Goal: Task Accomplishment & Management: Complete application form

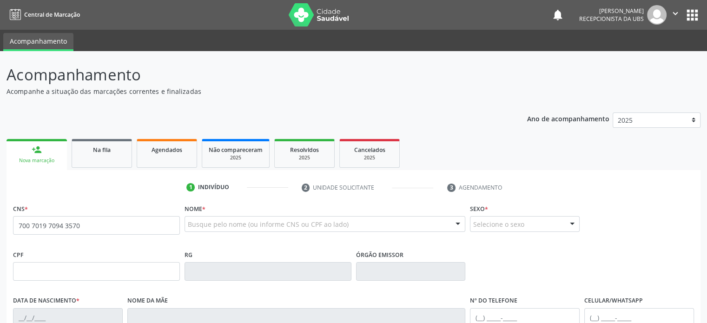
type input "700 7019 7094 3570"
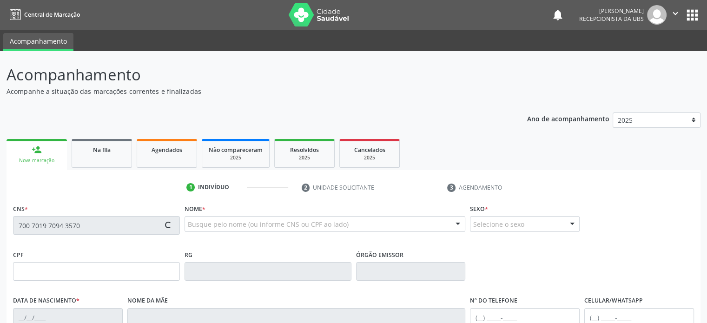
type input "0[DATE]"
type input "[PERSON_NAME]"
type input "[PHONE_NUMBER]"
type input "284.833.325-15"
type input "6"
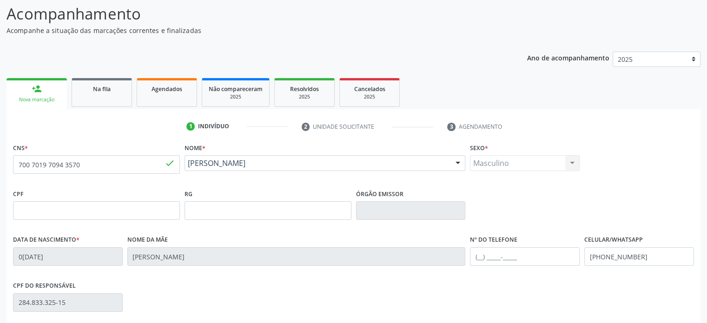
scroll to position [93, 0]
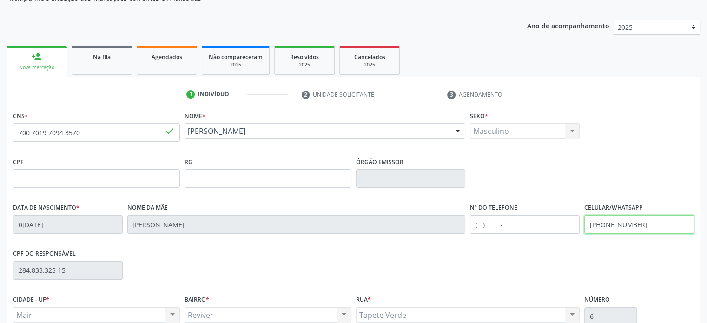
drag, startPoint x: 640, startPoint y: 221, endPoint x: 583, endPoint y: 229, distance: 57.8
click at [583, 229] on div "Celular/WhatsApp (99) 99999-9999" at bounding box center [639, 224] width 114 height 46
click at [482, 225] on input "text" at bounding box center [525, 224] width 110 height 19
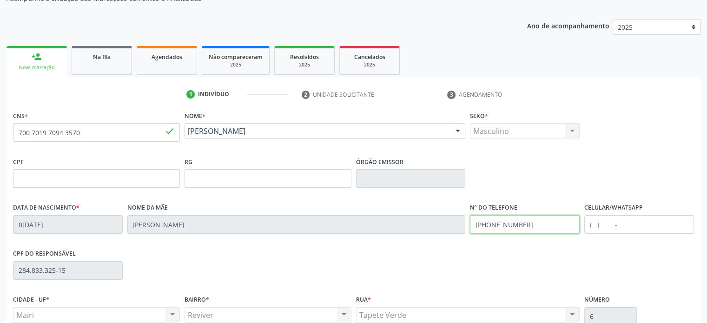
drag, startPoint x: 531, startPoint y: 223, endPoint x: 471, endPoint y: 223, distance: 60.0
click at [471, 223] on input "(74) 99999-8491" at bounding box center [525, 224] width 110 height 19
type input "(74) 99999-8491"
click at [594, 225] on input "text" at bounding box center [640, 224] width 110 height 19
paste input "(74) 99999-8491"
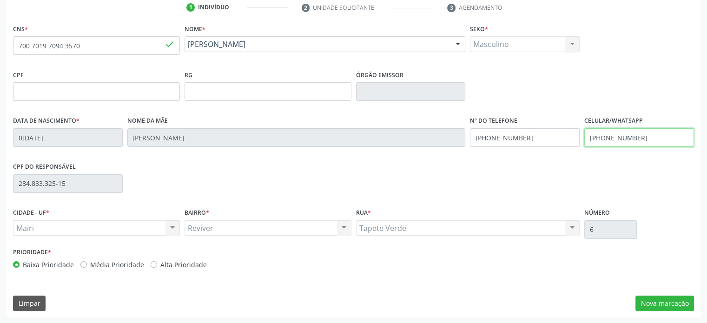
scroll to position [180, 0]
type input "(74) 99999-8491"
click at [100, 261] on label "Média Prioridade" at bounding box center [117, 265] width 54 height 10
click at [87, 261] on input "Média Prioridade" at bounding box center [83, 264] width 7 height 8
radio input "true"
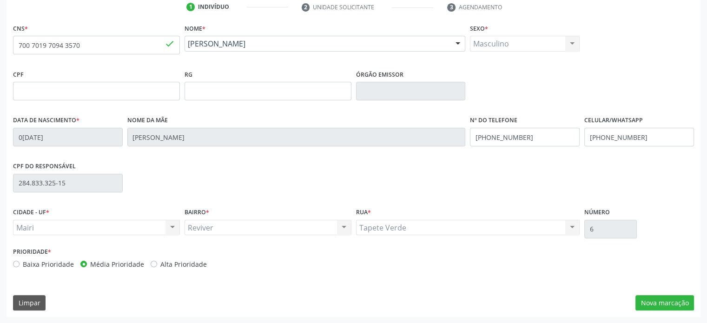
click at [55, 260] on label "Baixa Prioridade" at bounding box center [48, 265] width 51 height 10
click at [20, 260] on input "Baixa Prioridade" at bounding box center [16, 264] width 7 height 8
radio input "true"
click at [679, 303] on button "Nova marcação" at bounding box center [665, 303] width 59 height 16
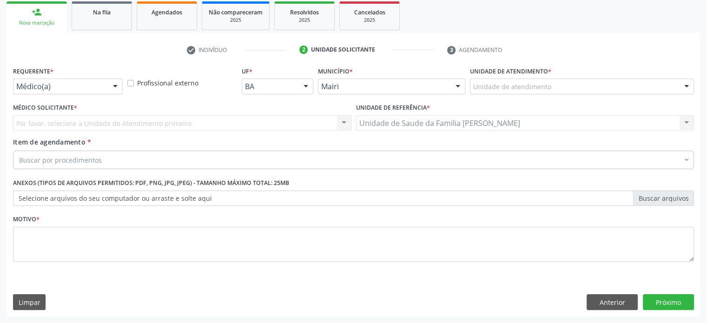
scroll to position [137, 0]
drag, startPoint x: 607, startPoint y: 300, endPoint x: 600, endPoint y: 300, distance: 7.0
click at [607, 299] on button "Anterior" at bounding box center [612, 303] width 51 height 16
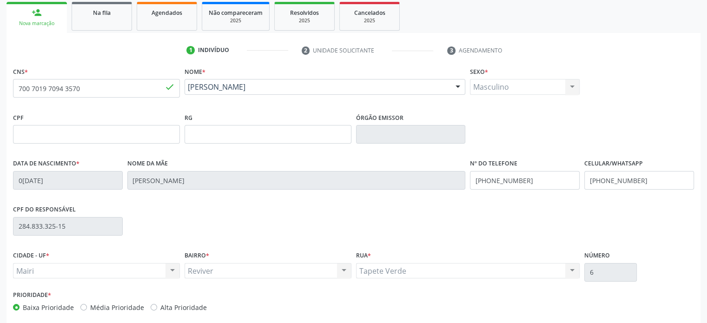
click at [116, 309] on label "Média Prioridade" at bounding box center [117, 308] width 54 height 10
click at [87, 309] on input "Média Prioridade" at bounding box center [83, 307] width 7 height 8
radio input "true"
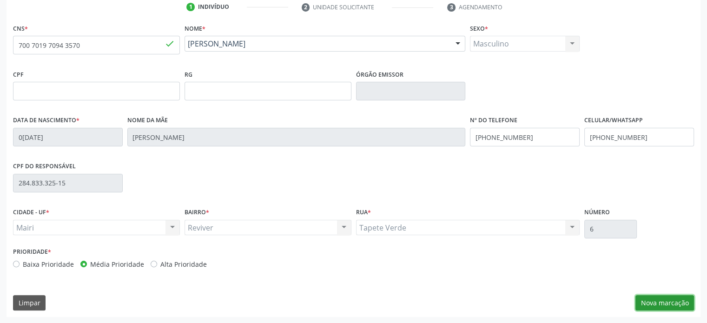
click at [669, 304] on button "Nova marcação" at bounding box center [665, 303] width 59 height 16
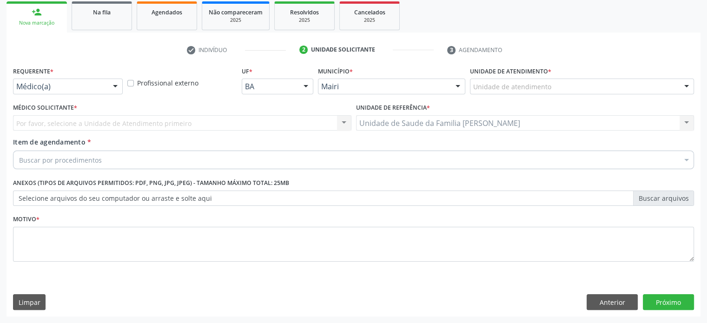
scroll to position [137, 0]
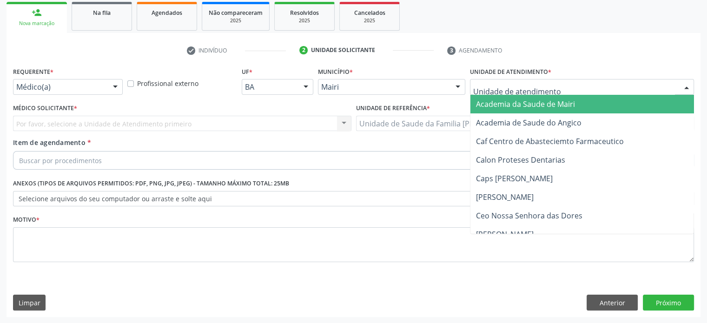
click at [568, 85] on div at bounding box center [582, 87] width 224 height 16
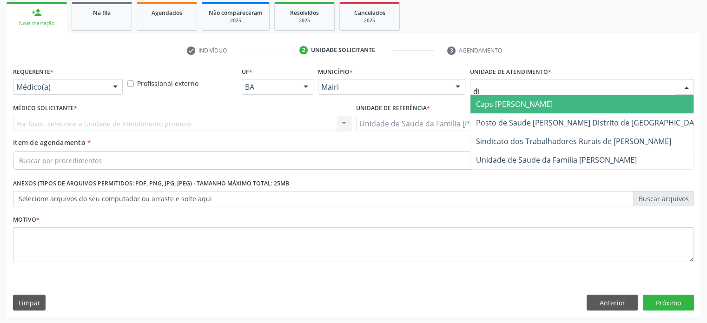
type input "dil"
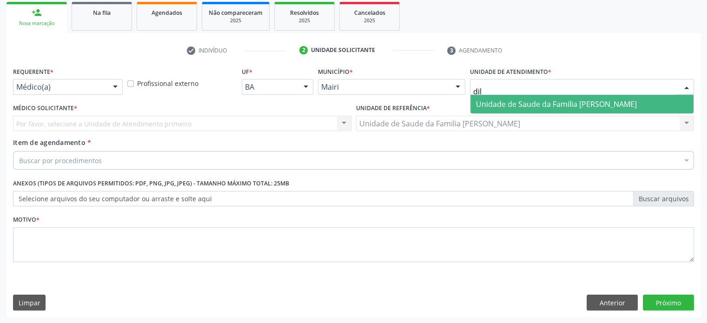
click at [543, 106] on span "Unidade de Saude da Familia [PERSON_NAME]" at bounding box center [556, 104] width 161 height 10
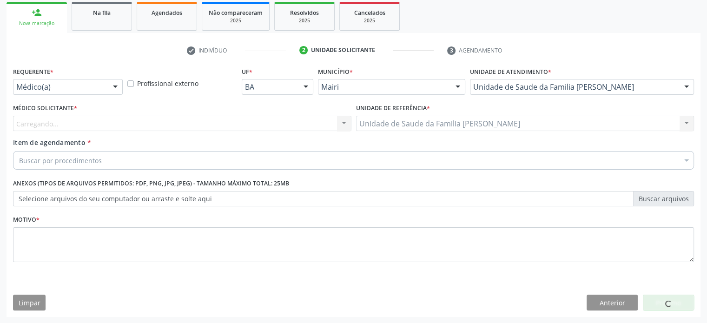
click at [119, 122] on div "Carregando... Nenhum resultado encontrado para: " " Não há nenhuma opção para s…" at bounding box center [182, 124] width 339 height 16
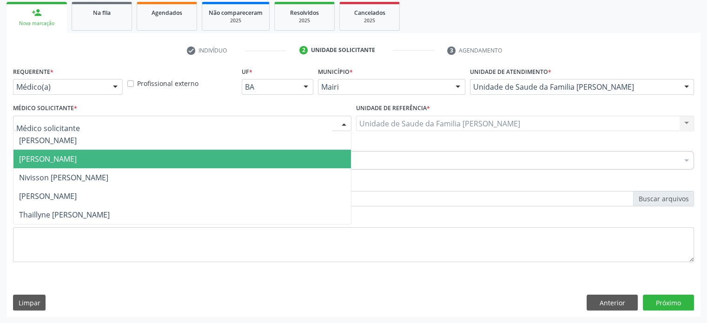
click at [41, 160] on span "[PERSON_NAME]" at bounding box center [48, 159] width 58 height 10
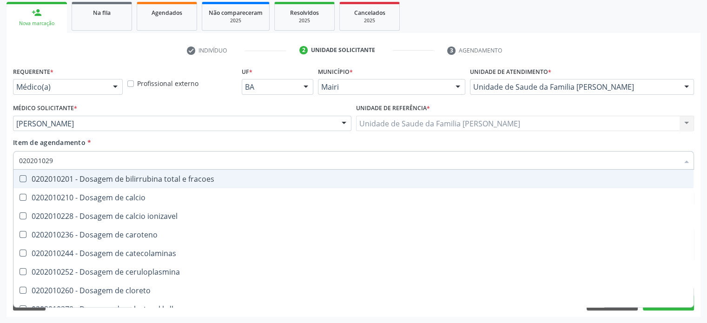
type input "0202010295"
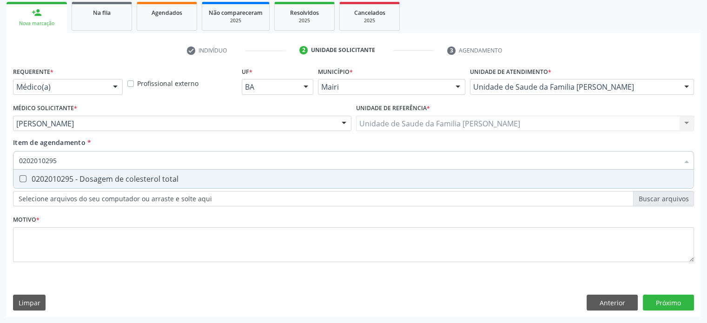
click at [64, 177] on div "0202010295 - Dosagem de colesterol total" at bounding box center [353, 178] width 669 height 7
checkbox total "true"
type input "02020102"
checkbox total "false"
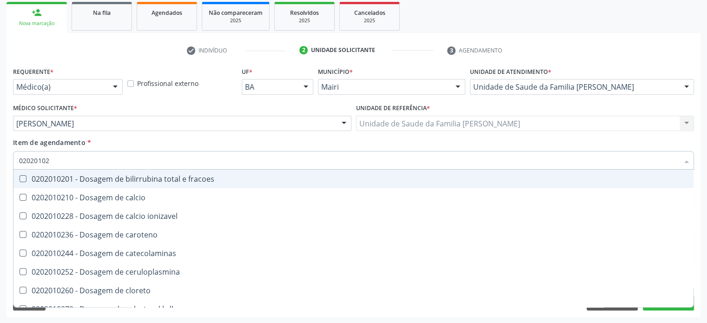
type input "0202010"
checkbox total "false"
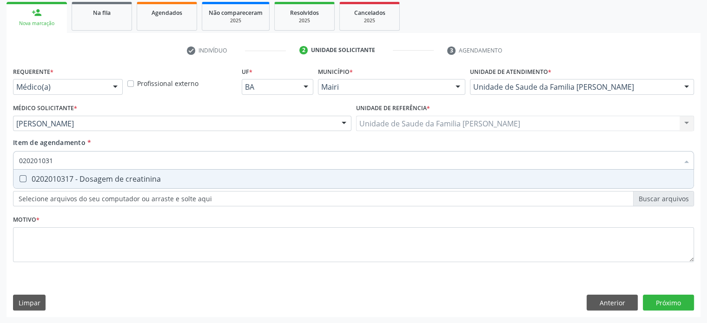
type input "0202010317"
click at [64, 177] on div "0202010317 - Dosagem de creatinina" at bounding box center [353, 178] width 669 height 7
checkbox creatinina "true"
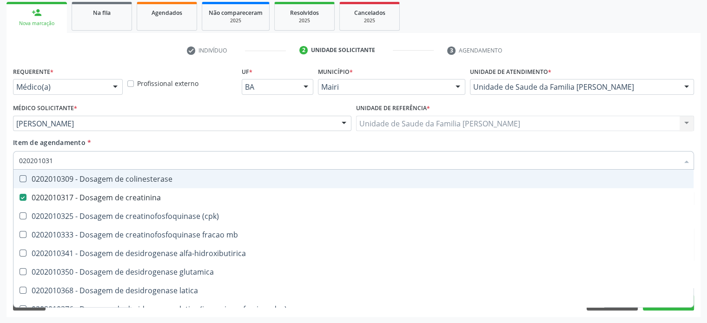
type input "02020103"
checkbox colinesterase "false"
type input "0202010"
checkbox creatinina "false"
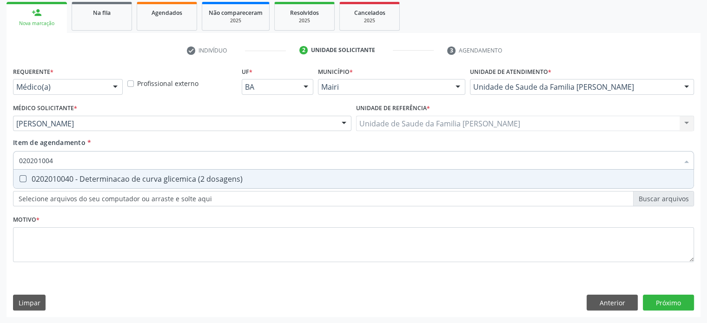
type input "0202010040"
click at [79, 183] on div "0202010040 - Determinacao de curva glicemica (2 dosagens)" at bounding box center [353, 178] width 669 height 7
checkbox dosagens\) "true"
type input "02020100"
checkbox dosagens\) "false"
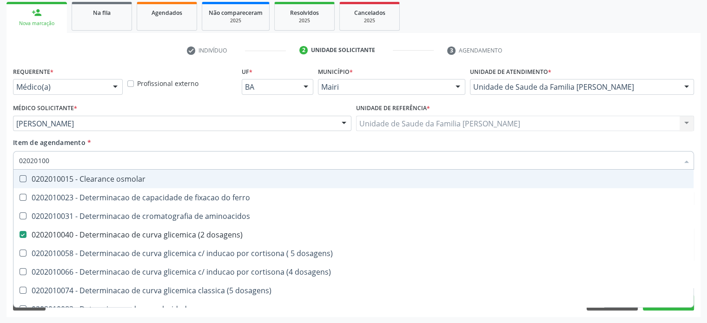
type input "0202010"
checkbox dosagens\) "false"
checkbox dosagens\) "true"
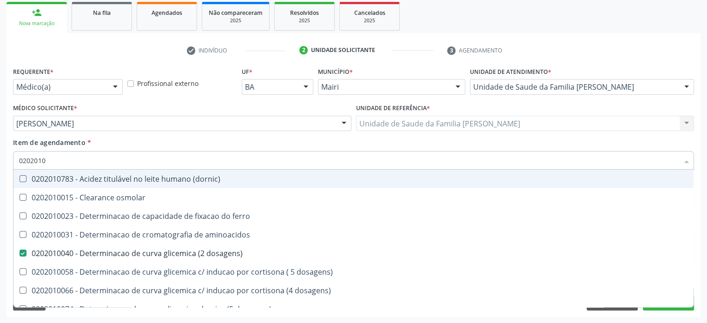
type input "02020106"
checkbox dosagens\) "false"
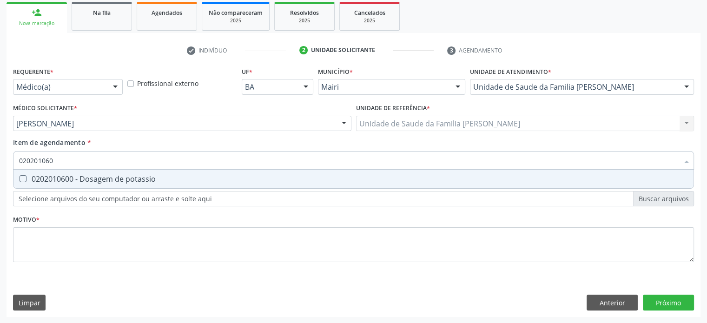
type input "0202010600"
click at [79, 183] on div "0202010600 - Dosagem de potassio" at bounding box center [353, 178] width 669 height 7
checkbox potassio "true"
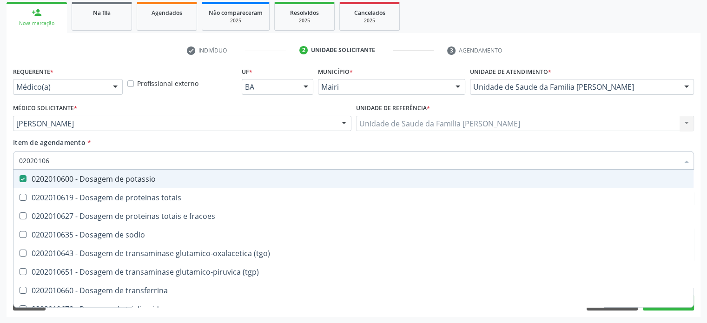
type input "020201067"
checkbox potassio "false"
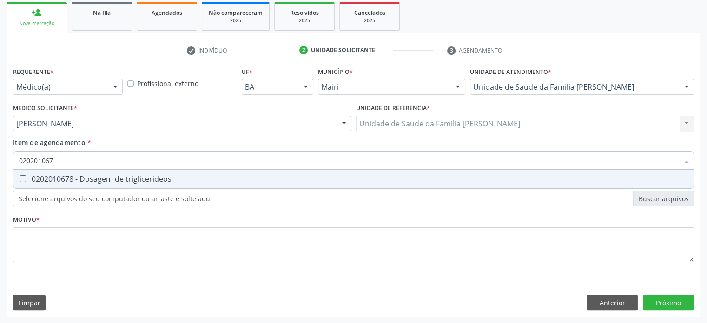
type input "0202010678"
click at [79, 183] on div "0202010678 - Dosagem de triglicerideos" at bounding box center [353, 178] width 669 height 7
checkbox triglicerideos "true"
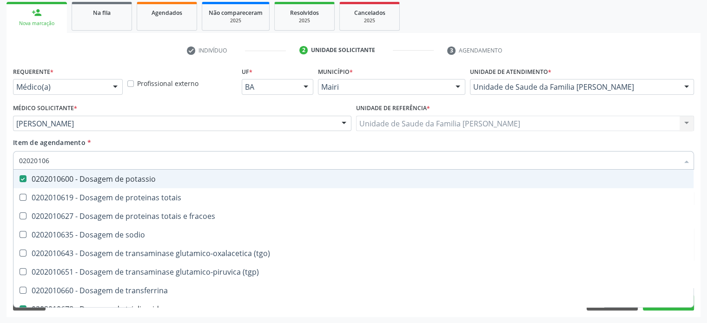
type input "0202010"
checkbox potassio "false"
checkbox \(tgo\) "true"
checkbox triglicerideos "false"
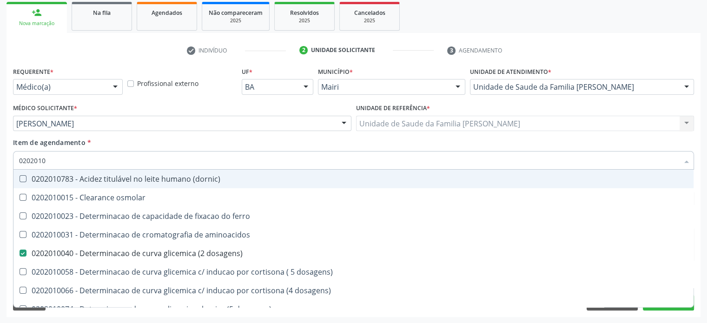
type input "020201"
checkbox total "false"
checkbox creatinina "false"
checkbox latica "true"
checkbox ferritina "true"
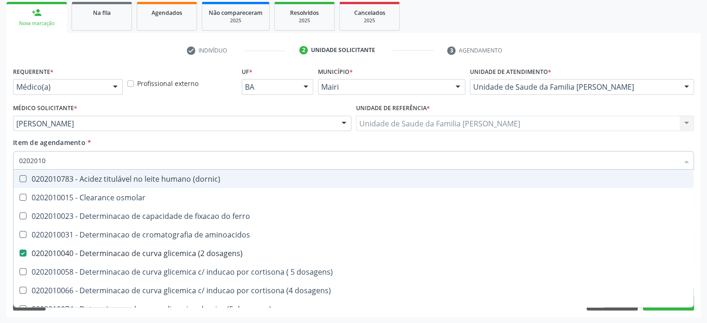
checkbox potassio "false"
checkbox triglicerideos "false"
checkbox ureia "true"
type input "02020"
checkbox dosagens\) "false"
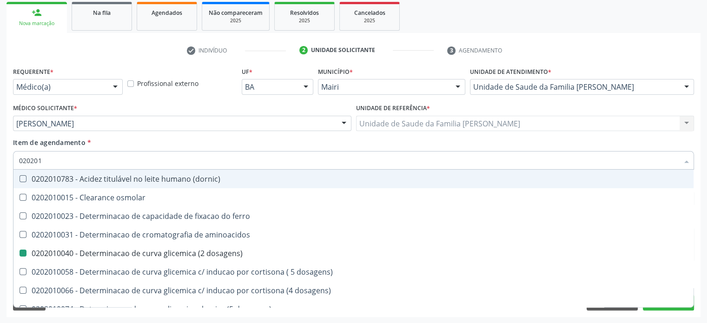
checkbox total "false"
checkbox creatinina "false"
checkbox alfa-hidroxibutirica "true"
checkbox potassio "false"
checkbox triglicerideos "false"
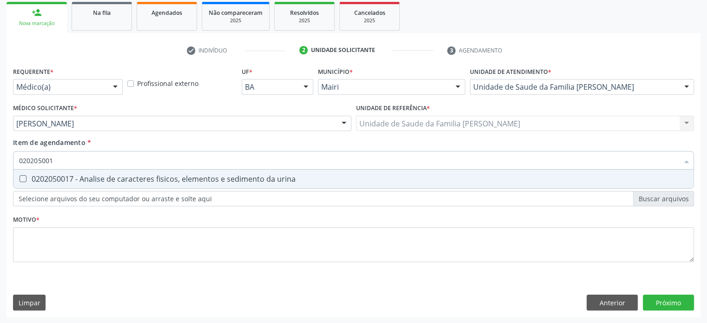
type input "0202050017"
click at [79, 183] on div "0202050017 - Analise de caracteres fisicos, elementos e sedimento da urina" at bounding box center [353, 178] width 669 height 7
checkbox urina "true"
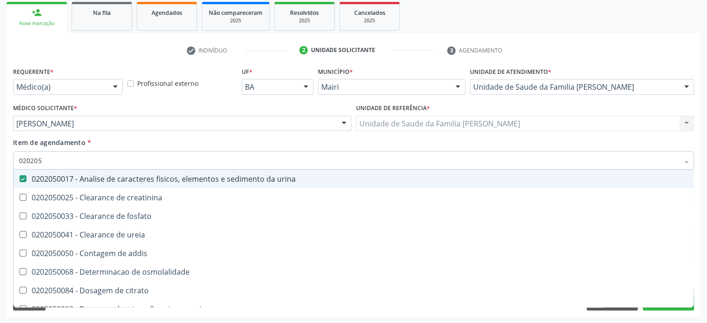
type input "02020"
checkbox urina "false"
checkbox ureia "true"
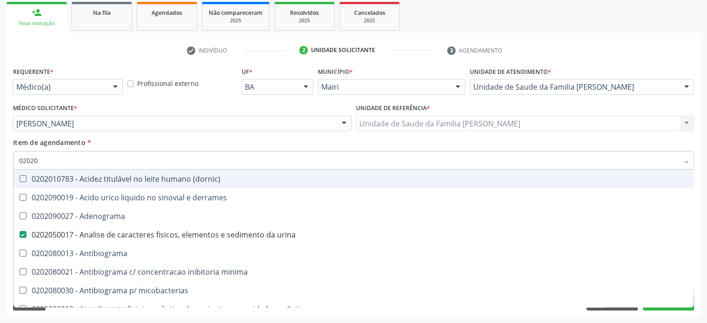
type input "020201"
checkbox urina "false"
checkbox Antibiograma "true"
checkbox htlv-1 "true"
checkbox \(ch50\) "true"
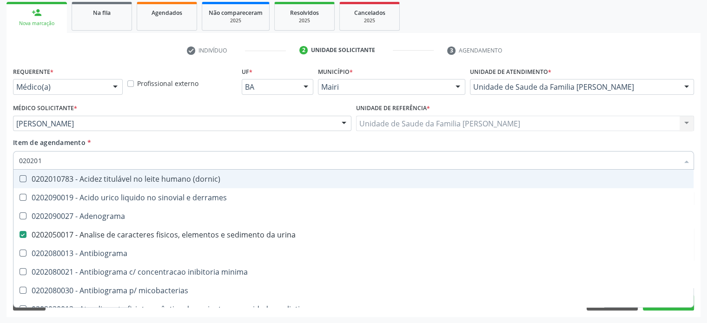
checkbox dosagens\) "false"
checkbox d "true"
checkbox mandelico "true"
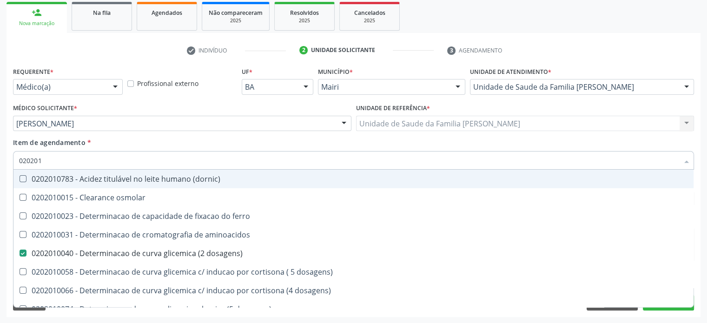
type input "0202010"
checkbox ionizavel "true"
checkbox catecolaminas "true"
checkbox total "false"
checkbox creatinina "false"
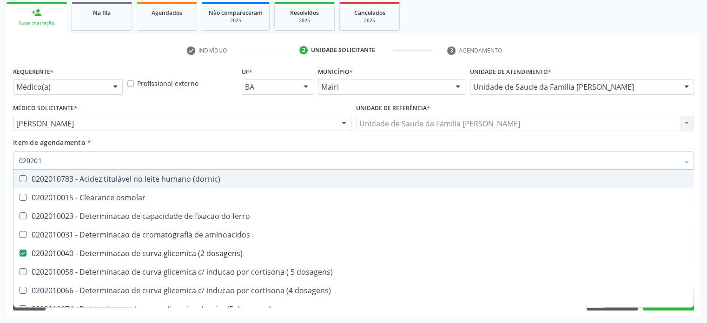
checkbox hidroxiprolina "true"
checkbox piruvato "true"
checkbox potassio "false"
type input "02020104"
checkbox dosagens\) "false"
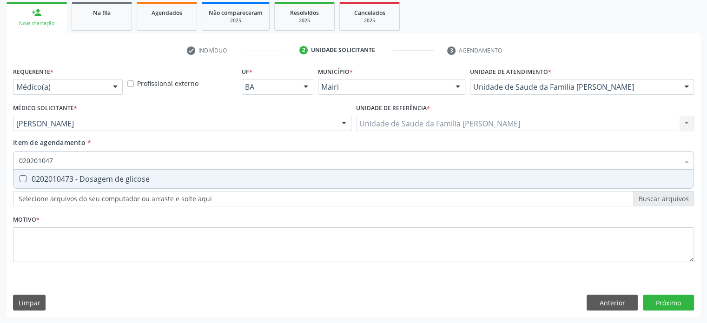
type input "0202010473"
click at [79, 183] on div "0202010473 - Dosagem de glicose" at bounding box center [353, 178] width 669 height 7
checkbox glicose "true"
type input "02020104"
checkbox glicose "false"
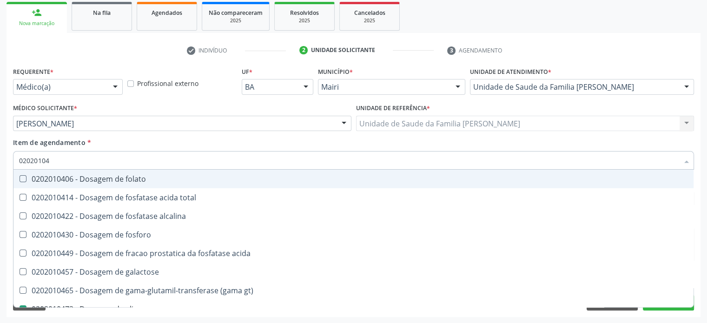
type input "0202010"
checkbox acida "true"
checkbox glicose "false"
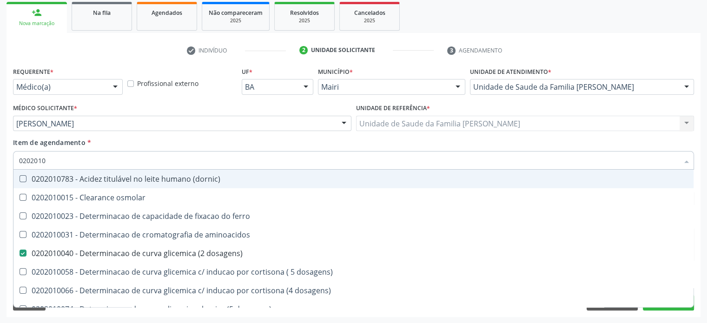
type input "020201"
checkbox total "false"
checkbox creatinina "false"
checkbox latica "true"
checkbox ferritina "true"
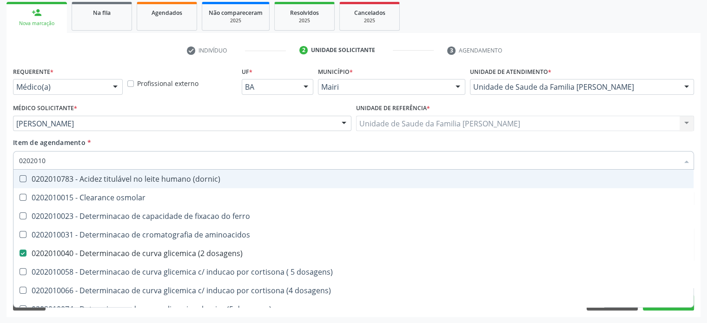
checkbox glicose "false"
checkbox magnesio "true"
checkbox potassio "false"
checkbox triglicerideos "false"
checkbox ureia "true"
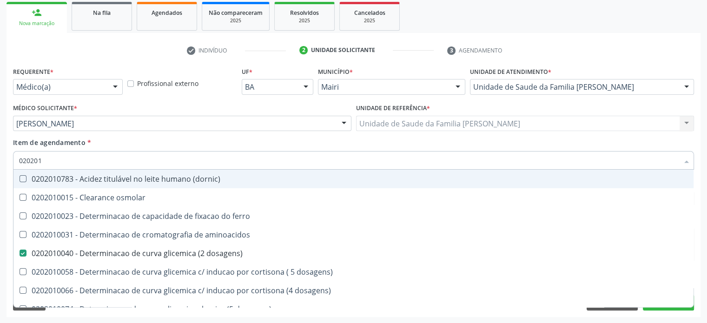
type input "0202010"
checkbox ionizavel "true"
checkbox catecolaminas "true"
checkbox total "false"
checkbox creatinina "false"
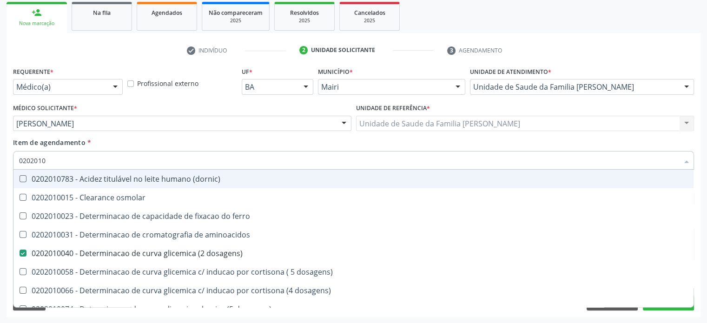
checkbox ferritina "true"
checkbox glicose "false"
checkbox hidroxiprolina "true"
checkbox piruvato "true"
checkbox potassio "false"
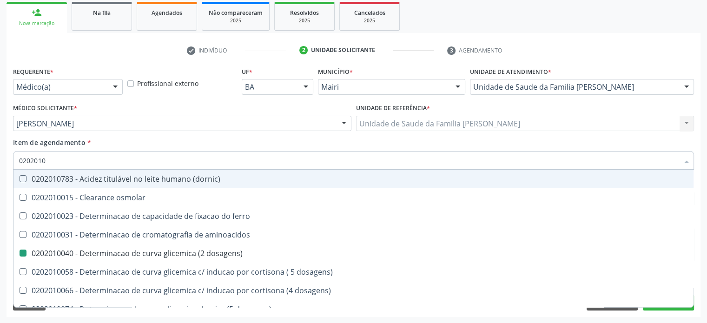
type input "02020102"
checkbox dosagens\) "false"
checkbox ivy "true"
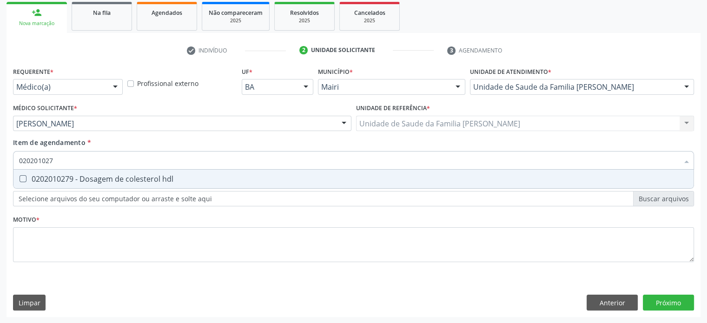
type input "0202010279"
click at [79, 183] on div "0202010279 - Dosagem de colesterol hdl" at bounding box center [353, 178] width 669 height 7
checkbox hdl "true"
type input "02020102"
checkbox hdl "false"
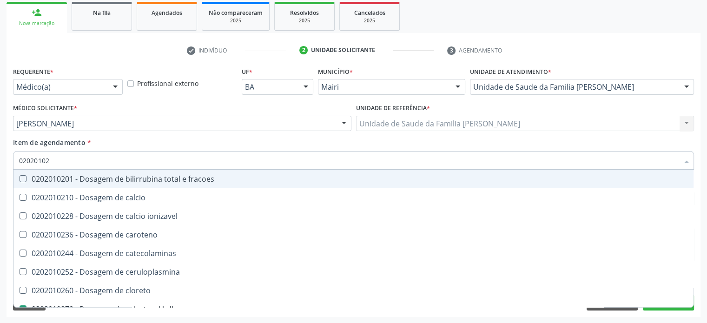
type input "0202010"
checkbox catecolaminas "true"
checkbox hdl "false"
checkbox total "false"
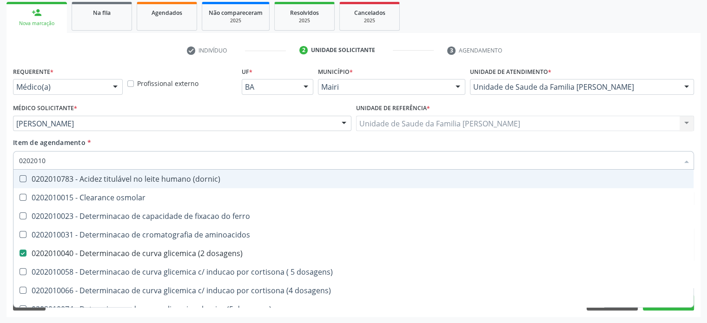
type input "02020105"
checkbox dosagens\) "false"
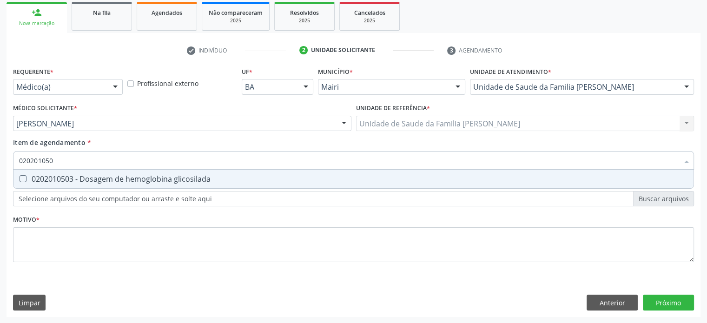
type input "0202010503"
click at [79, 183] on div "0202010503 - Dosagem de hemoglobina glicosilada" at bounding box center [353, 178] width 669 height 7
checkbox glicosilada "true"
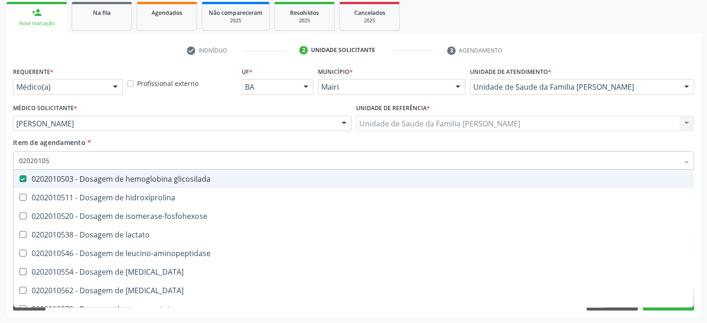
type input "0202010"
checkbox glicosilada "false"
checkbox leucino-aminopeptidase "true"
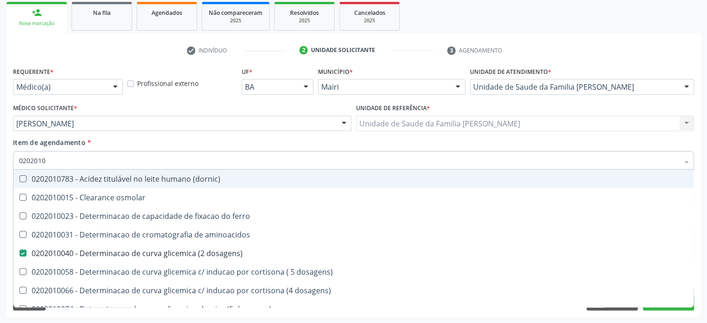
type input "02020102"
checkbox dosagens\) "false"
checkbox dosagens\) "true"
checkbox ivy "true"
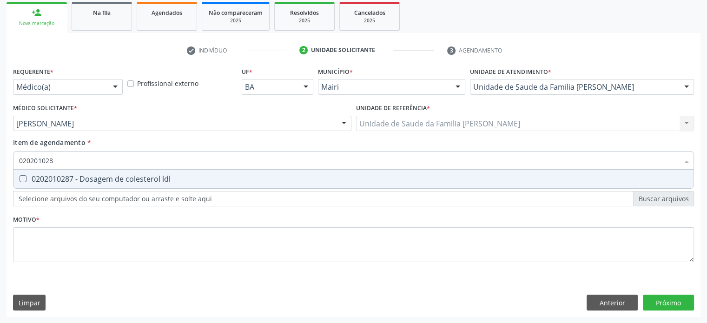
type input "0202010287"
click at [79, 183] on div "0202010287 - Dosagem de colesterol ldl" at bounding box center [353, 178] width 669 height 7
checkbox ldl "true"
type input "02020102"
checkbox ldl "false"
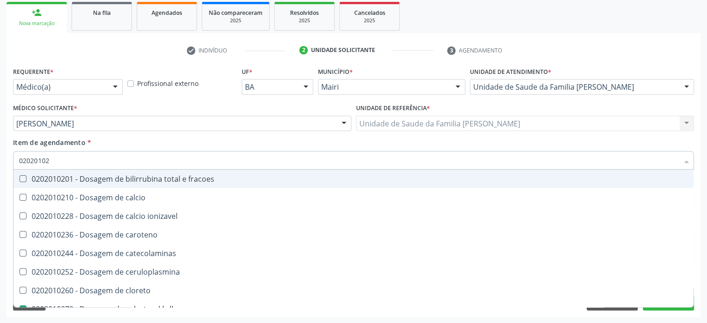
type input "0202010"
checkbox catecolaminas "true"
checkbox hdl "false"
checkbox ldl "false"
checkbox total "false"
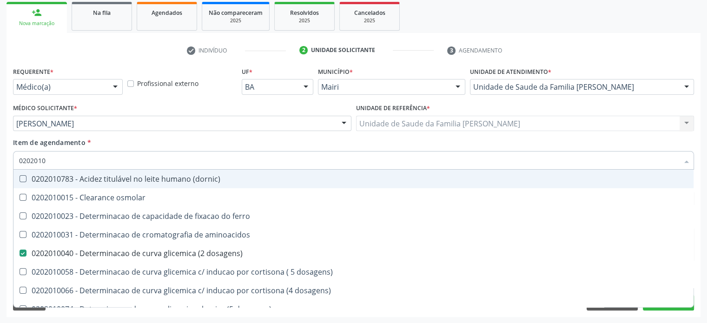
type input "020201"
checkbox hdl "false"
checkbox ldl "false"
checkbox total "false"
checkbox creatinina "false"
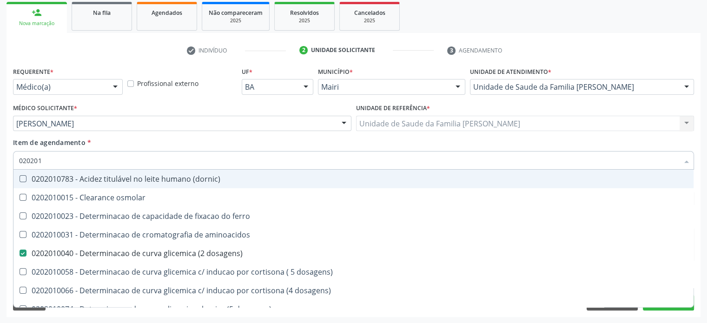
checkbox alfa-hidroxibutirica "true"
checkbox glutamica "true"
checkbox latica "true"
checkbox ferritina "true"
checkbox glicose "false"
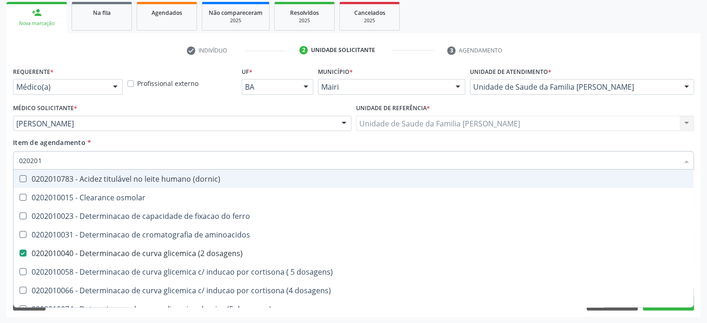
checkbox glicosilada "false"
checkbox magnesio "true"
checkbox porfirinas "true"
checkbox potassio "false"
checkbox triglicerideos "false"
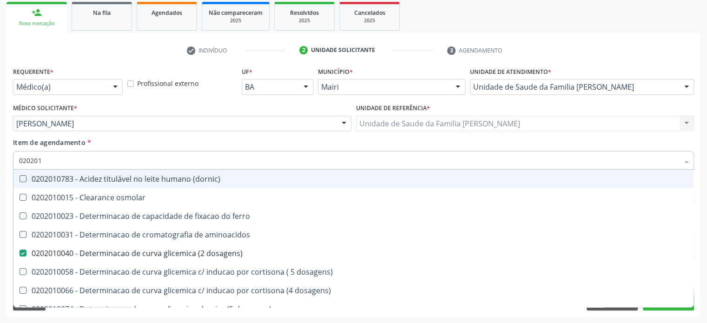
checkbox ureia "true"
type input "02020"
checkbox aminoacidos "true"
checkbox dosagens\) "false"
checkbox hdl "false"
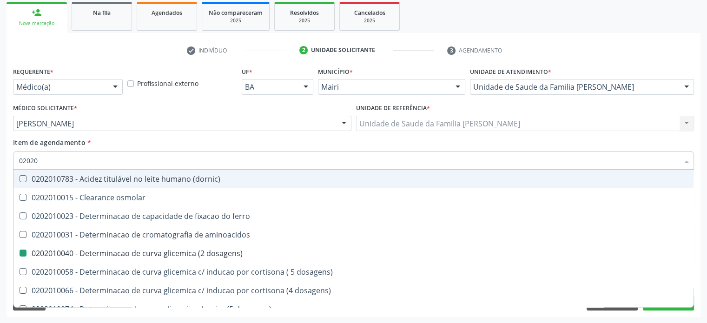
checkbox ldl "false"
checkbox total "false"
checkbox creatinina "false"
checkbox alfa-hidroxibutirica "true"
checkbox glicose "false"
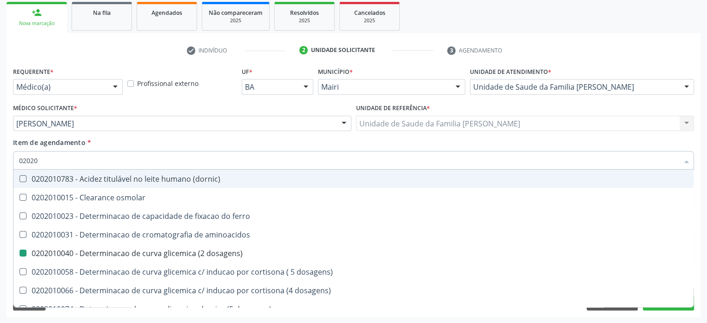
checkbox glicosilada "false"
checkbox potassio "false"
checkbox triglicerideos "false"
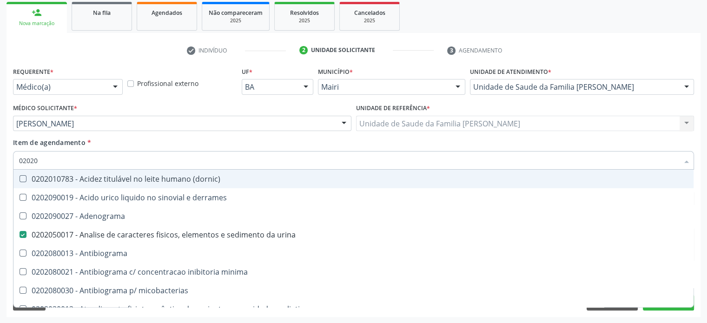
type input "020202"
checkbox urina "false"
checkbox dosagens\) "false"
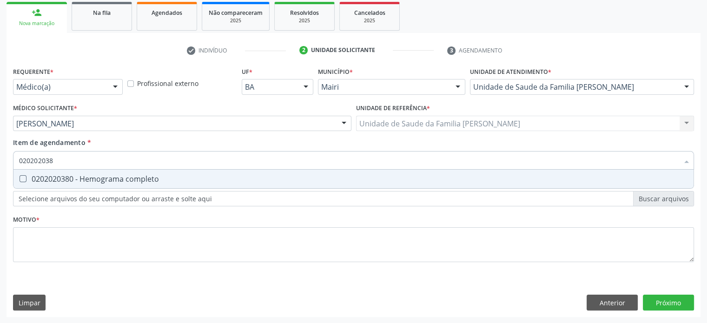
type input "0202020380"
click at [79, 183] on div "0202020380 - Hemograma completo" at bounding box center [353, 178] width 669 height 7
checkbox completo "true"
type input "02020203"
checkbox completo "false"
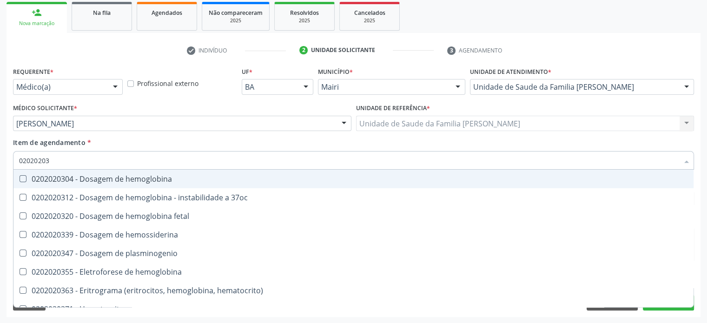
type input "0202020"
checkbox completo "false"
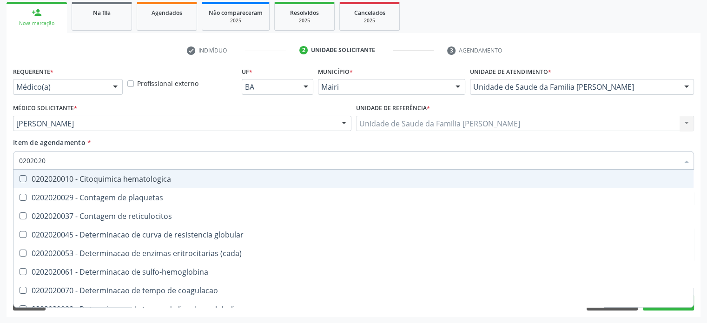
type input "020202"
checkbox completo "false"
checkbox Leucograma "true"
type input "02020"
checkbox globular "true"
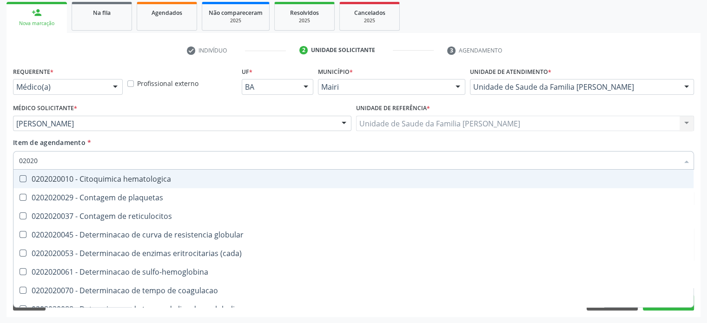
checkbox completo "false"
checkbox s "true"
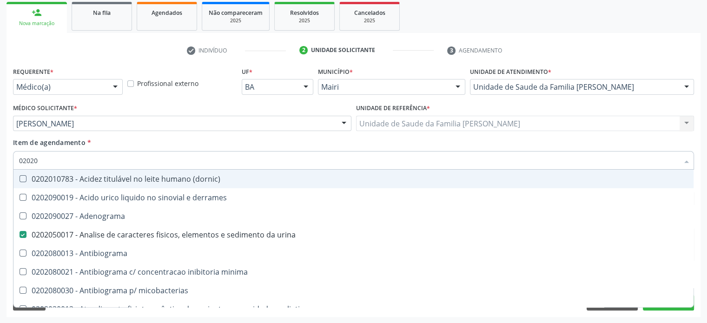
type input "020201"
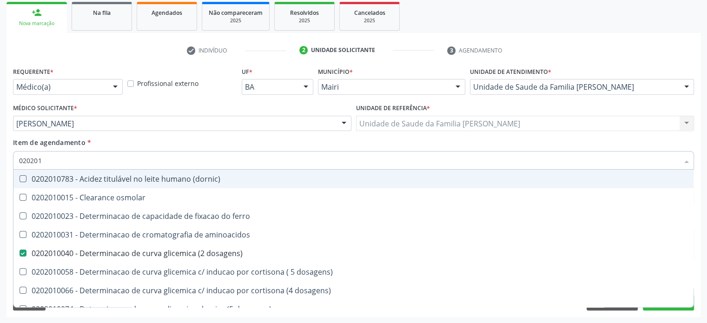
checkbox aminoacidos "false"
checkbox dosagens\) "true"
checkbox hdl "true"
checkbox ldl "true"
checkbox total "true"
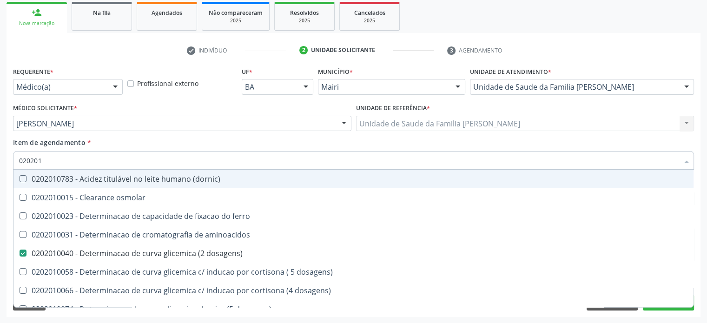
checkbox creatinina "true"
checkbox alfa-hidroxibutirica "false"
checkbox glicose "true"
checkbox glicosilada "true"
checkbox potassio "true"
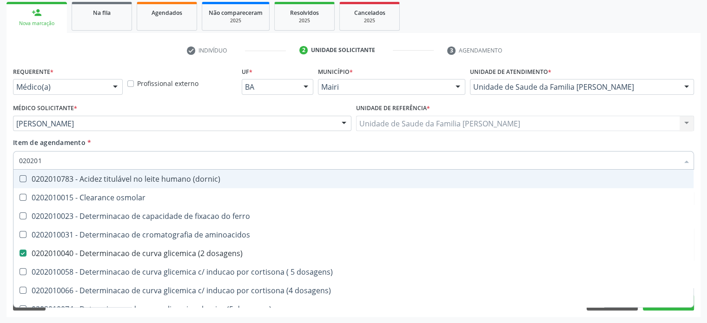
checkbox triglicerideos "true"
type input "0202010"
checkbox fracoes "true"
checkbox calcio "true"
checkbox ionizavel "true"
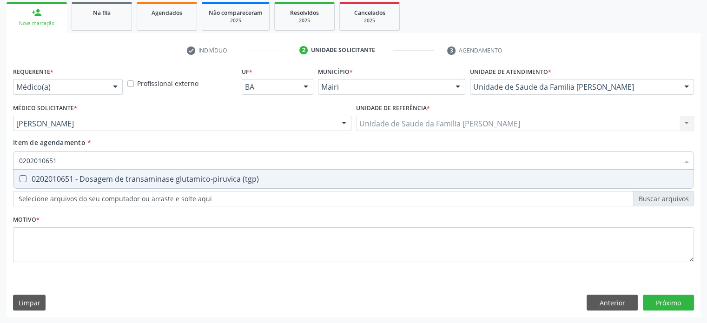
click at [79, 183] on div "0202010651 - Dosagem de transaminase glutamico-piruvica (tgp)" at bounding box center [353, 178] width 669 height 7
click at [79, 183] on div "0202010643 - Dosagem de transaminase glutamico-oxalacetica (tgo)" at bounding box center [353, 178] width 669 height 7
click at [79, 183] on div "0202010708 - Dosagem de vitamina b12" at bounding box center [353, 178] width 669 height 7
click at [79, 183] on div "0202010767 - Dosagem de 25 hidroxivitamina d" at bounding box center [353, 178] width 669 height 7
click at [79, 183] on div "0202020150 - Determinacao de velocidade de hemossedimentacao (vhs)" at bounding box center [353, 178] width 669 height 7
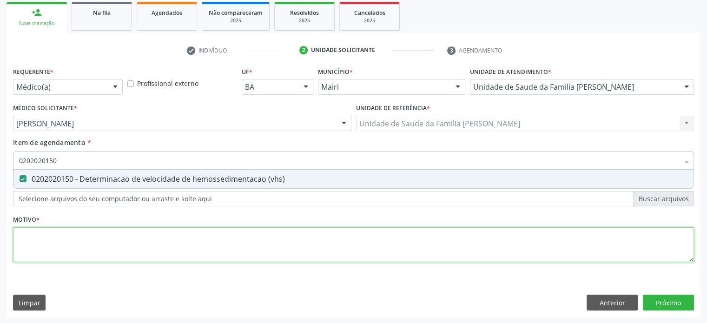
click at [31, 238] on div "Requerente * Médico(a) Médico(a) Enfermeiro(a) Paciente Nenhum resultado encont…" at bounding box center [353, 170] width 681 height 211
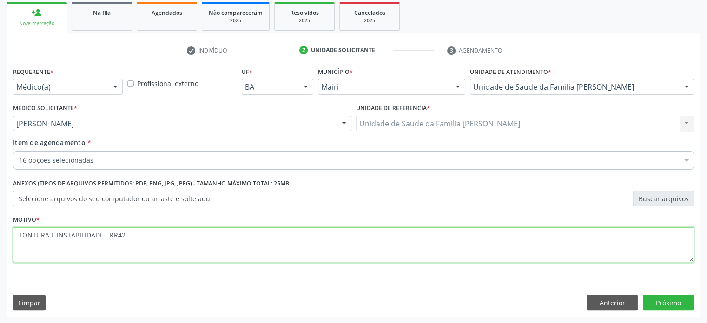
click at [110, 233] on textarea "TONTURA E INSTABILIDADE - RR42" at bounding box center [353, 244] width 681 height 35
click at [123, 233] on textarea "TONTURA E INSTABILIDADE - R42" at bounding box center [353, 244] width 681 height 35
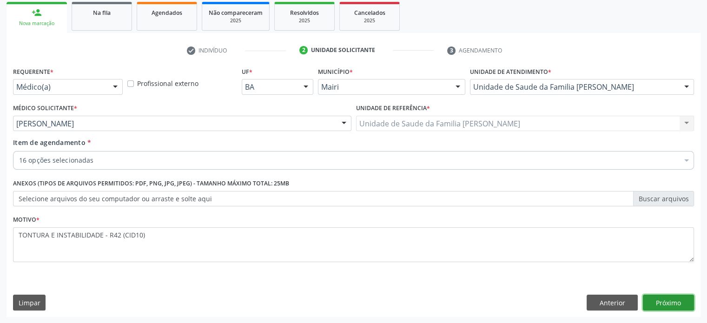
click at [673, 304] on button "Próximo" at bounding box center [668, 303] width 51 height 16
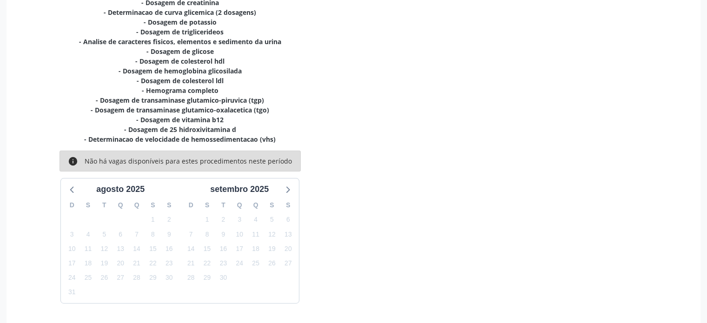
scroll to position [255, 0]
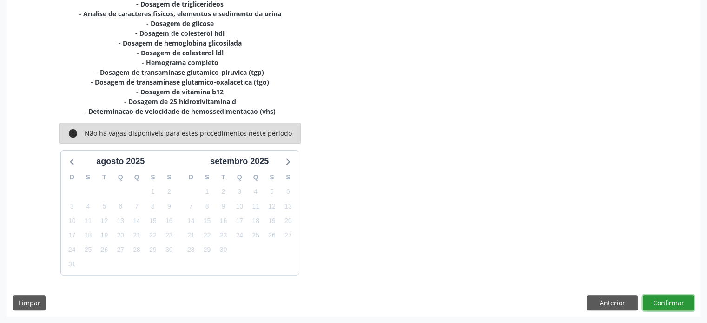
click at [667, 302] on button "Confirmar" at bounding box center [668, 303] width 51 height 16
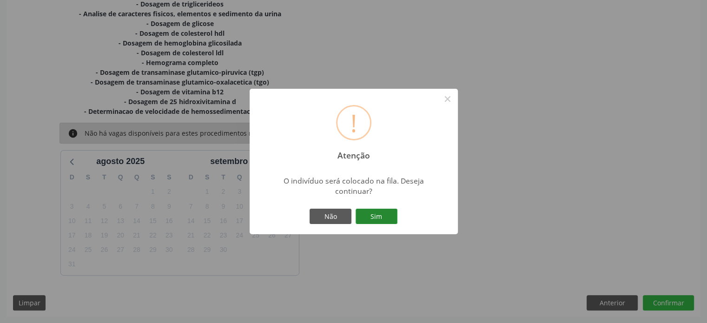
click at [381, 220] on button "Sim" at bounding box center [377, 217] width 42 height 16
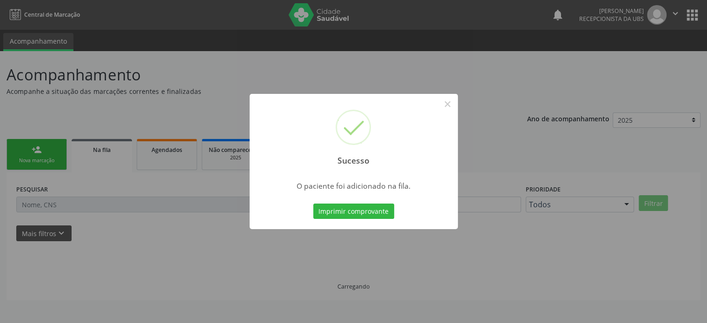
scroll to position [0, 0]
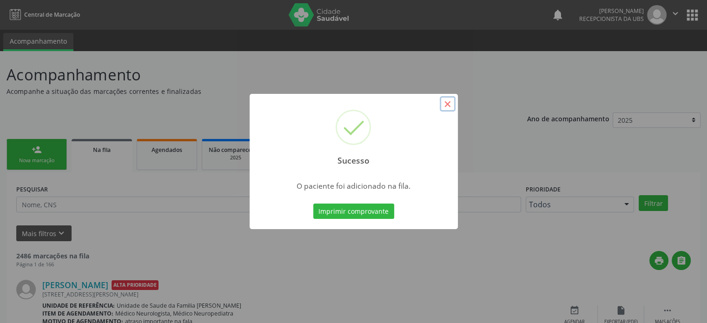
click at [449, 104] on button "×" at bounding box center [448, 104] width 16 height 16
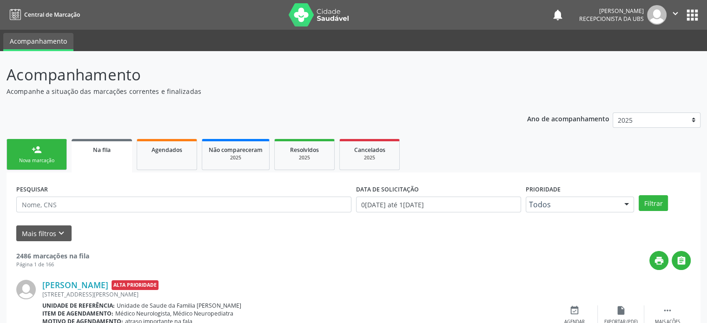
drag, startPoint x: 43, startPoint y: 155, endPoint x: 41, endPoint y: 161, distance: 6.3
click at [43, 155] on link "person_add Nova marcação" at bounding box center [37, 154] width 60 height 31
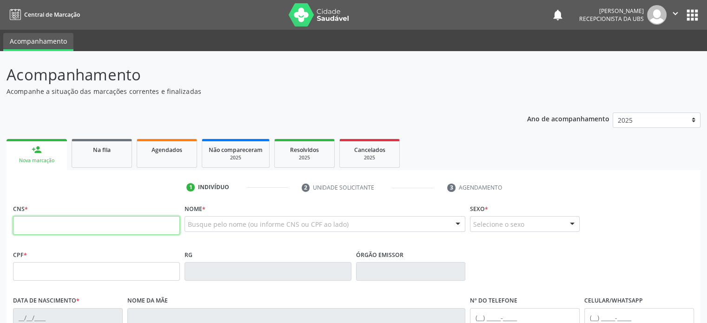
click at [28, 222] on input "text" at bounding box center [96, 225] width 167 height 19
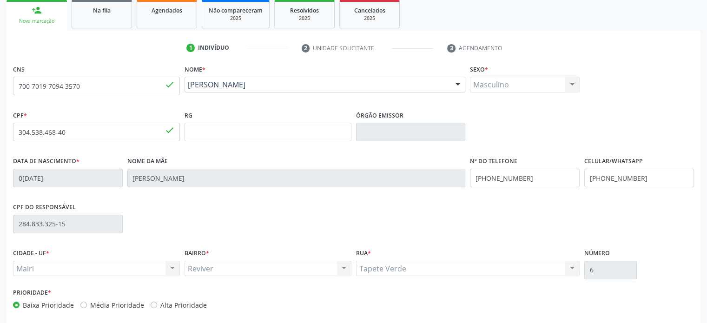
scroll to position [180, 0]
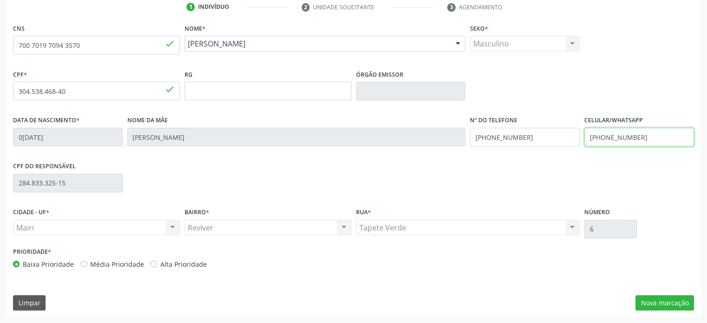
drag, startPoint x: 642, startPoint y: 133, endPoint x: 584, endPoint y: 135, distance: 58.2
click at [584, 135] on div "Celular/WhatsApp (74) 99999-8491" at bounding box center [639, 136] width 114 height 46
click at [458, 138] on div "Data de nascimento * 08/10/1980 Nome da mãe Maria Laudelina Gomes dos Santos Nº…" at bounding box center [354, 136] width 686 height 46
paste input "74) 99999-8491"
click at [503, 182] on div "CPF do responsável 284.833.325-15" at bounding box center [354, 183] width 686 height 46
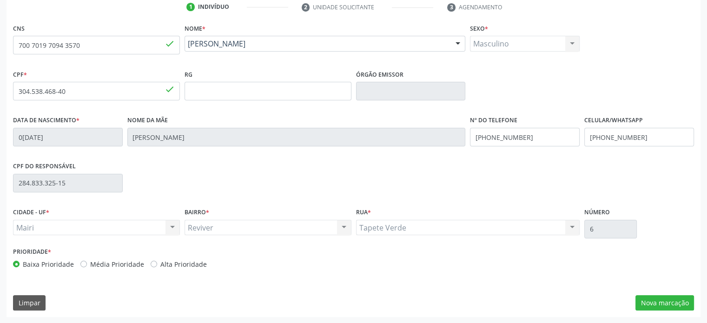
click at [104, 261] on label "Média Prioridade" at bounding box center [117, 265] width 54 height 10
click at [87, 261] on input "Média Prioridade" at bounding box center [83, 264] width 7 height 8
click at [665, 303] on button "Nova marcação" at bounding box center [665, 303] width 59 height 16
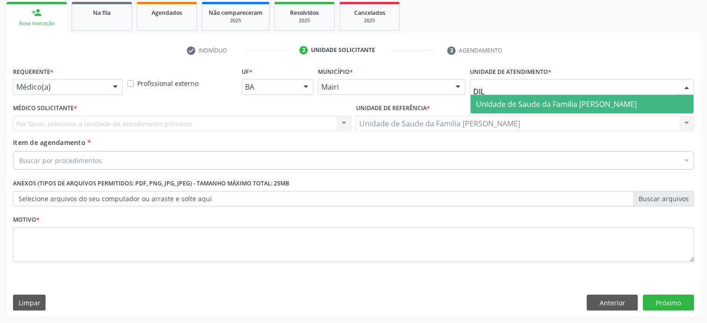
click at [521, 101] on span "Unidade de Saude da Familia [PERSON_NAME]" at bounding box center [556, 104] width 161 height 10
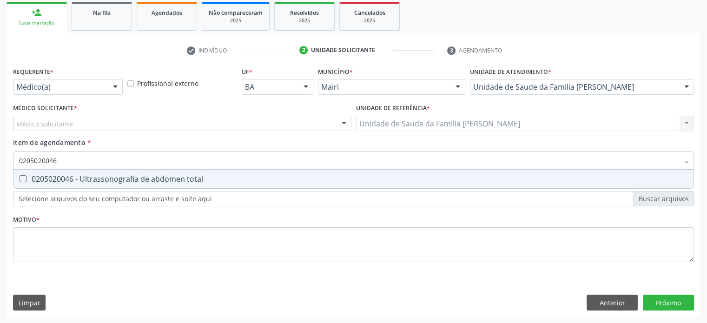
click at [82, 180] on div "0205020046 - Ultrassonografia de abdomen total" at bounding box center [353, 178] width 669 height 7
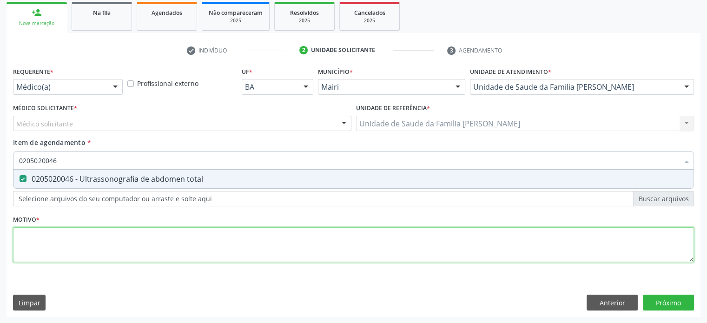
click at [61, 238] on div "Requerente * Médico(a) Médico(a) Enfermeiro(a) Paciente Nenhum resultado encont…" at bounding box center [353, 170] width 681 height 211
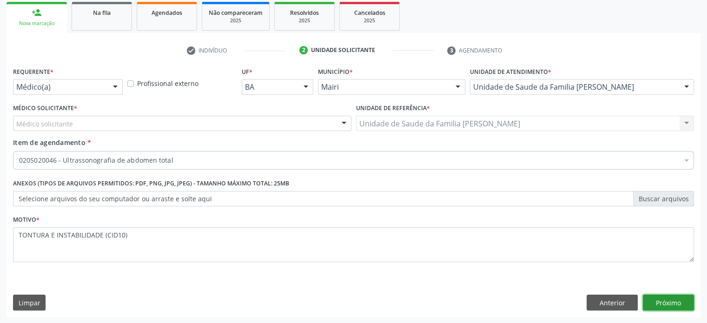
click at [685, 300] on button "Próximo" at bounding box center [668, 303] width 51 height 16
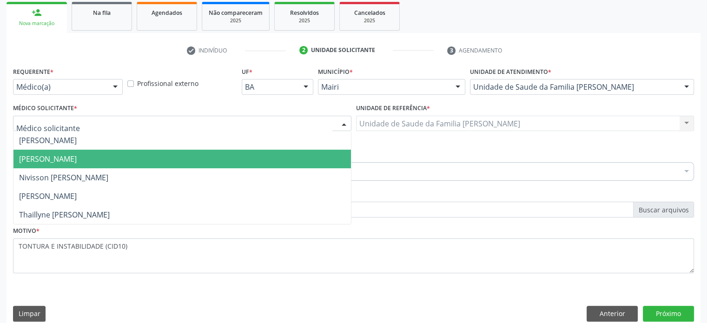
click at [46, 155] on span "[PERSON_NAME]" at bounding box center [48, 159] width 58 height 10
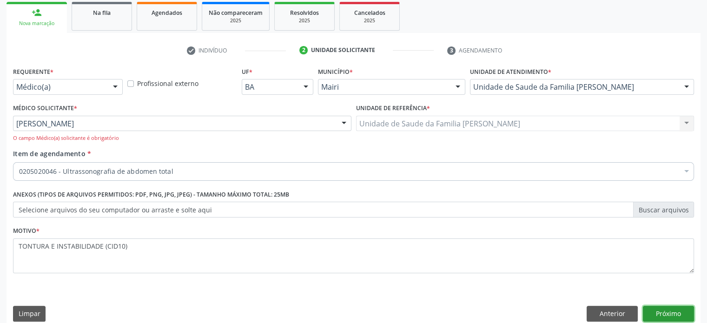
click at [669, 313] on button "Próximo" at bounding box center [668, 314] width 51 height 16
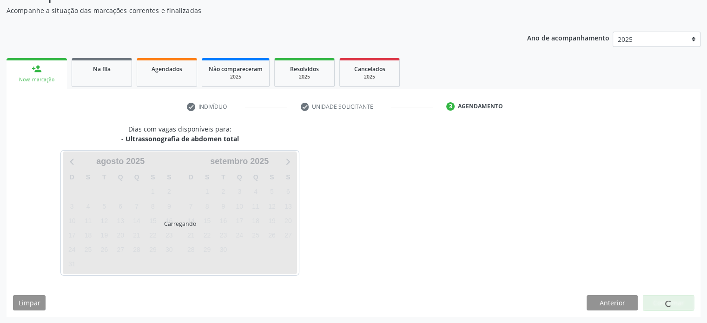
scroll to position [108, 0]
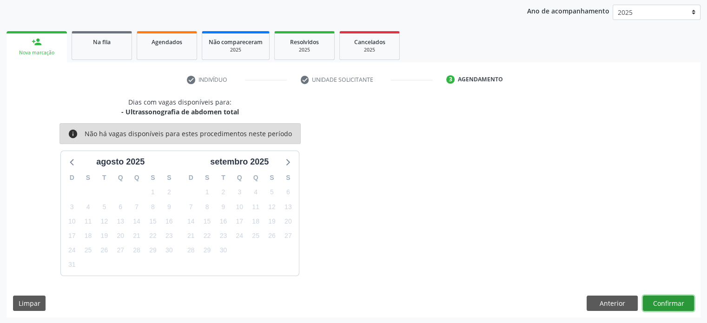
click at [677, 304] on button "Confirmar" at bounding box center [668, 304] width 51 height 16
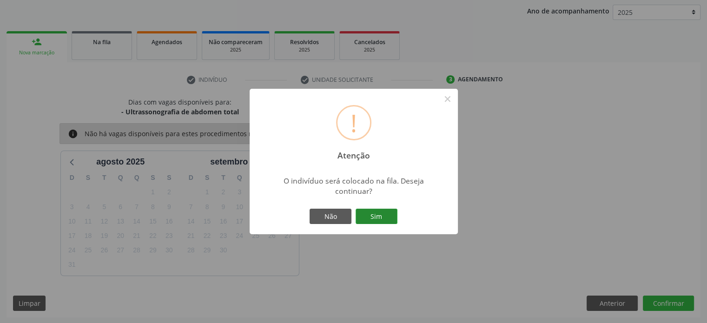
click at [374, 210] on button "Sim" at bounding box center [377, 217] width 42 height 16
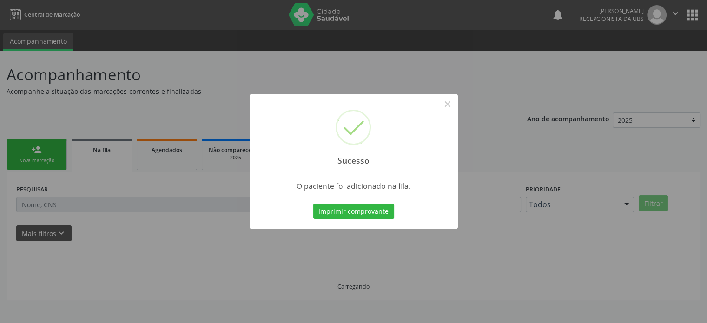
scroll to position [0, 0]
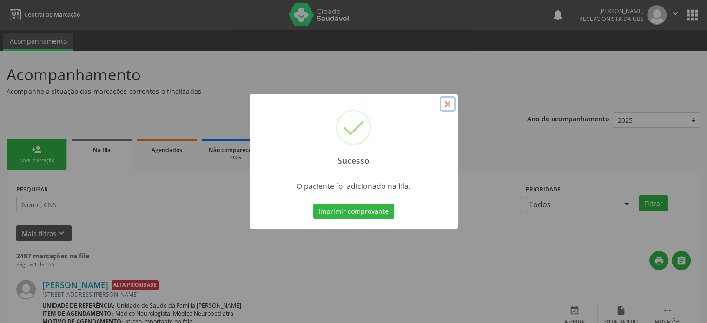
click at [448, 104] on button "×" at bounding box center [448, 104] width 16 height 16
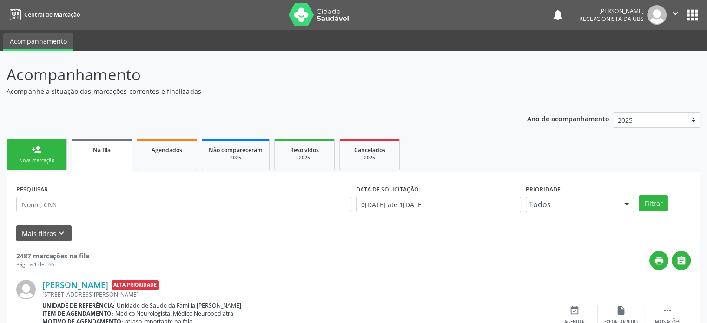
click at [48, 161] on div "Nova marcação" at bounding box center [36, 160] width 47 height 7
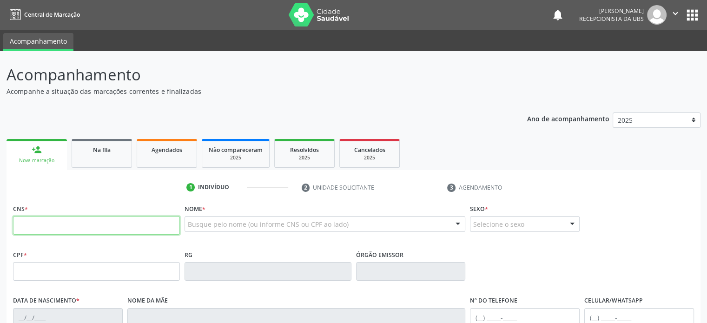
click at [24, 227] on input "text" at bounding box center [96, 225] width 167 height 19
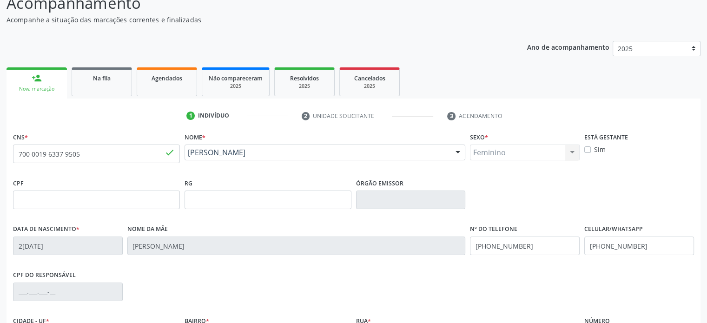
scroll to position [180, 0]
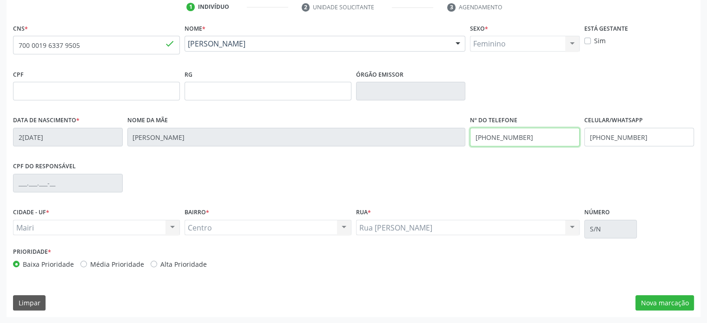
drag, startPoint x: 527, startPoint y: 135, endPoint x: 467, endPoint y: 135, distance: 60.9
click at [467, 135] on div "Data de nascimento * 29/11/1957 Nome da mãe Isabel Moreira Reis Nº do Telefone …" at bounding box center [354, 136] width 686 height 46
drag, startPoint x: 644, startPoint y: 138, endPoint x: 573, endPoint y: 140, distance: 71.2
click at [573, 139] on div "Data de nascimento * 29/11/1957 Nome da mãe Isabel Moreira Reis Nº do Telefone …" at bounding box center [354, 136] width 686 height 46
paste input "74) 99984-2816"
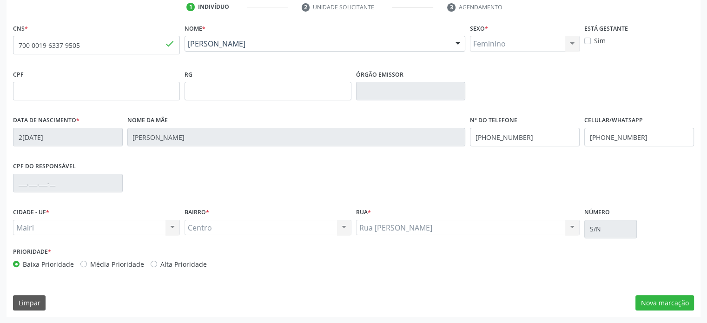
click at [576, 169] on div "CPF do responsável" at bounding box center [354, 183] width 686 height 46
click at [682, 301] on button "Nova marcação" at bounding box center [665, 303] width 59 height 16
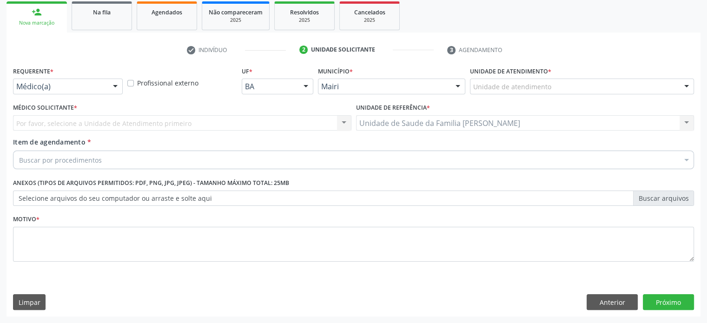
scroll to position [137, 0]
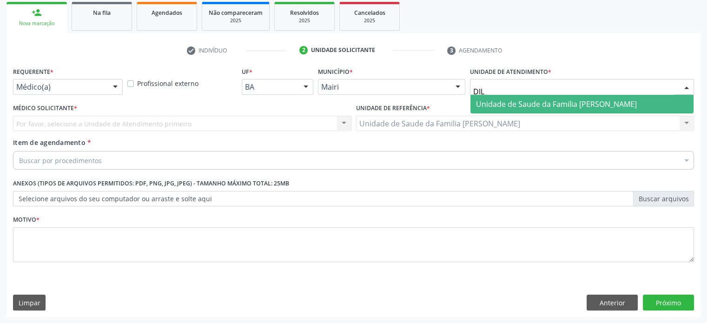
click at [535, 105] on span "Unidade de Saude da Familia [PERSON_NAME]" at bounding box center [556, 104] width 161 height 10
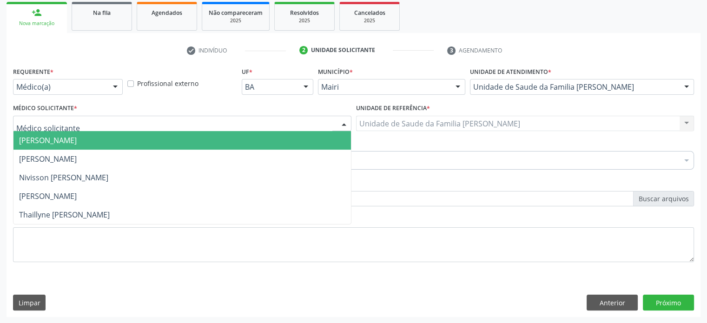
click at [113, 120] on div at bounding box center [182, 124] width 339 height 16
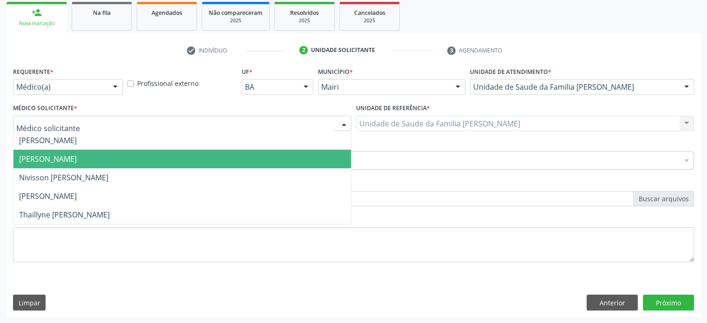
click at [62, 157] on span "[PERSON_NAME]" at bounding box center [48, 159] width 58 height 10
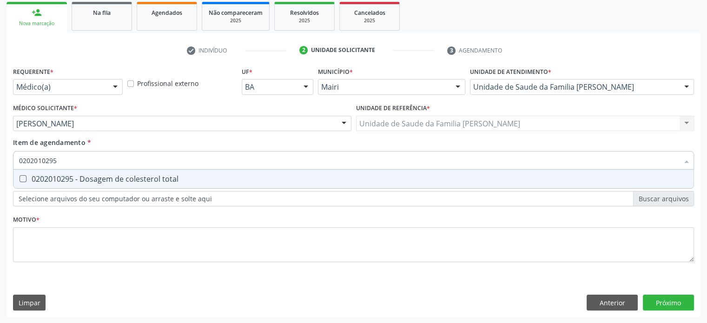
click at [39, 177] on div "0202010295 - Dosagem de colesterol total" at bounding box center [353, 178] width 669 height 7
click at [39, 177] on div "0202010317 - Dosagem de creatinina" at bounding box center [353, 178] width 669 height 7
click at [39, 177] on div "0202010040 - Determinacao de curva glicemica (2 dosagens)" at bounding box center [353, 178] width 669 height 7
click at [39, 177] on div "0202010600 - Dosagem de potassio" at bounding box center [353, 178] width 669 height 7
click at [39, 177] on div "0202010678 - Dosagem de triglicerideos" at bounding box center [353, 178] width 669 height 7
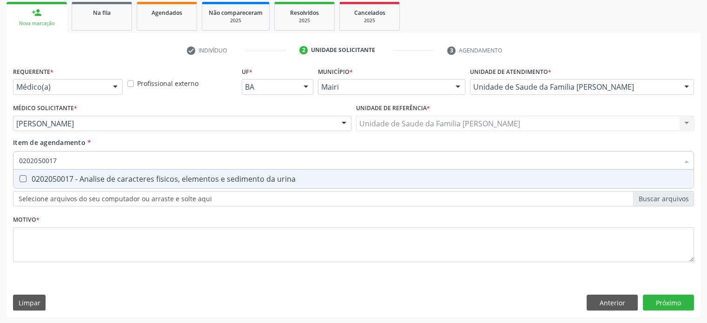
click at [39, 177] on div "0202050017 - Analise de caracteres fisicos, elementos e sedimento da urina" at bounding box center [353, 178] width 669 height 7
click at [39, 177] on div "0202010473 - Dosagem de glicose" at bounding box center [353, 178] width 669 height 7
click at [39, 177] on div "0202010279 - Dosagem de colesterol hdl" at bounding box center [353, 178] width 669 height 7
click at [39, 177] on div "0202010503 - Dosagem de hemoglobina glicosilada" at bounding box center [353, 178] width 669 height 7
click at [39, 177] on div "0202010287 - Dosagem de colesterol ldl" at bounding box center [353, 178] width 669 height 7
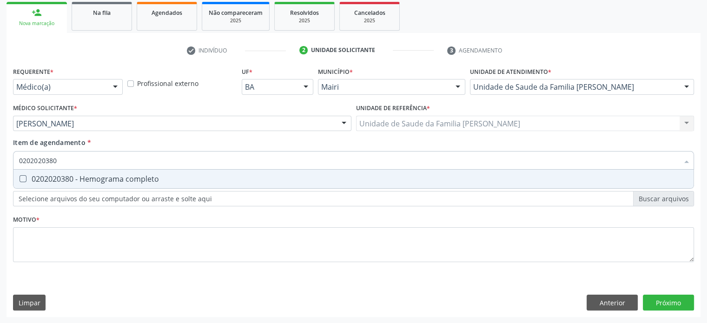
click at [39, 177] on div "0202020380 - Hemograma completo" at bounding box center [353, 178] width 669 height 7
click at [39, 177] on div "0202010651 - Dosagem de transaminase glutamico-piruvica (tgp)" at bounding box center [353, 178] width 669 height 7
click at [39, 177] on div "0202010643 - Dosagem de transaminase glutamico-oxalacetica (tgo)" at bounding box center [353, 178] width 669 height 7
click at [39, 177] on div "0202010708 - Dosagem de vitamina b12" at bounding box center [353, 178] width 669 height 7
click at [39, 177] on div "0202010767 - Dosagem de 25 hidroxivitamina d" at bounding box center [353, 178] width 669 height 7
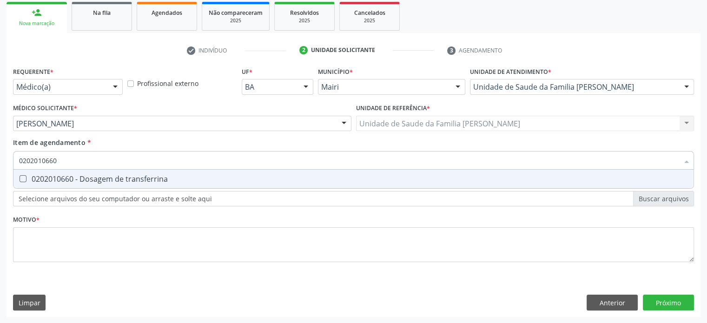
click at [39, 177] on div "0202010660 - Dosagem de transferrina" at bounding box center [353, 178] width 669 height 7
click at [39, 177] on div "0202060390 - Dosagem de triiodotironina ([MEDICAL_DATA])" at bounding box center [353, 178] width 669 height 7
click at [39, 177] on div "0202060381 - Dosagem de tiroxina livre (t4 livre)" at bounding box center [353, 178] width 669 height 7
click at [39, 177] on div "0202060250 - Dosagem de hormonio tireoestimulante (tsh)" at bounding box center [353, 178] width 669 height 7
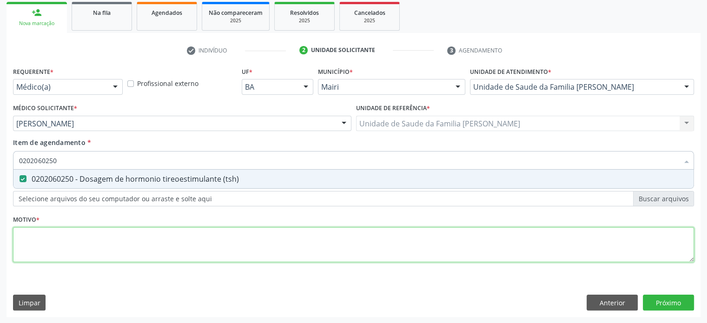
click at [46, 245] on div "Requerente * Médico(a) Médico(a) Enfermeiro(a) Paciente Nenhum resultado encont…" at bounding box center [353, 170] width 681 height 211
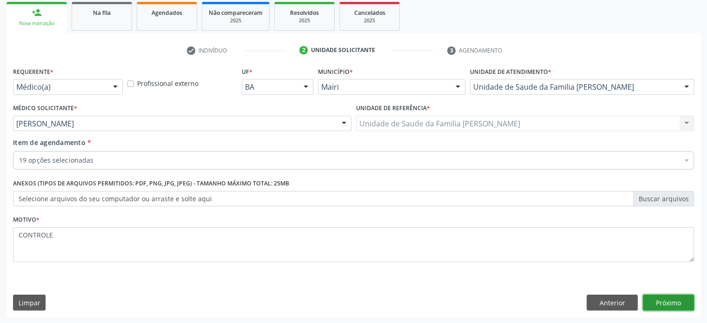
click at [661, 300] on button "Próximo" at bounding box center [668, 303] width 51 height 16
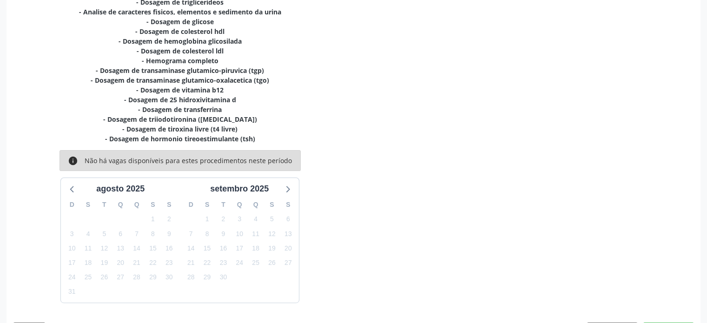
scroll to position [284, 0]
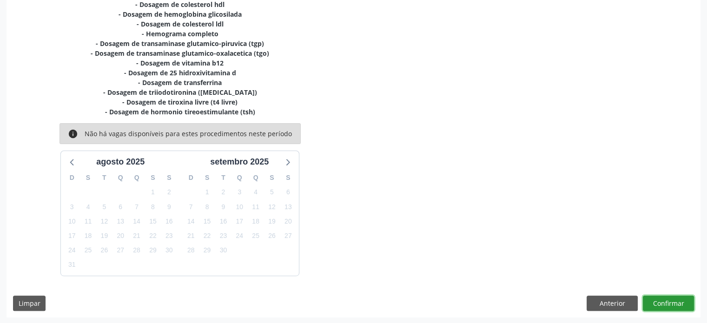
click at [669, 303] on button "Confirmar" at bounding box center [668, 304] width 51 height 16
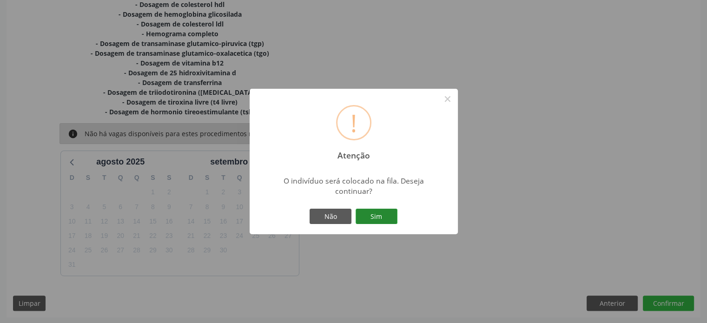
click at [383, 221] on button "Sim" at bounding box center [377, 217] width 42 height 16
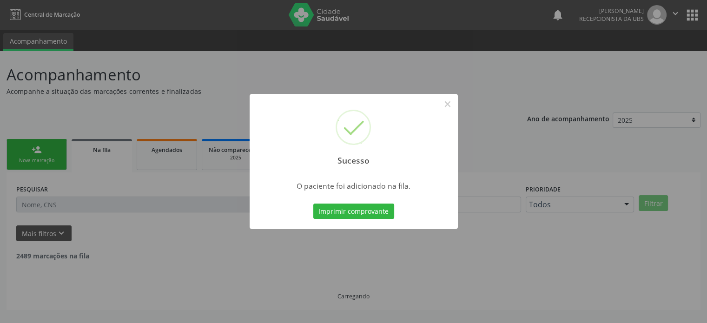
scroll to position [0, 0]
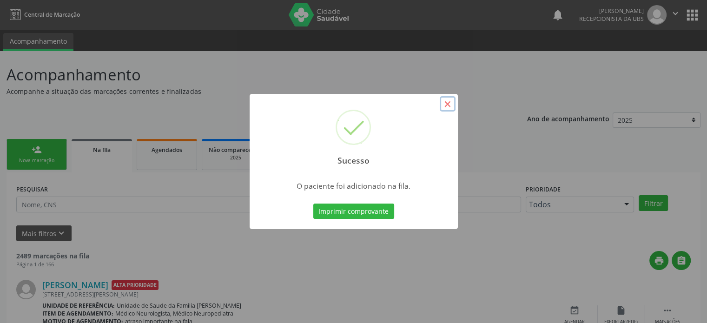
click at [447, 101] on button "×" at bounding box center [448, 104] width 16 height 16
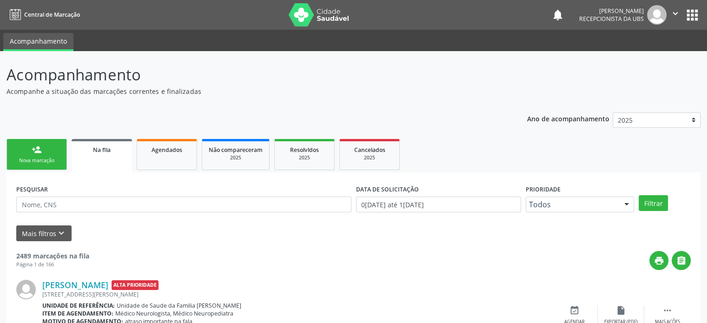
click at [40, 150] on div "person_add" at bounding box center [37, 150] width 10 height 10
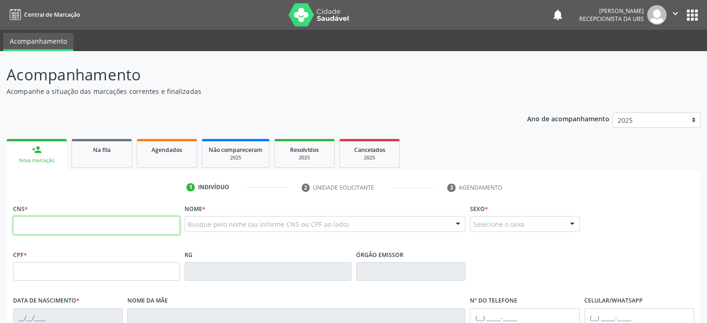
click at [32, 221] on input "text" at bounding box center [96, 225] width 167 height 19
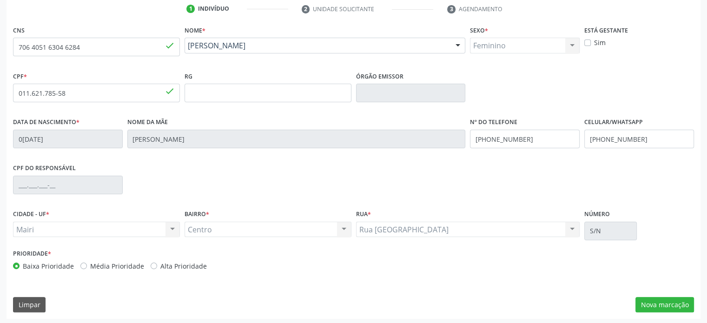
scroll to position [180, 0]
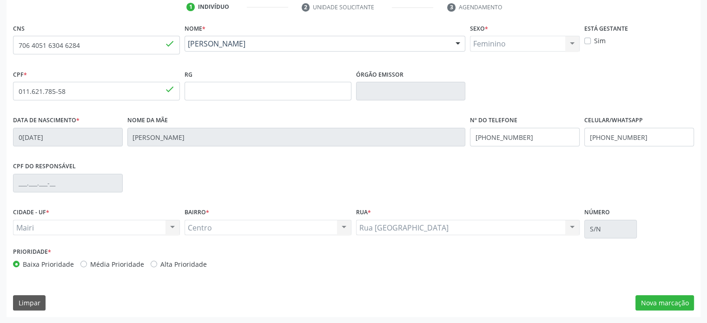
click at [90, 264] on label "Média Prioridade" at bounding box center [117, 265] width 54 height 10
click at [87, 264] on input "Média Prioridade" at bounding box center [83, 264] width 7 height 8
click at [668, 303] on button "Nova marcação" at bounding box center [665, 303] width 59 height 16
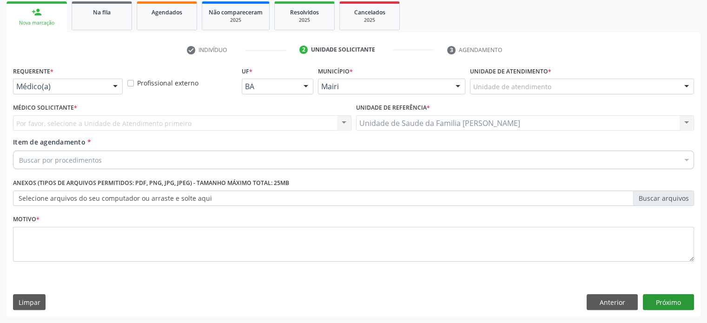
scroll to position [137, 0]
click at [550, 83] on div "Unidade de atendimento" at bounding box center [582, 87] width 224 height 16
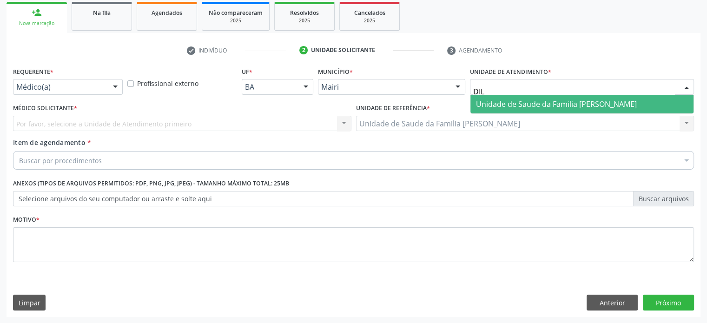
click at [531, 104] on span "Unidade de Saude da Familia [PERSON_NAME]" at bounding box center [556, 104] width 161 height 10
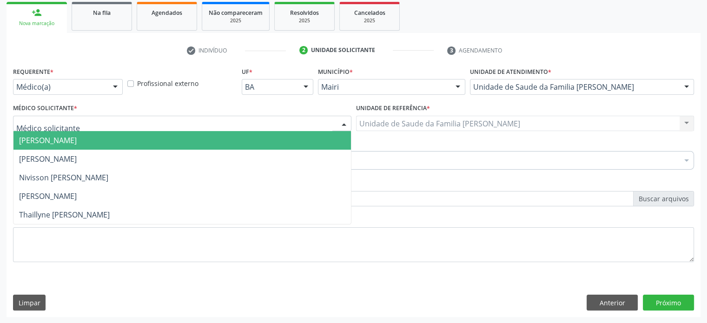
click at [168, 120] on div at bounding box center [182, 124] width 339 height 16
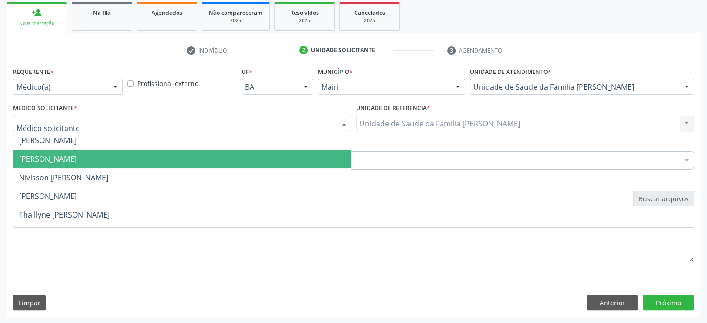
click at [115, 156] on span "[PERSON_NAME]" at bounding box center [182, 159] width 338 height 19
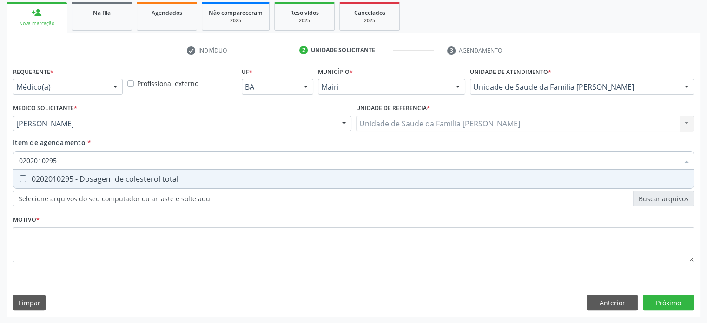
click at [86, 180] on div "0202010295 - Dosagem de colesterol total" at bounding box center [353, 178] width 669 height 7
click at [86, 180] on div "0202010317 - Dosagem de creatinina" at bounding box center [353, 178] width 669 height 7
click at [86, 180] on div "0202010040 - Determinacao de curva glicemica (2 dosagens)" at bounding box center [353, 178] width 669 height 7
click at [86, 180] on div "0202010600 - Dosagem de potassio" at bounding box center [353, 178] width 669 height 7
click at [86, 180] on div "0202010678 - Dosagem de triglicerideos" at bounding box center [353, 178] width 669 height 7
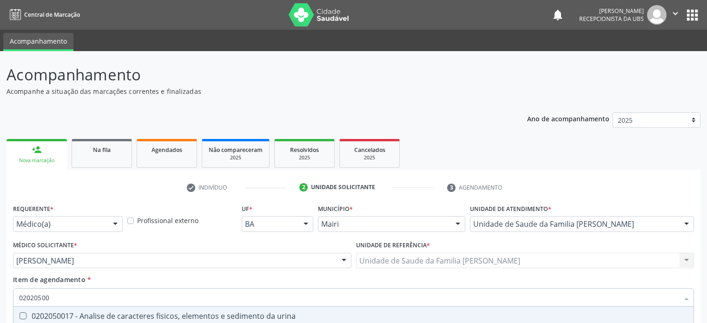
scroll to position [137, 0]
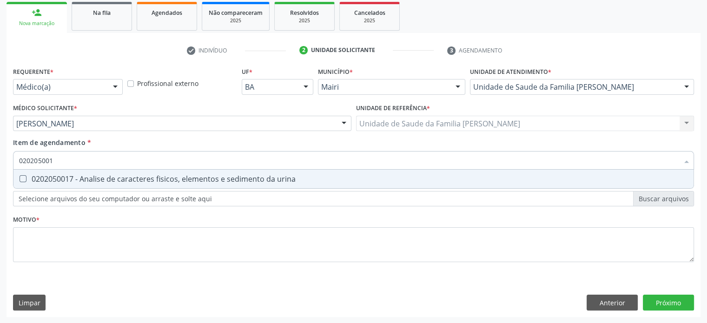
type input "0202050017"
click at [86, 180] on div "0202050017 - Analise de caracteres fisicos, elementos e sedimento da urina" at bounding box center [353, 178] width 669 height 7
checkbox urina "true"
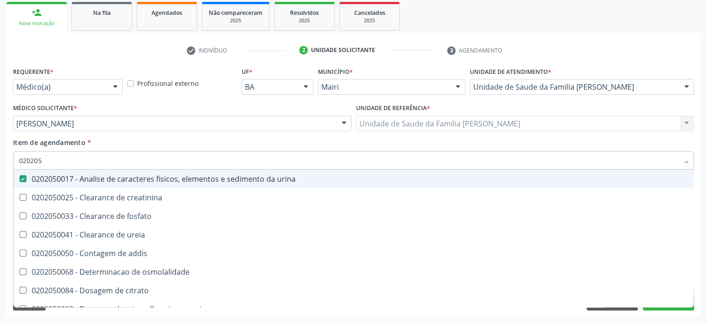
type input "02020"
checkbox urina "false"
checkbox ureia "true"
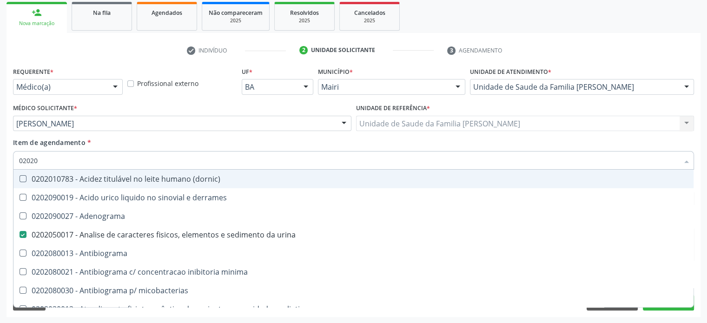
type input "020201"
checkbox urina "false"
checkbox Antibiograma "true"
checkbox htlv-1 "true"
checkbox \(ch50\) "true"
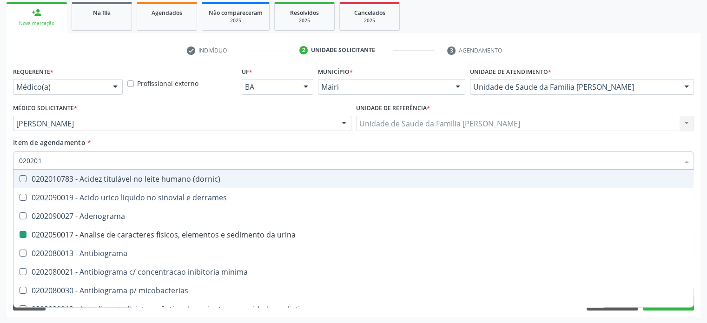
checkbox dosagens\) "false"
checkbox d "true"
checkbox mandelico "true"
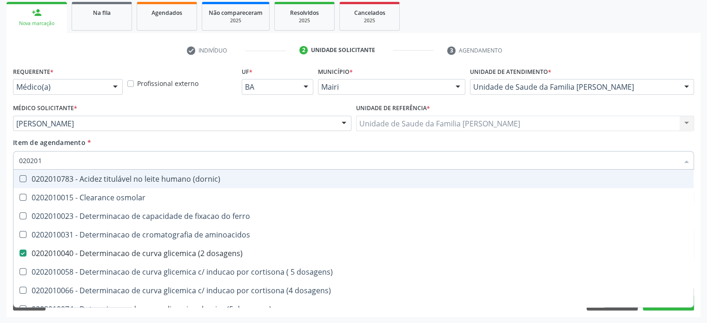
type input "0202010"
checkbox ionizavel "true"
checkbox catecolaminas "true"
checkbox total "false"
checkbox creatinina "false"
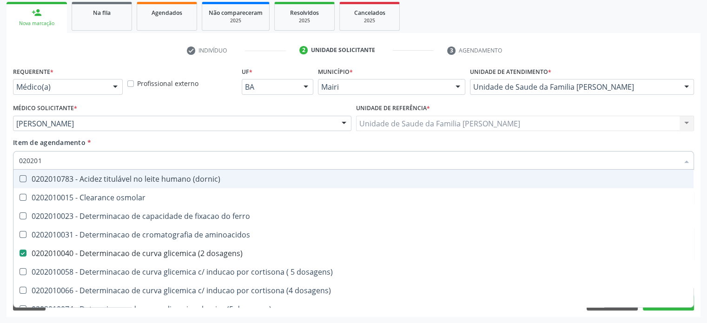
checkbox hidroxiprolina "true"
checkbox piruvato "true"
checkbox potassio "false"
type input "02020104"
checkbox dosagens\) "false"
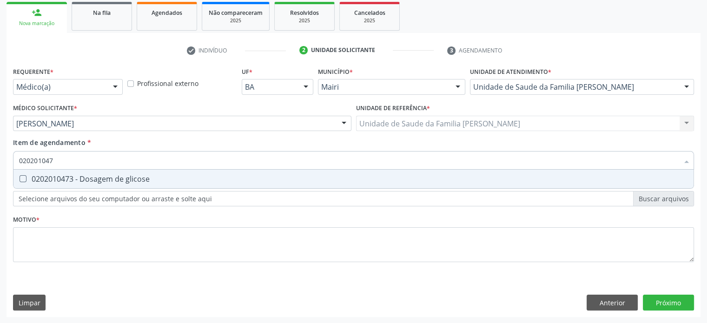
type input "0202010473"
click at [86, 180] on div "0202010473 - Dosagem de glicose" at bounding box center [353, 178] width 669 height 7
checkbox glicose "true"
type input "02020104"
checkbox glicose "false"
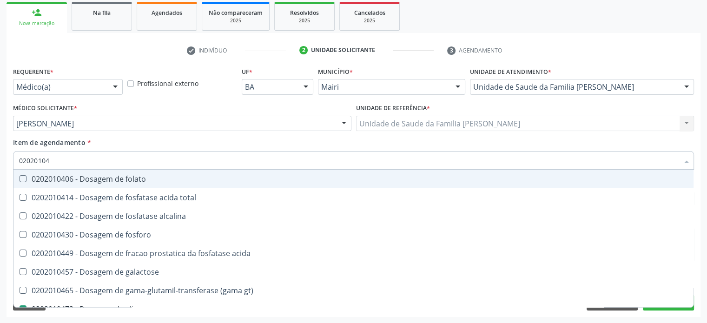
type input "0202010"
checkbox acida "true"
checkbox glicose "false"
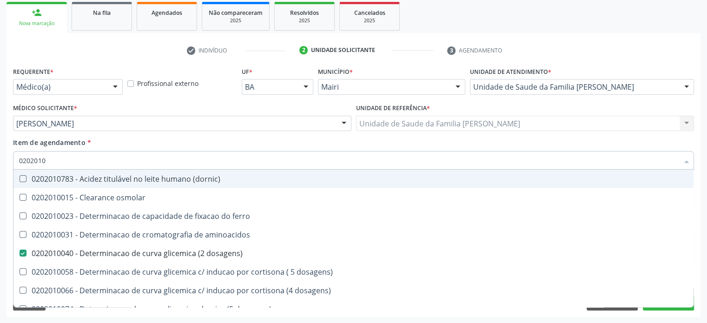
type input "020201"
checkbox total "false"
checkbox creatinina "false"
checkbox latica "true"
checkbox ferritina "true"
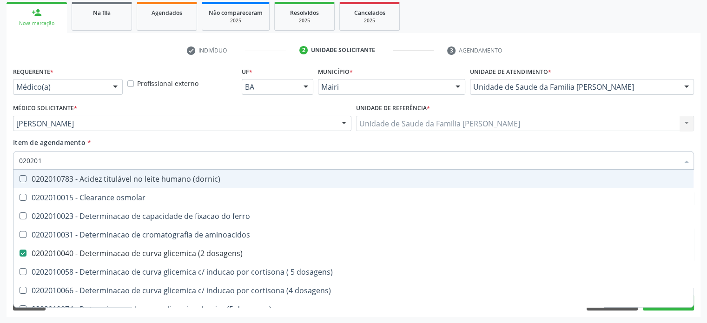
checkbox glicose "false"
checkbox magnesio "true"
checkbox potassio "false"
checkbox triglicerideos "false"
checkbox ureia "true"
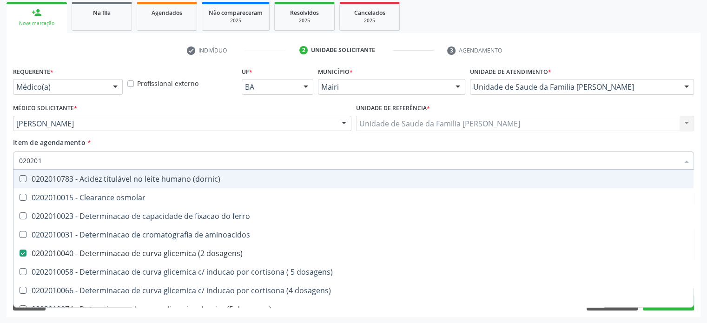
type input "0202010"
checkbox ionizavel "true"
checkbox catecolaminas "true"
checkbox total "false"
checkbox creatinina "false"
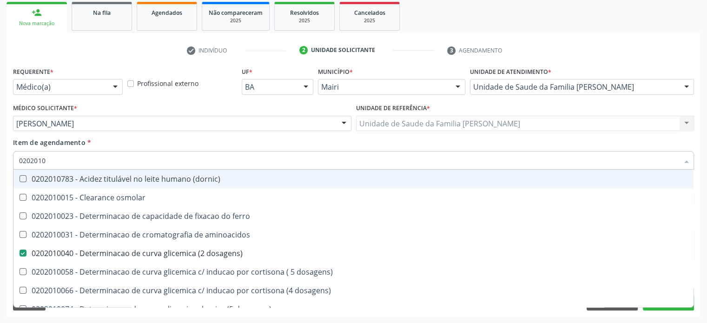
checkbox ferritina "true"
checkbox glicose "false"
checkbox hidroxiprolina "true"
checkbox piruvato "true"
checkbox potassio "false"
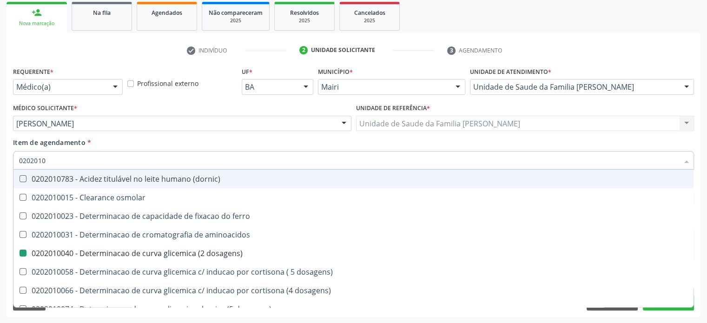
type input "02020102"
checkbox dosagens\) "false"
checkbox ivy "true"
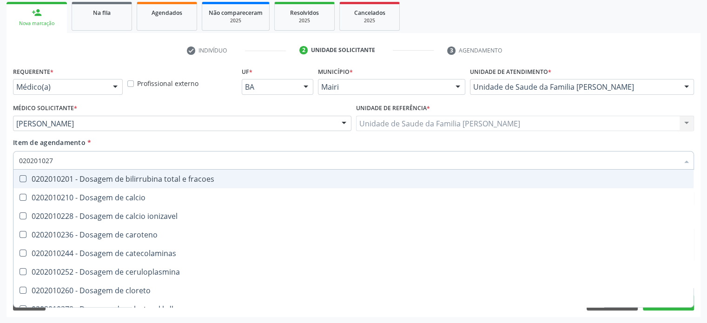
type input "0202010279"
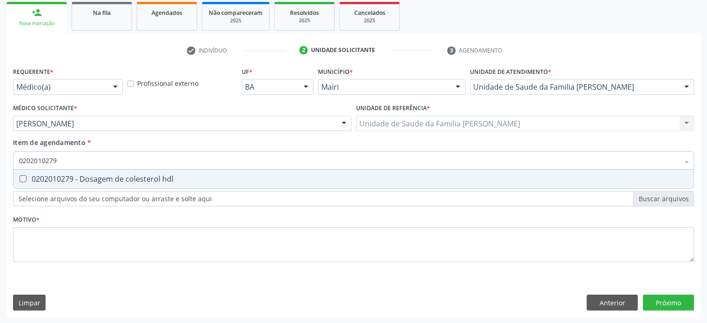
click at [86, 180] on div "0202010279 - Dosagem de colesterol hdl" at bounding box center [353, 178] width 669 height 7
checkbox hdl "true"
type input "02020102"
checkbox hdl "false"
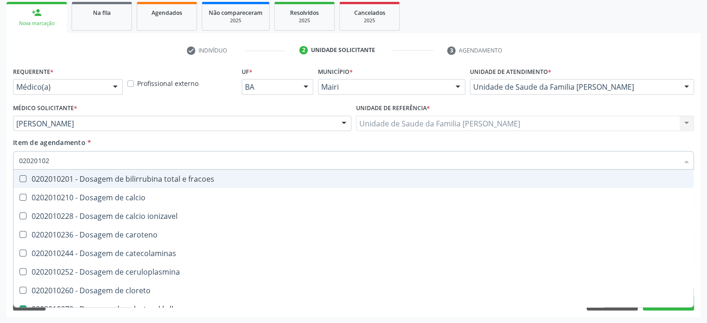
type input "0202010"
checkbox catecolaminas "true"
checkbox hdl "false"
checkbox total "false"
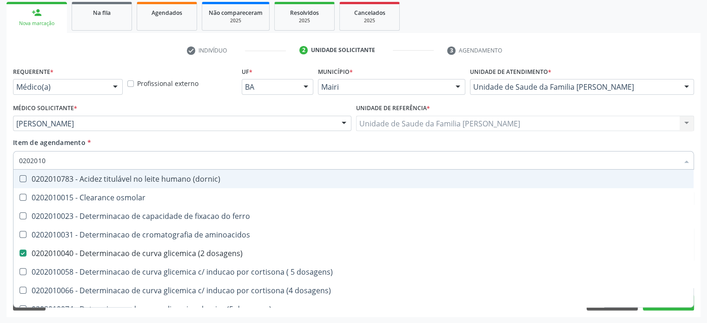
type input "020201"
checkbox hdl "false"
checkbox total "false"
checkbox creatinina "false"
checkbox alfa-hidroxibutirica "true"
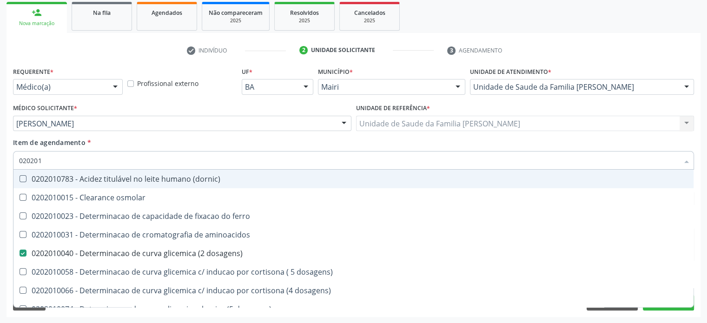
checkbox latica "true"
checkbox ferritina "true"
checkbox glicose "false"
checkbox magnesio "true"
checkbox potassio "false"
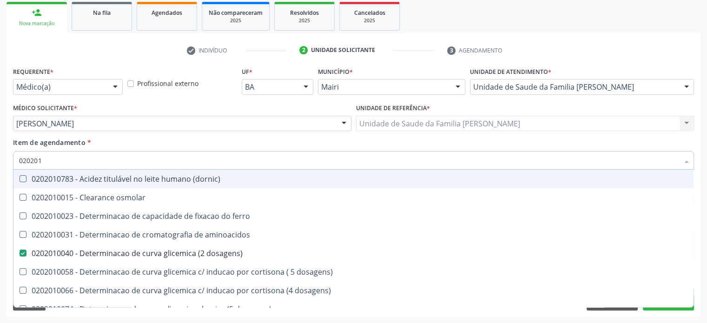
checkbox triglicerideos "false"
checkbox ureia "true"
type input "0202010"
checkbox fracoes "true"
checkbox ionizavel "true"
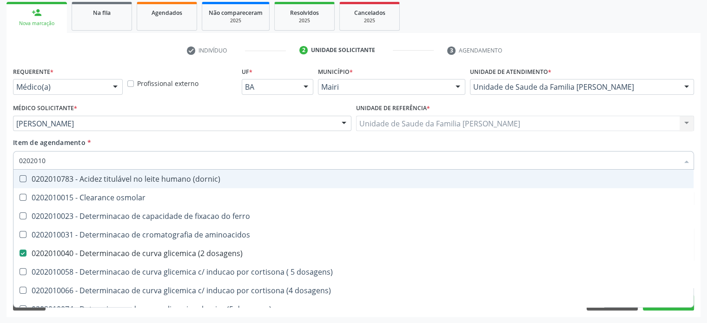
checkbox catecolaminas "true"
checkbox hdl "false"
checkbox total "false"
checkbox creatinina "false"
checkbox ferritina "true"
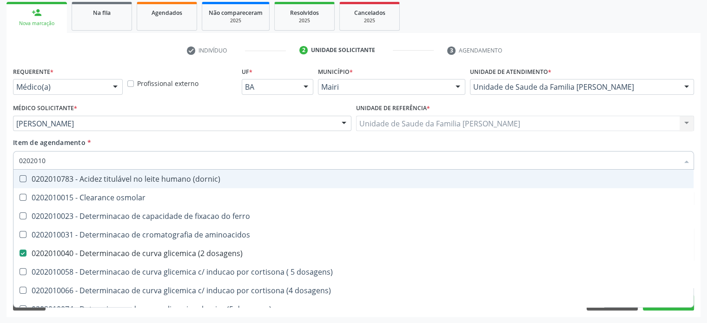
checkbox glicose "false"
checkbox hidroxiprolina "true"
checkbox piruvato "true"
checkbox potassio "false"
type input "02020105"
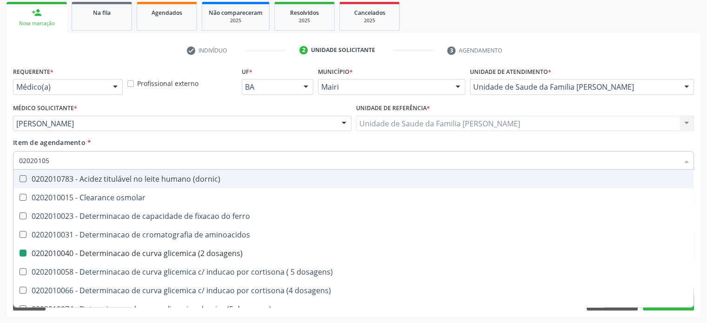
checkbox dosagens\) "false"
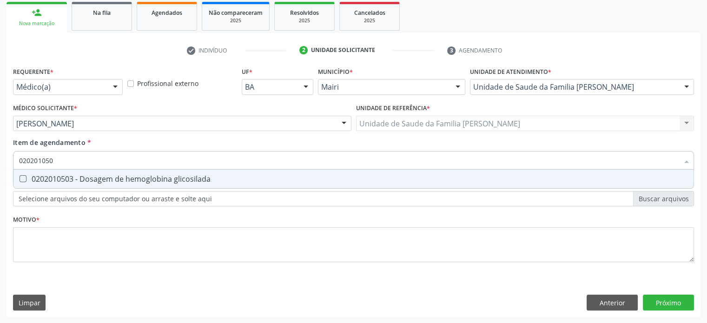
type input "0202010503"
click at [86, 180] on div "0202010503 - Dosagem de hemoglobina glicosilada" at bounding box center [353, 178] width 669 height 7
checkbox glicosilada "true"
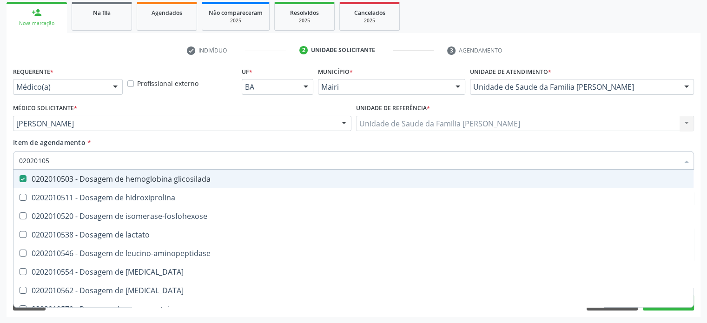
type input "0202010"
checkbox glicosilada "false"
checkbox leucino-aminopeptidase "true"
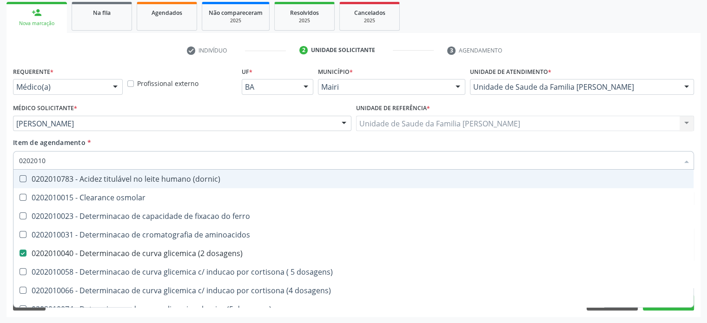
type input "02020102"
checkbox dosagens\) "false"
checkbox dosagens\) "true"
checkbox ivy "true"
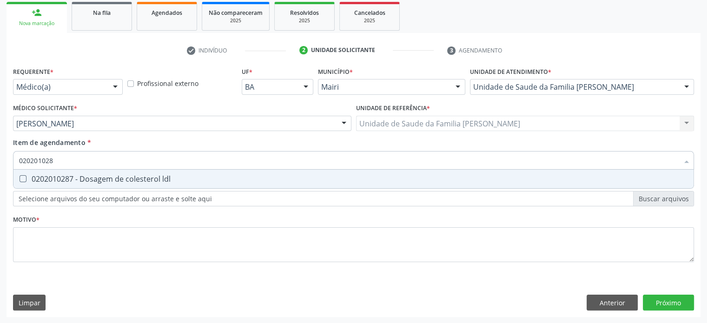
type input "0202010287"
click at [86, 180] on div "0202010287 - Dosagem de colesterol ldl" at bounding box center [353, 178] width 669 height 7
checkbox ldl "true"
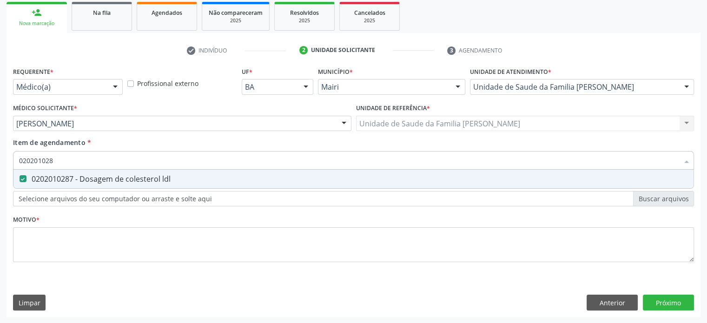
type input "02020102"
checkbox ldl "false"
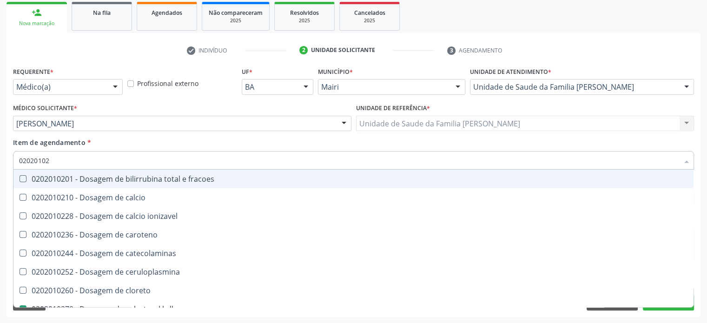
type input "0202010"
checkbox catecolaminas "true"
checkbox hdl "false"
checkbox ldl "false"
checkbox total "false"
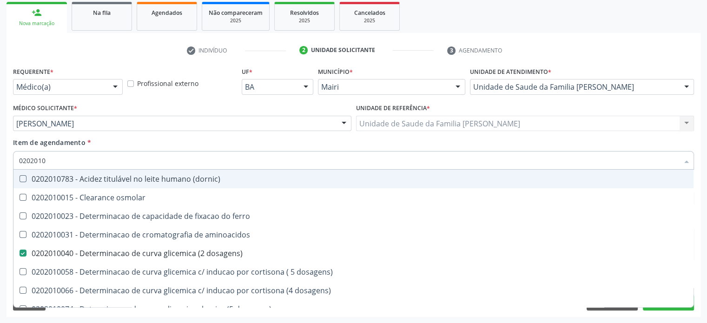
type input "020201"
checkbox hdl "false"
checkbox ldl "false"
checkbox total "false"
checkbox creatinina "false"
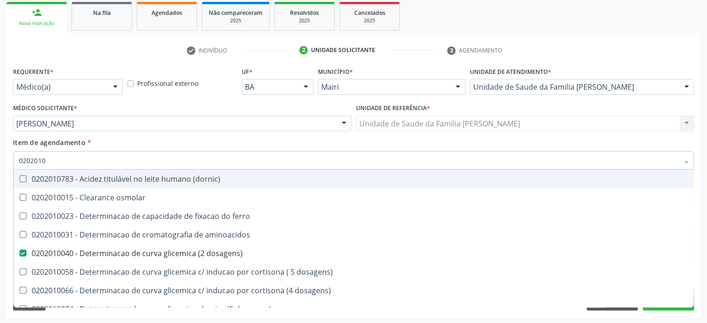
checkbox alfa-hidroxibutirica "true"
checkbox glutamica "true"
checkbox latica "true"
checkbox ferritina "true"
checkbox glicose "false"
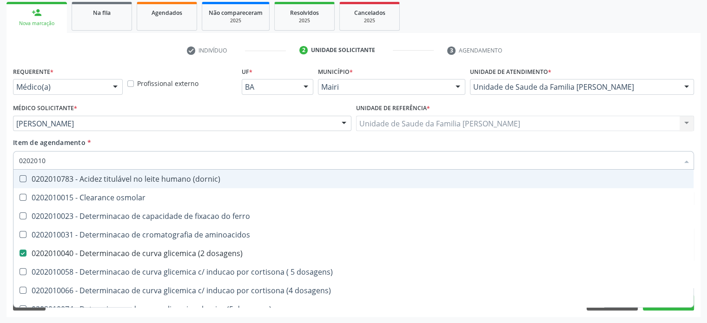
checkbox glicosilada "false"
checkbox magnesio "true"
checkbox porfirinas "true"
checkbox potassio "false"
checkbox triglicerideos "false"
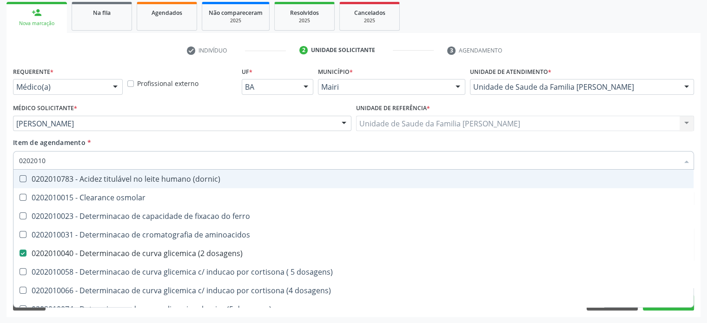
checkbox ureia "true"
type input "02020"
checkbox aminoacidos "true"
checkbox dosagens\) "false"
checkbox hdl "false"
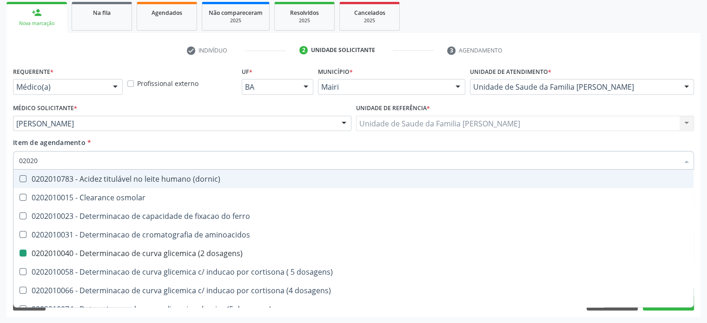
checkbox ldl "false"
checkbox total "false"
checkbox creatinina "false"
checkbox alfa-hidroxibutirica "true"
checkbox glicose "false"
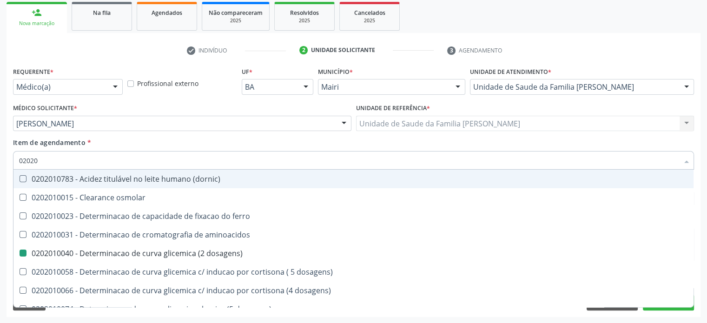
checkbox glicosilada "false"
checkbox potassio "false"
checkbox triglicerideos "false"
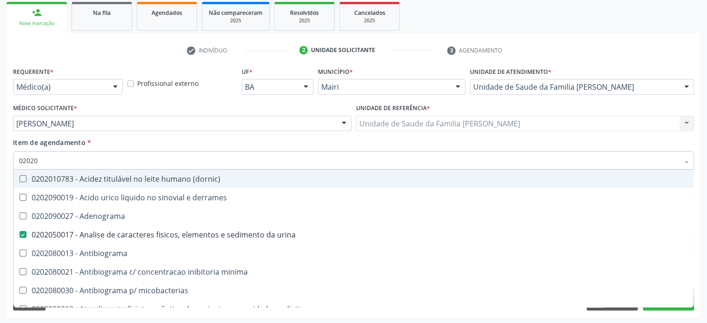
type input "020202"
checkbox urina "false"
checkbox dosagens\) "false"
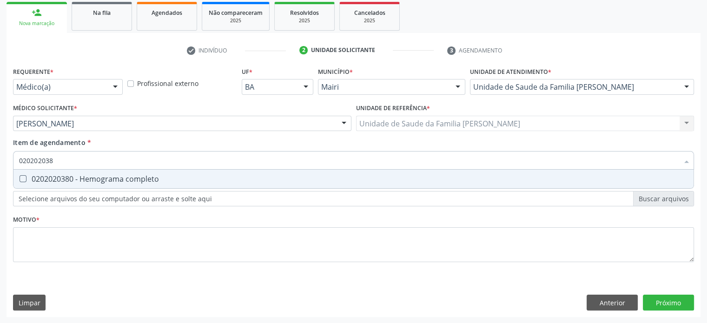
type input "0202020380"
click at [86, 180] on div "0202020380 - Hemograma completo" at bounding box center [353, 178] width 669 height 7
checkbox completo "true"
type input "02020203"
checkbox completo "false"
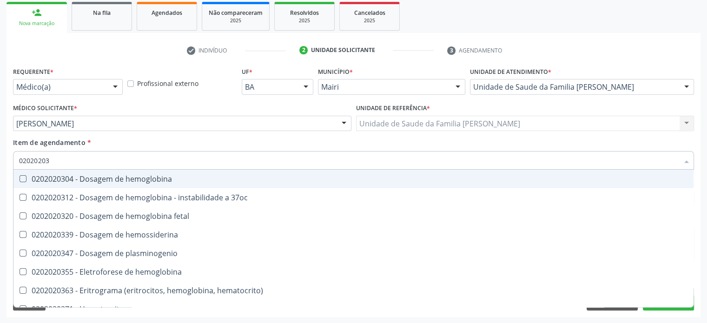
type input "0202020"
checkbox completo "false"
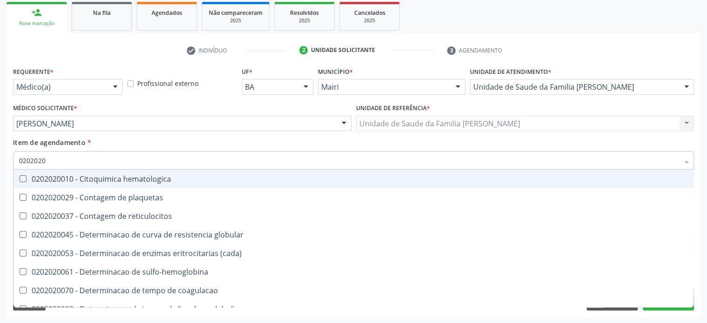
type input "020202"
checkbox completo "false"
checkbox Leucograma "true"
type input "02020"
checkbox globular "true"
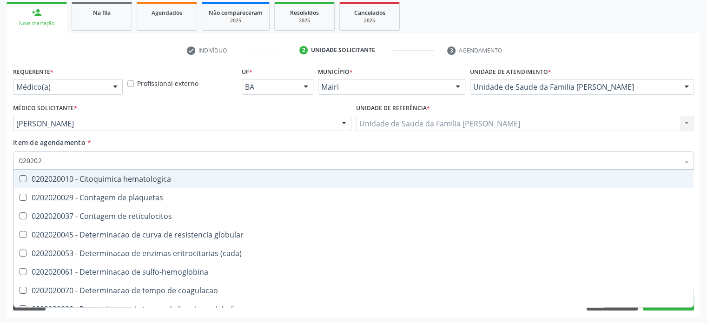
checkbox completo "false"
checkbox s "true"
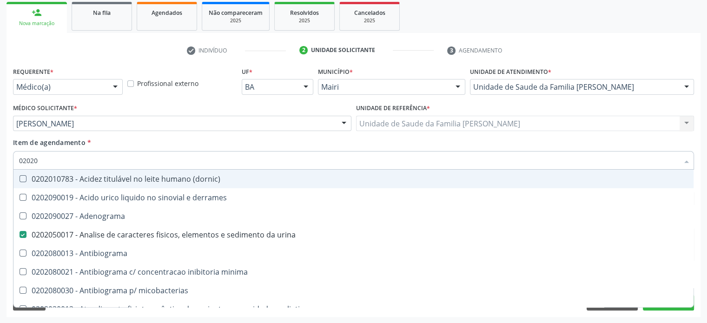
type input "020201"
checkbox urina "false"
checkbox Antibiograma "true"
checkbox \(qualitativo\) "true"
checkbox molecular "true"
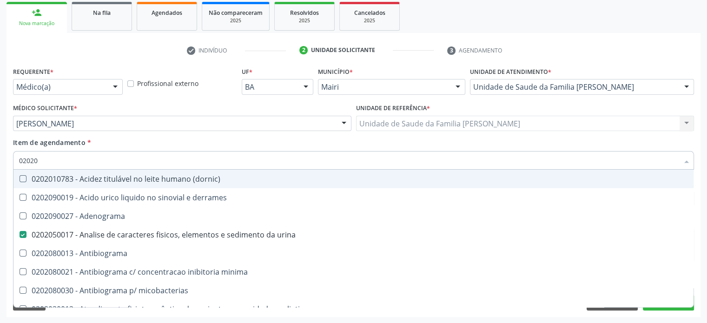
checkbox htlv-1 "true"
checkbox \(ch50\) "true"
checkbox dosagens\) "false"
checkbox -duke "true"
checkbox trombina "true"
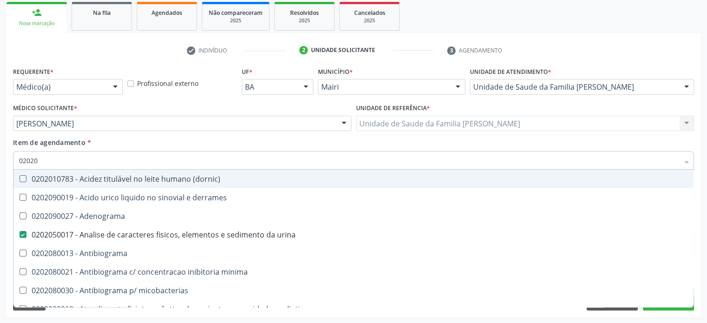
checkbox d "true"
checkbox mandelico "true"
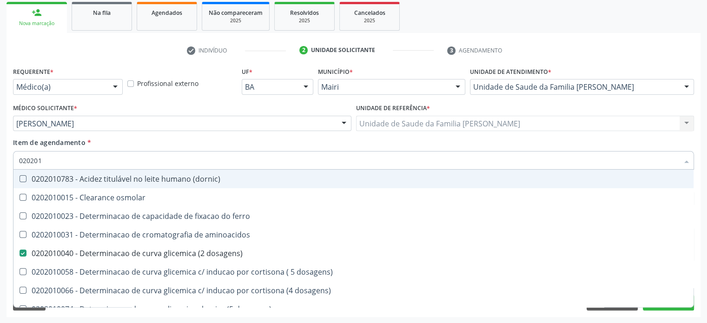
type input "0202010"
checkbox fracoes "true"
checkbox calcio "true"
checkbox ionizavel "true"
checkbox catecolaminas "true"
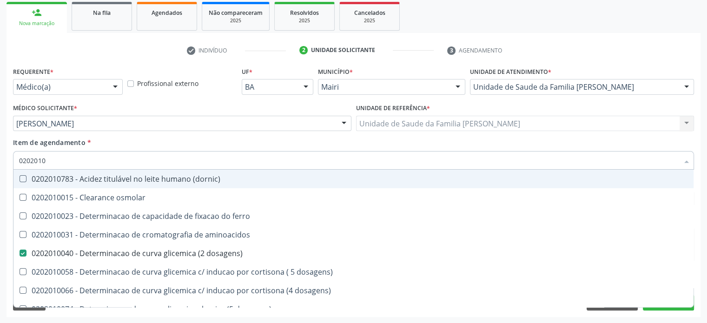
checkbox hdl "false"
checkbox ldl "false"
checkbox total "false"
checkbox creatinina "false"
checkbox ferritina "true"
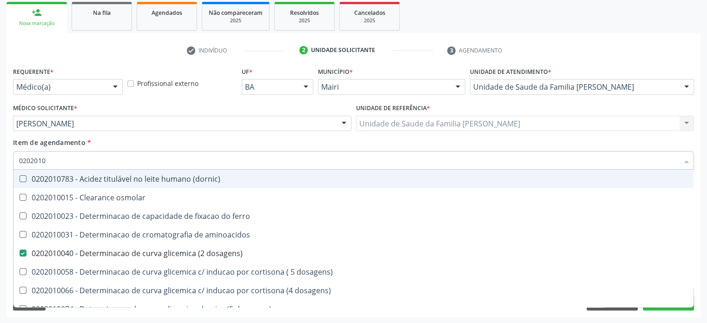
checkbox total "true"
checkbox glicose "false"
checkbox glicosilada "false"
checkbox hidroxiprolina "true"
checkbox piruvato "true"
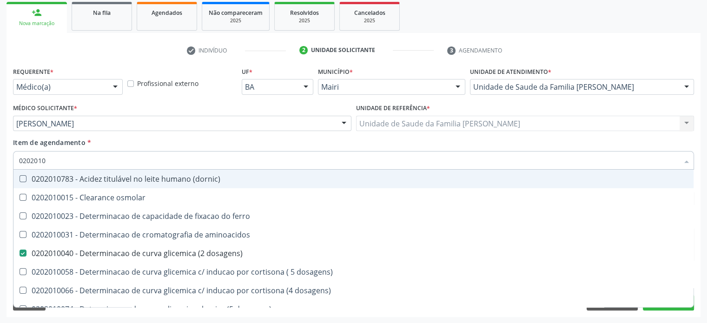
checkbox potassio "false"
type input "02020106"
checkbox \(dornic\) "true"
checkbox dosagens\) "false"
checkbox dosagens\) "true"
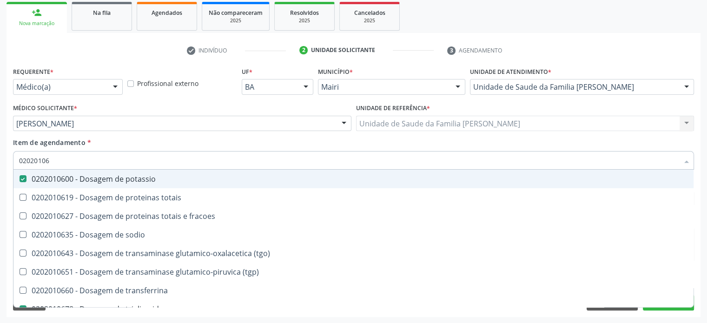
type input "020201065"
checkbox potassio "false"
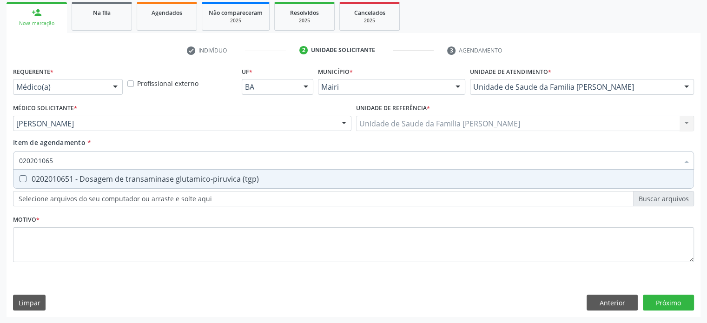
type input "0202010651"
click at [86, 180] on div "0202010651 - Dosagem de transaminase glutamico-piruvica (tgp)" at bounding box center [353, 178] width 669 height 7
checkbox \(tgp\) "true"
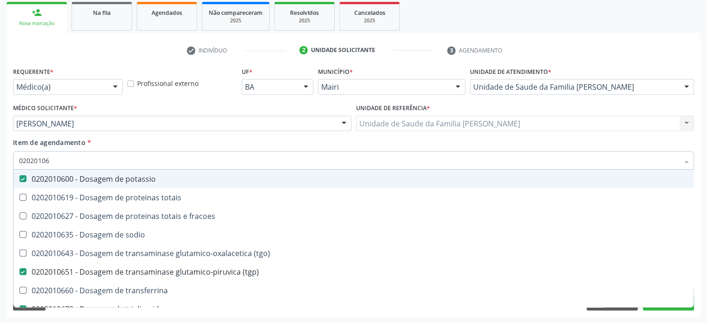
type input "020201064"
checkbox potassio "false"
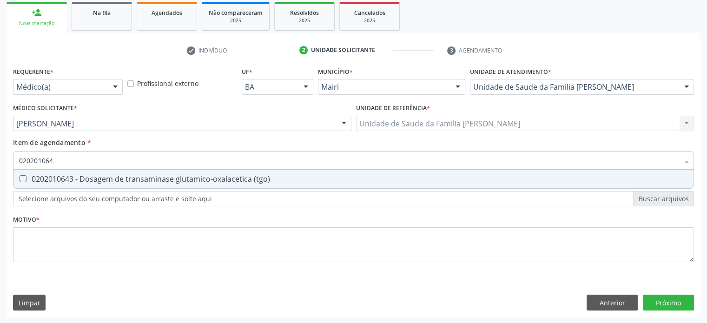
type input "0202010643"
click at [86, 180] on div "0202010643 - Dosagem de transaminase glutamico-oxalacetica (tgo)" at bounding box center [353, 178] width 669 height 7
checkbox \(tgo\) "true"
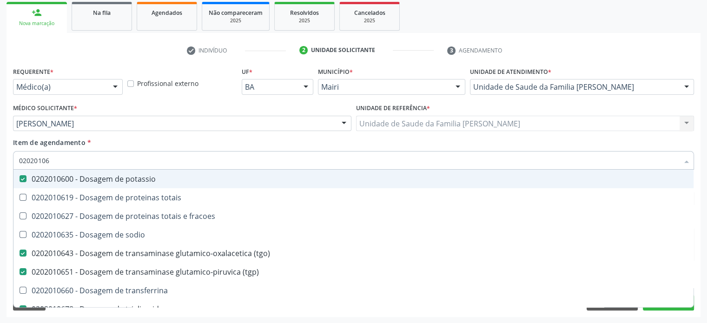
type input "0202010"
checkbox potassio "false"
checkbox \(tgp\) "false"
checkbox triglicerideos "false"
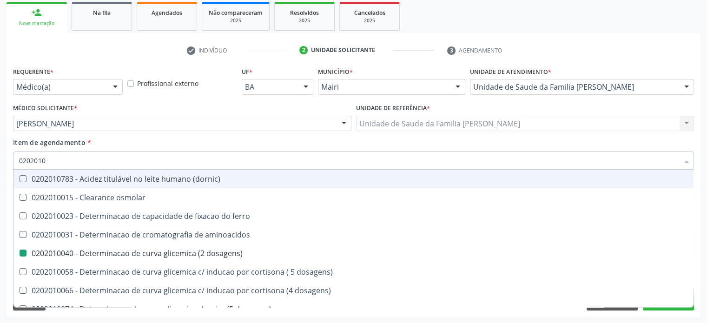
type input "02020107"
checkbox dosagens\) "false"
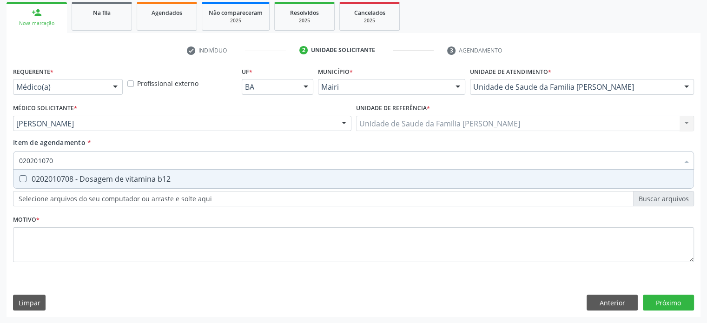
type input "0202010708"
click at [86, 180] on div "0202010708 - Dosagem de vitamina b12" at bounding box center [353, 178] width 669 height 7
checkbox b12 "true"
type input "02020107"
checkbox b12 "false"
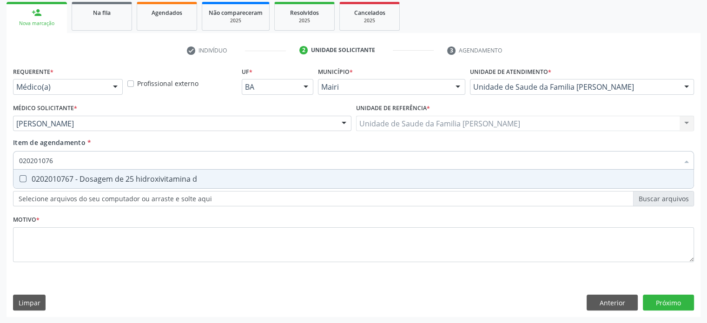
type input "0202010767"
click at [86, 180] on div "0202010767 - Dosagem de 25 hidroxivitamina d" at bounding box center [353, 178] width 669 height 7
click at [86, 180] on div "0202010210 - Dosagem de calcio" at bounding box center [353, 178] width 669 height 7
click at [86, 180] on div "0202010384 - Dosagem de ferritina" at bounding box center [353, 178] width 669 height 7
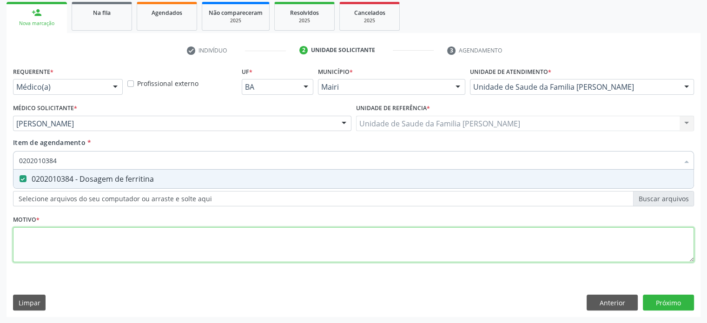
click at [58, 238] on div "Requerente * Médico(a) Médico(a) Enfermeiro(a) Paciente Nenhum resultado encont…" at bounding box center [353, 170] width 681 height 211
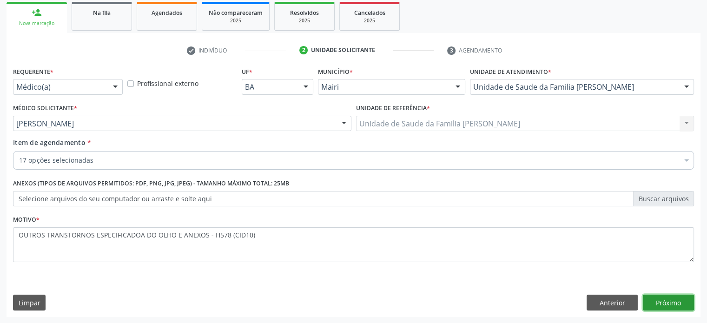
click at [678, 302] on button "Próximo" at bounding box center [668, 303] width 51 height 16
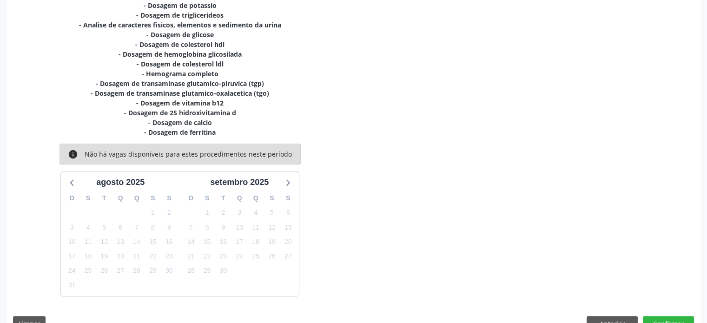
scroll to position [264, 0]
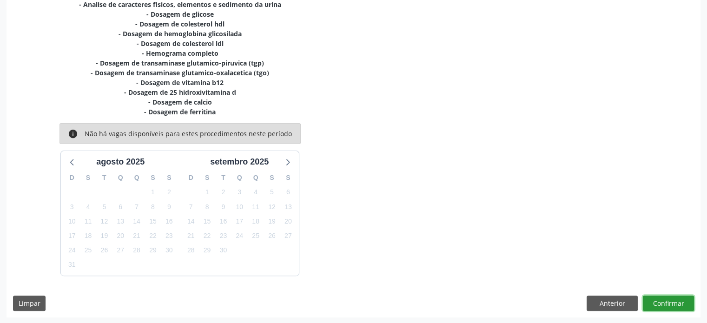
click at [670, 301] on button "Confirmar" at bounding box center [668, 304] width 51 height 16
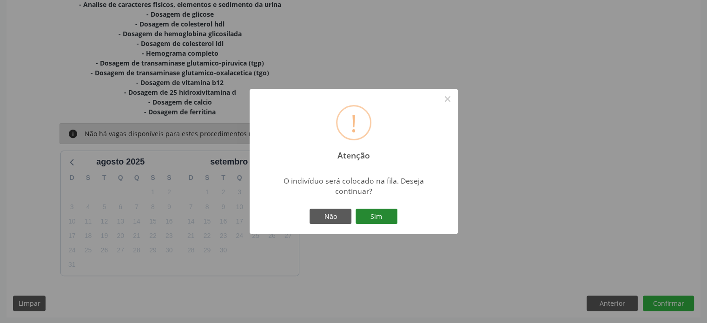
click at [381, 215] on button "Sim" at bounding box center [377, 217] width 42 height 16
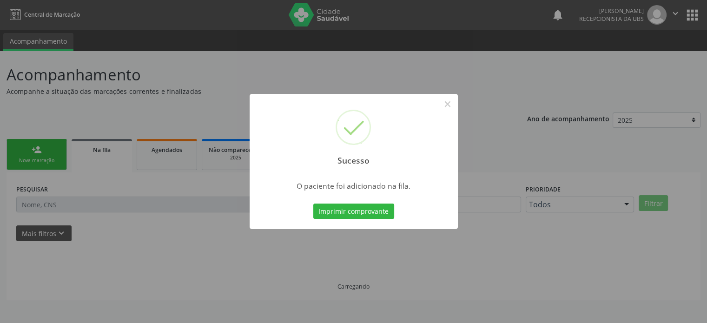
scroll to position [0, 0]
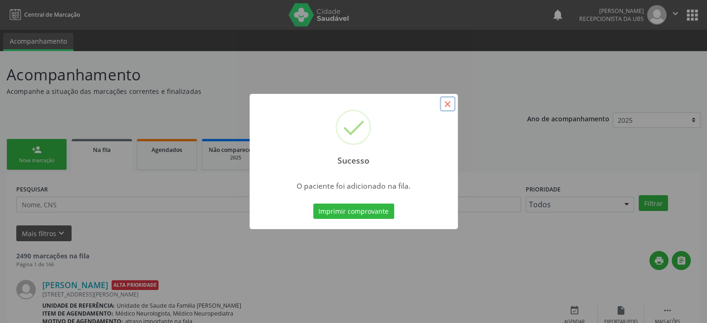
click at [450, 104] on button "×" at bounding box center [448, 104] width 16 height 16
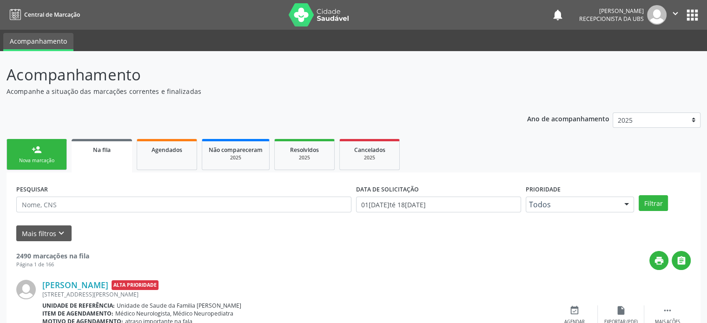
click at [35, 152] on div "person_add" at bounding box center [37, 150] width 10 height 10
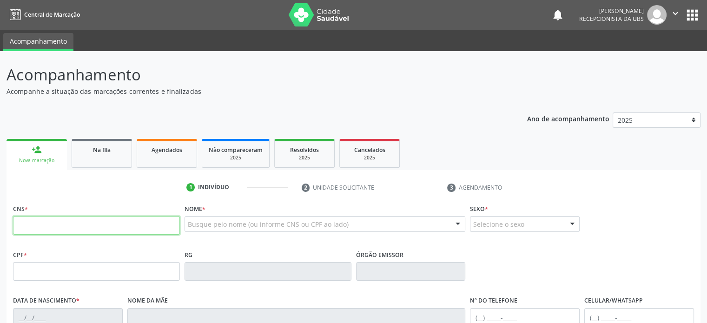
click at [54, 221] on input "text" at bounding box center [96, 225] width 167 height 19
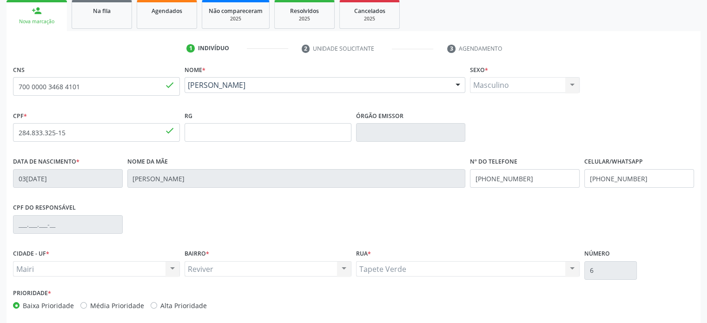
scroll to position [180, 0]
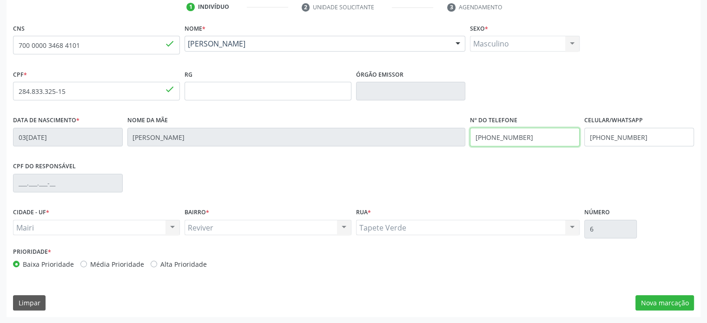
click at [499, 136] on input "[PHONE_NUMBER]" at bounding box center [525, 137] width 110 height 19
click at [526, 135] on input "[PHONE_NUMBER]" at bounding box center [525, 137] width 110 height 19
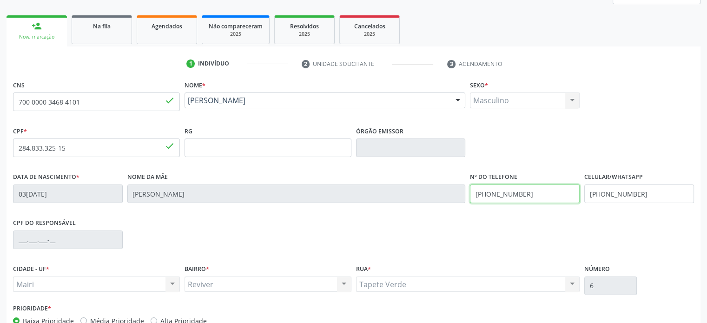
scroll to position [134, 0]
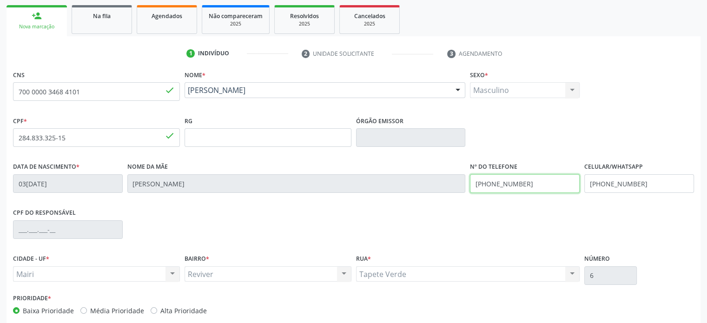
drag, startPoint x: 529, startPoint y: 181, endPoint x: 467, endPoint y: 177, distance: 61.5
click at [468, 177] on div "Nº do Telefone [PHONE_NUMBER]" at bounding box center [525, 183] width 114 height 46
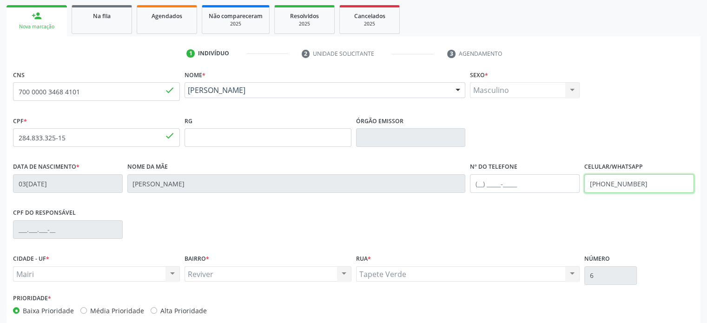
drag, startPoint x: 640, startPoint y: 181, endPoint x: 575, endPoint y: 186, distance: 65.3
click at [575, 186] on div "Data de nascimento * 0[DATE] Nome da mãe [PERSON_NAME] Nº do Telefone Celular/W…" at bounding box center [354, 183] width 686 height 46
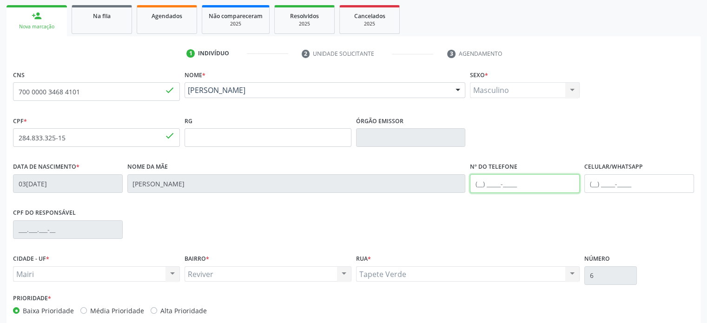
click at [482, 183] on input "text" at bounding box center [525, 183] width 110 height 19
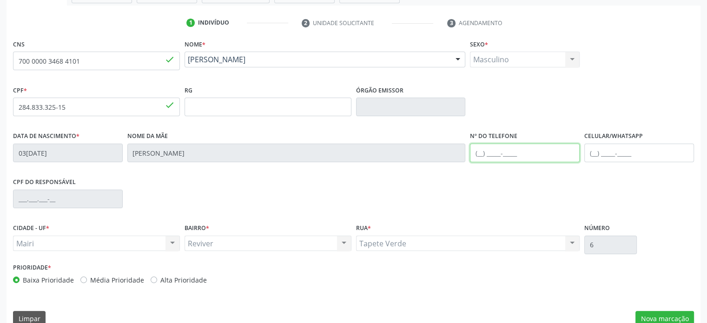
scroll to position [180, 0]
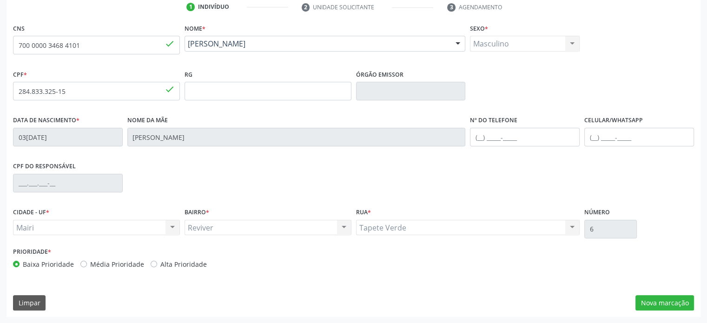
click at [97, 261] on label "Média Prioridade" at bounding box center [117, 265] width 54 height 10
click at [109, 262] on label "Média Prioridade" at bounding box center [117, 265] width 54 height 10
click at [87, 262] on input "Média Prioridade" at bounding box center [83, 264] width 7 height 8
click at [667, 302] on button "Nova marcação" at bounding box center [665, 303] width 59 height 16
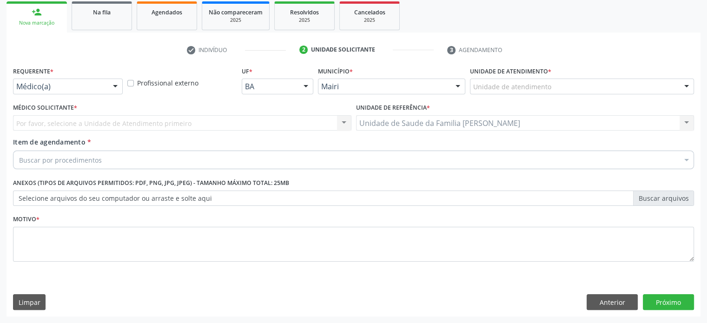
scroll to position [137, 0]
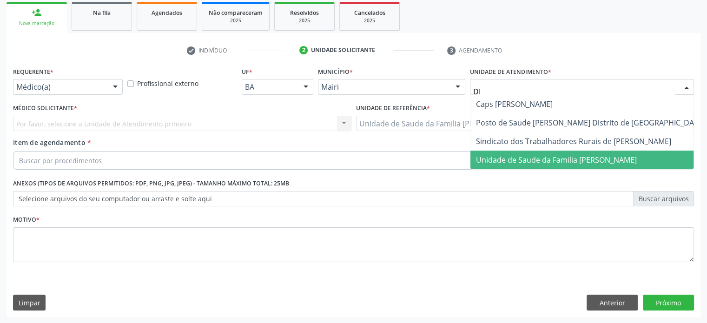
click at [506, 160] on span "Unidade de Saude da Familia [PERSON_NAME]" at bounding box center [556, 160] width 161 height 10
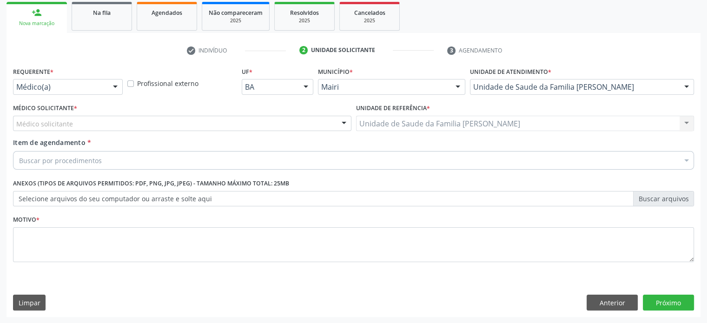
click at [117, 123] on div "Médico solicitante" at bounding box center [182, 124] width 339 height 16
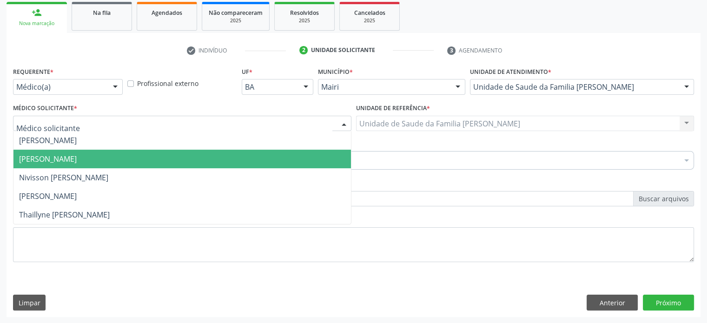
click at [77, 159] on span "[PERSON_NAME]" at bounding box center [48, 159] width 58 height 10
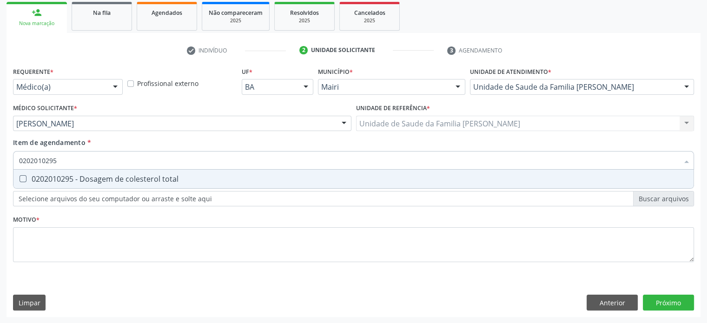
click at [65, 180] on div "0202010295 - Dosagem de colesterol total" at bounding box center [353, 178] width 669 height 7
click at [83, 176] on div "0202010317 - Dosagem de creatinina" at bounding box center [353, 178] width 669 height 7
click at [83, 176] on div "0202010040 - Determinacao de curva glicemica (2 dosagens)" at bounding box center [353, 178] width 669 height 7
click at [83, 176] on div "0202010600 - Dosagem de potassio" at bounding box center [353, 178] width 669 height 7
click at [83, 176] on div "0202010678 - Dosagem de triglicerideos" at bounding box center [353, 178] width 669 height 7
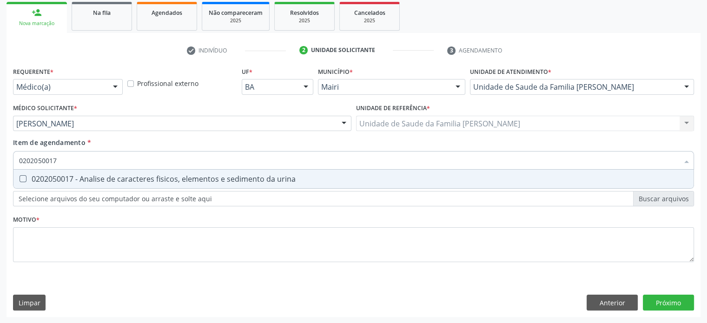
click at [83, 176] on div "0202050017 - Analise de caracteres fisicos, elementos e sedimento da urina" at bounding box center [353, 178] width 669 height 7
click at [83, 176] on div "0202010473 - Dosagem de glicose" at bounding box center [353, 178] width 669 height 7
click at [83, 176] on div "0202010279 - Dosagem de colesterol hdl" at bounding box center [353, 178] width 669 height 7
click at [83, 176] on div "0202010503 - Dosagem de hemoglobina glicosilada" at bounding box center [353, 178] width 669 height 7
click at [82, 179] on div "0202010287 - Dosagem de colesterol ldl" at bounding box center [353, 178] width 669 height 7
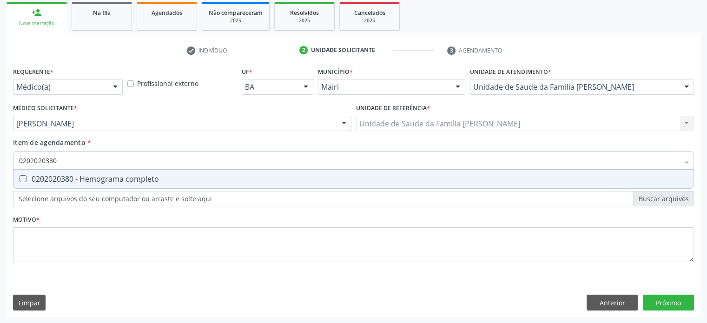
click at [82, 179] on div "0202020380 - Hemograma completo" at bounding box center [353, 178] width 669 height 7
click at [82, 179] on div "0202010651 - Dosagem de transaminase glutamico-piruvica (tgp)" at bounding box center [353, 178] width 669 height 7
click at [82, 179] on div "0202010643 - Dosagem de transaminase glutamico-oxalacetica (tgo)" at bounding box center [353, 178] width 669 height 7
click at [82, 179] on div "0202010708 - Dosagem de vitamina b12" at bounding box center [353, 178] width 669 height 7
click at [82, 179] on div "0202010767 - Dosagem de 25 hidroxivitamina d" at bounding box center [353, 178] width 669 height 7
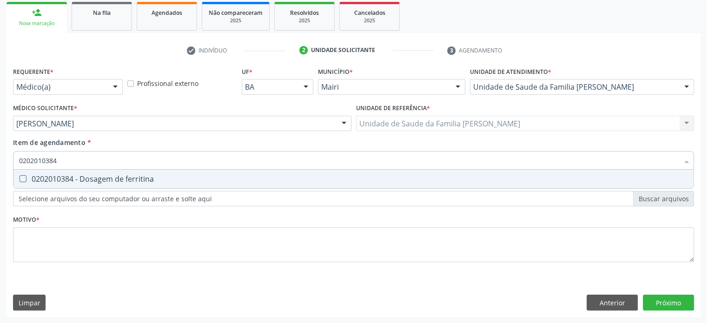
click at [82, 179] on div "0202010384 - Dosagem de ferritina" at bounding box center [353, 178] width 669 height 7
click at [82, 179] on div "0202020150 - Determinacao de velocidade de hemossedimentacao (vhs)" at bounding box center [353, 178] width 669 height 7
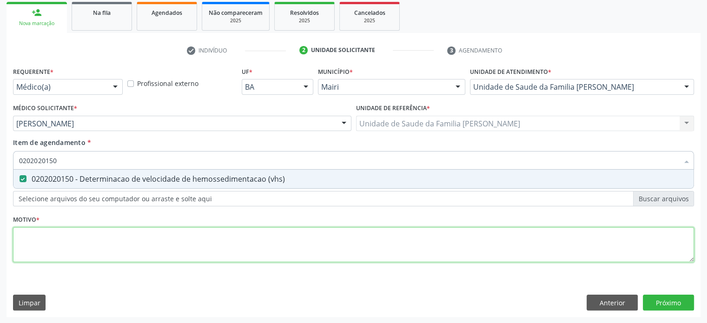
click at [39, 239] on div "Requerente * Médico(a) Médico(a) Enfermeiro(a) Paciente Nenhum resultado encont…" at bounding box center [353, 170] width 681 height 211
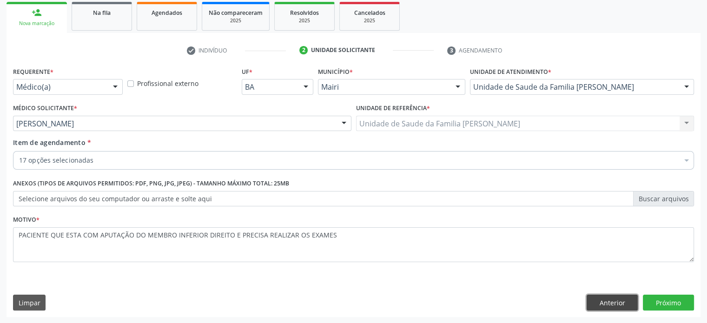
click at [622, 301] on button "Anterior" at bounding box center [612, 303] width 51 height 16
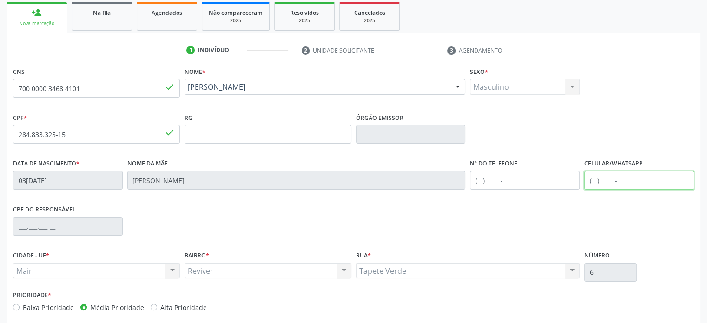
click at [593, 181] on input "text" at bounding box center [640, 180] width 110 height 19
drag, startPoint x: 647, startPoint y: 179, endPoint x: 581, endPoint y: 179, distance: 66.5
click at [581, 179] on div "Data de nascimento * 03/[DATE] Nome da mãe [PERSON_NAME] Nº do Telefone Celular…" at bounding box center [354, 180] width 686 height 46
click at [480, 181] on input "text" at bounding box center [525, 180] width 110 height 19
paste input "[PHONE_NUMBER]"
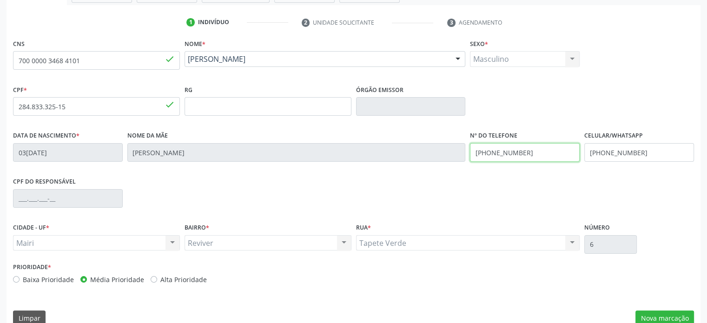
scroll to position [180, 0]
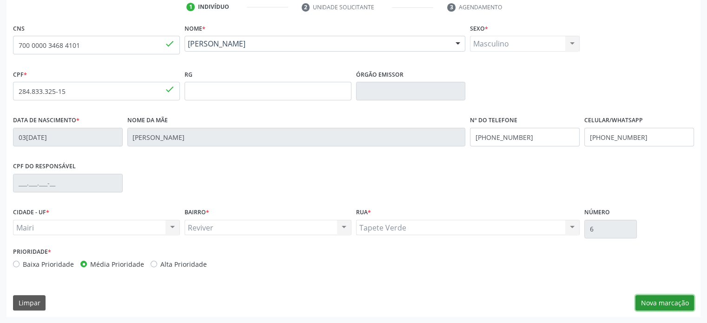
click at [674, 301] on button "Nova marcação" at bounding box center [665, 303] width 59 height 16
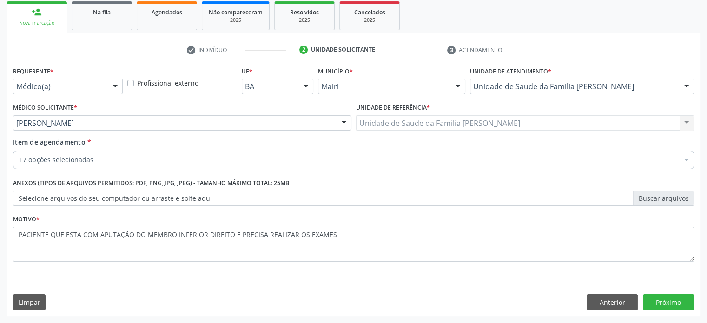
scroll to position [137, 0]
click at [667, 301] on button "Próximo" at bounding box center [668, 303] width 51 height 16
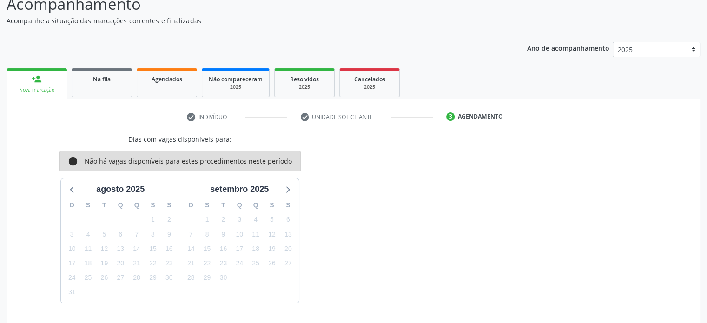
scroll to position [99, 0]
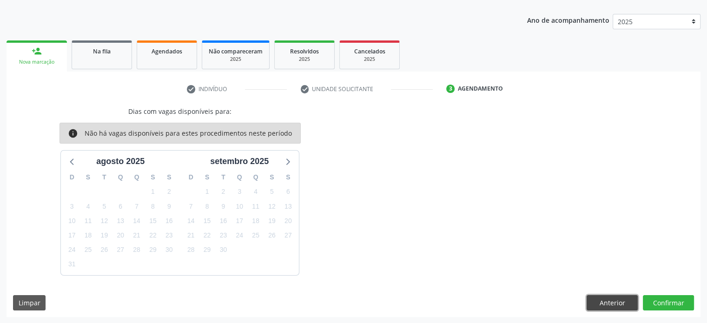
click at [621, 301] on button "Anterior" at bounding box center [612, 303] width 51 height 16
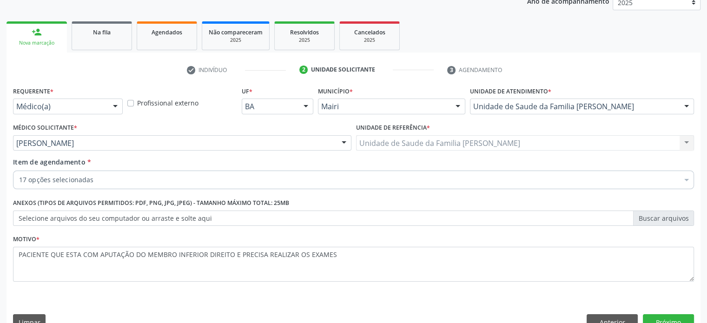
scroll to position [137, 0]
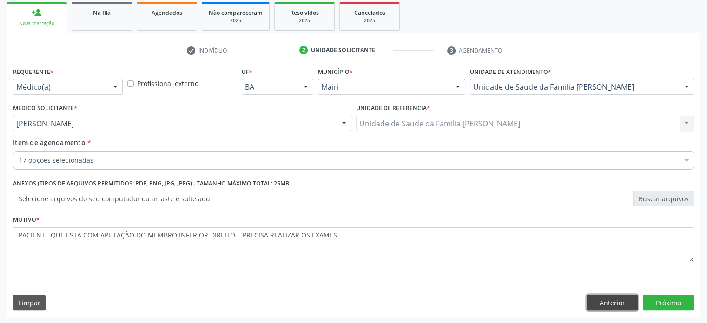
click at [613, 300] on button "Anterior" at bounding box center [612, 303] width 51 height 16
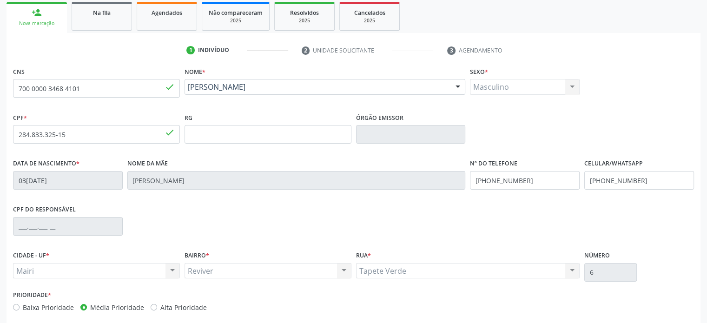
scroll to position [180, 0]
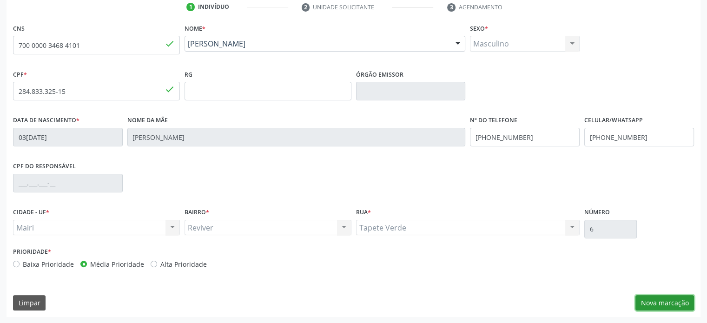
click at [660, 303] on button "Nova marcação" at bounding box center [665, 303] width 59 height 16
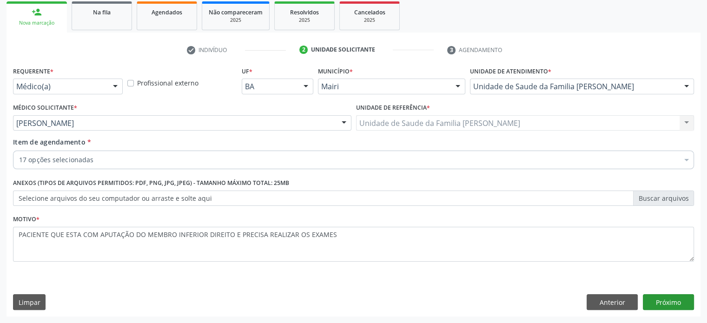
scroll to position [137, 0]
click at [662, 303] on button "Próximo" at bounding box center [668, 303] width 51 height 16
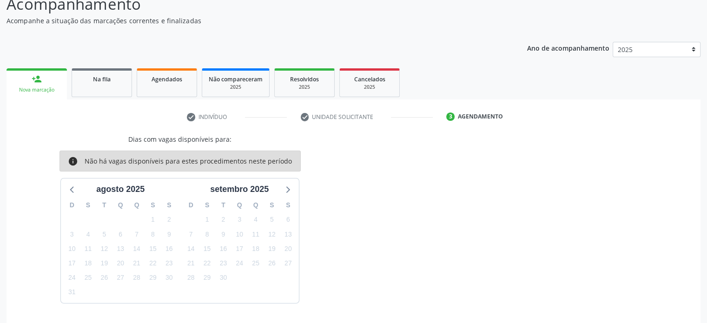
scroll to position [99, 0]
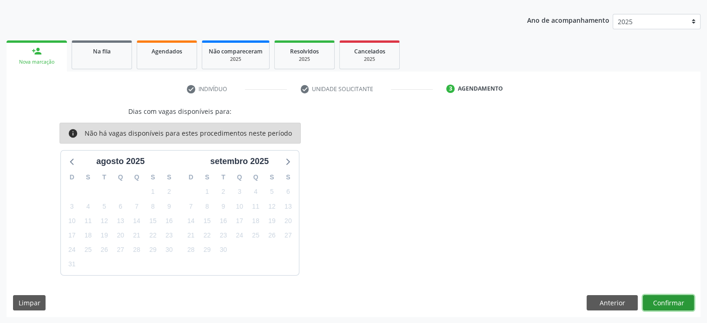
click at [657, 301] on button "Confirmar" at bounding box center [668, 303] width 51 height 16
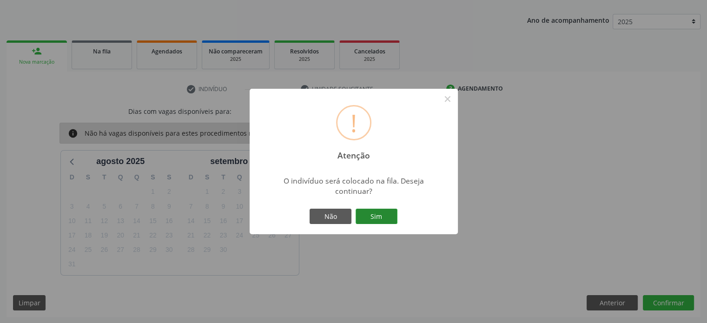
click at [385, 213] on button "Sim" at bounding box center [377, 217] width 42 height 16
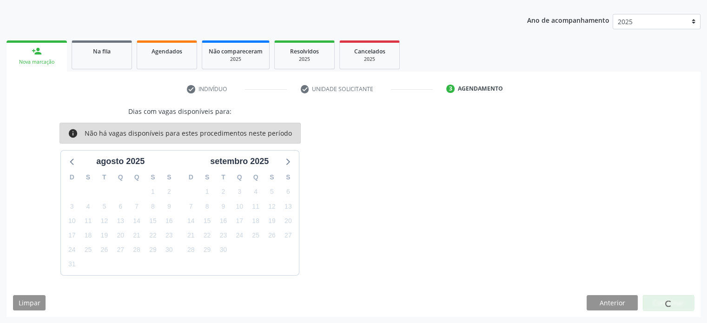
scroll to position [0, 0]
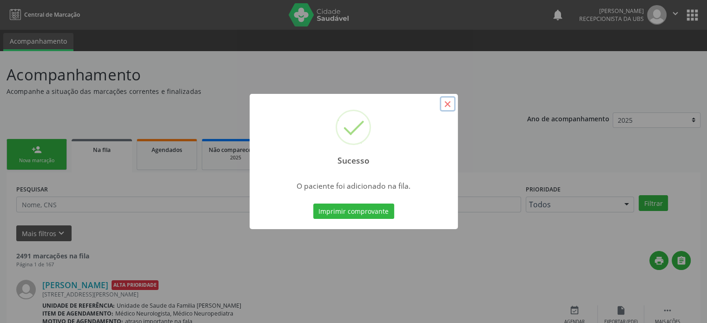
click at [447, 104] on button "×" at bounding box center [448, 104] width 16 height 16
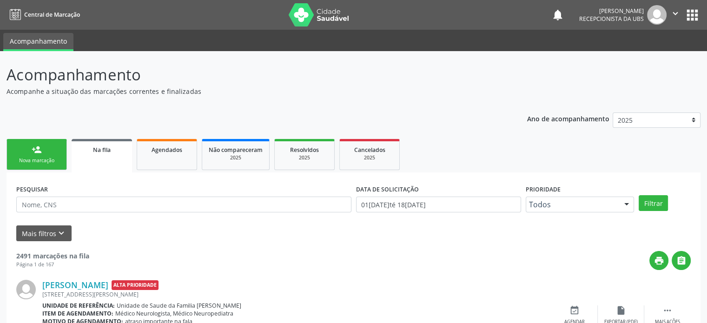
click at [27, 150] on link "person_add Nova marcação" at bounding box center [37, 154] width 60 height 31
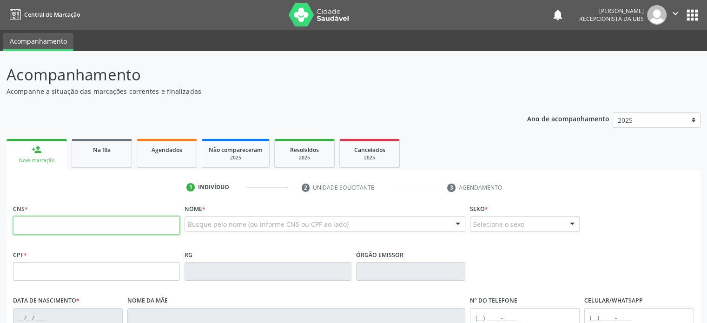
click at [43, 229] on input "text" at bounding box center [96, 225] width 167 height 19
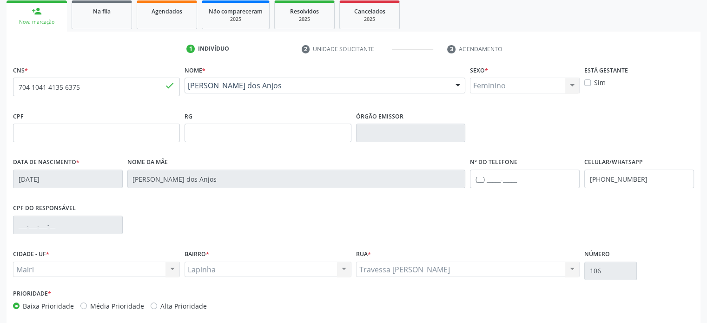
scroll to position [140, 0]
drag, startPoint x: 642, startPoint y: 178, endPoint x: 616, endPoint y: 178, distance: 26.0
click at [616, 178] on input "[PHONE_NUMBER]" at bounding box center [640, 178] width 110 height 19
drag, startPoint x: 647, startPoint y: 178, endPoint x: 587, endPoint y: 180, distance: 60.5
click at [587, 180] on input "[PHONE_NUMBER]" at bounding box center [640, 178] width 110 height 19
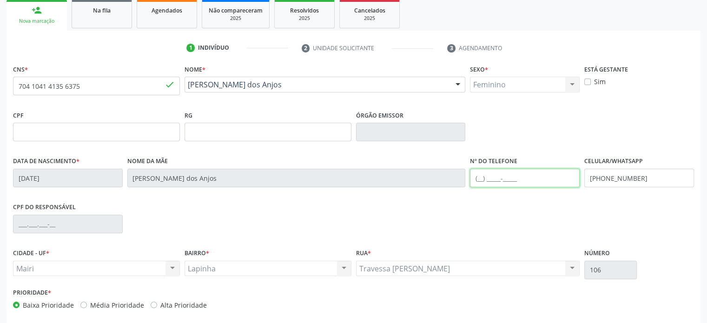
click at [477, 176] on input "text" at bounding box center [525, 178] width 110 height 19
paste input "[PHONE_NUMBER]"
click at [533, 213] on div "CPF do responsável" at bounding box center [354, 223] width 686 height 46
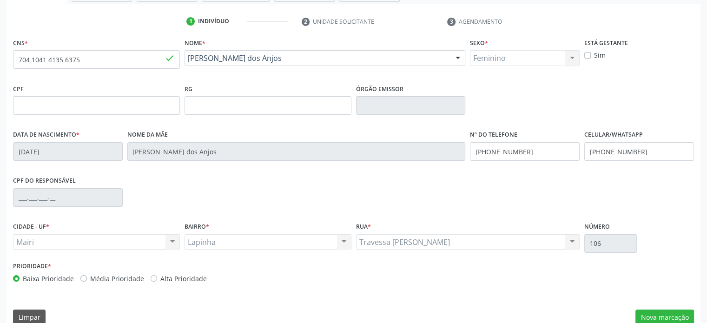
scroll to position [180, 0]
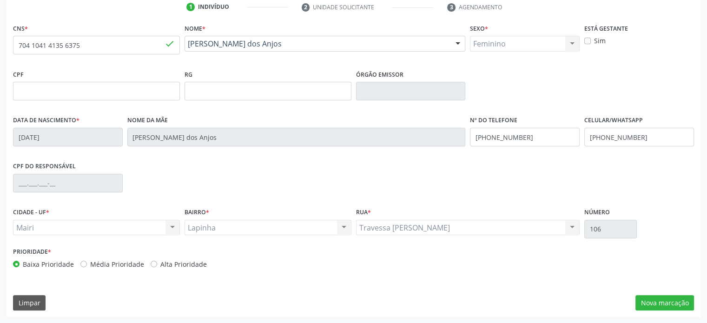
click at [110, 262] on label "Média Prioridade" at bounding box center [117, 265] width 54 height 10
click at [87, 262] on input "Média Prioridade" at bounding box center [83, 264] width 7 height 8
click at [667, 300] on button "Nova marcação" at bounding box center [665, 303] width 59 height 16
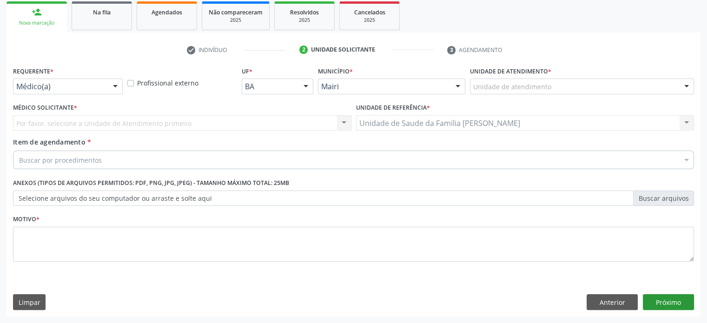
scroll to position [137, 0]
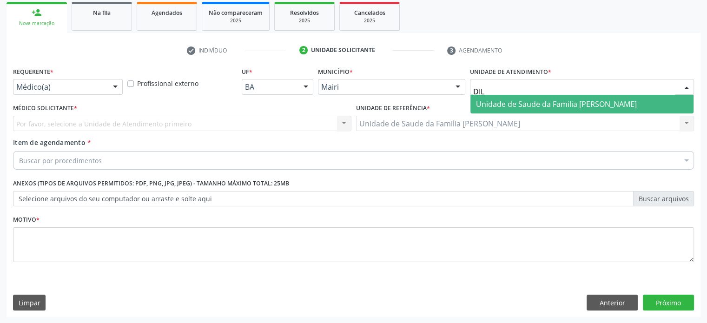
click at [491, 102] on span "Unidade de Saude da Familia [PERSON_NAME]" at bounding box center [556, 104] width 161 height 10
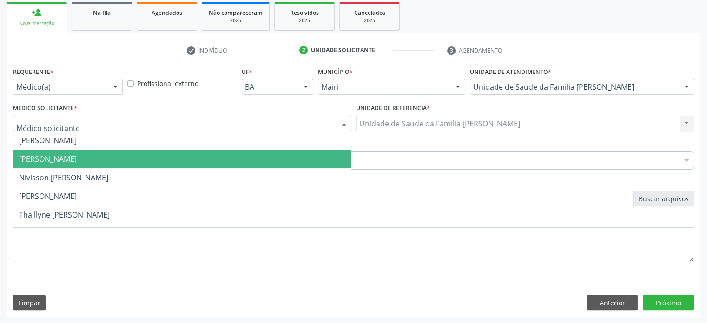
click at [53, 155] on span "[PERSON_NAME]" at bounding box center [48, 159] width 58 height 10
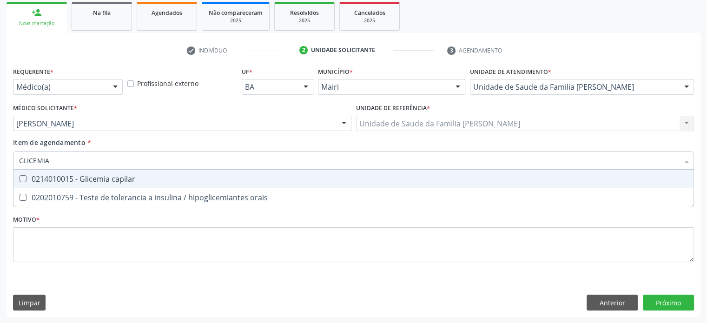
click at [71, 182] on div "0214010015 - Glicemia capilar" at bounding box center [353, 178] width 669 height 7
drag, startPoint x: 59, startPoint y: 157, endPoint x: 0, endPoint y: 160, distance: 58.7
click at [0, 160] on div "Acompanhamento Acompanhe a situação das marcações correntes e finalizadas Relat…" at bounding box center [353, 119] width 707 height 410
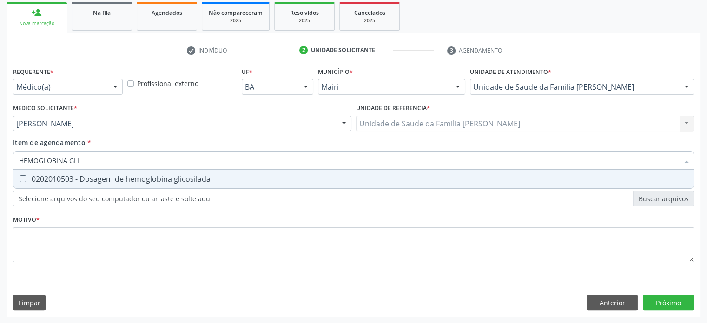
click at [65, 175] on div "0202010503 - Dosagem de hemoglobina glicosilada" at bounding box center [353, 178] width 669 height 7
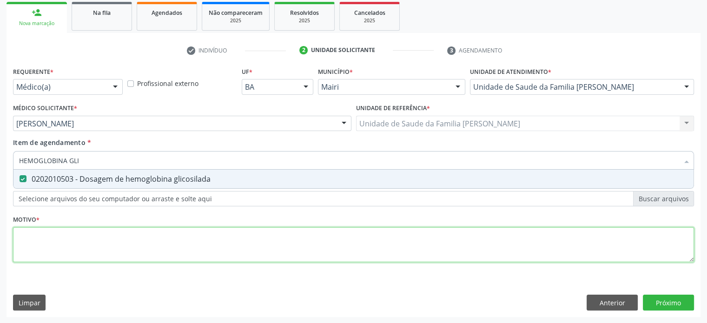
click at [41, 243] on div "Requerente * Médico(a) Médico(a) Enfermeiro(a) Paciente Nenhum resultado encont…" at bounding box center [353, 170] width 681 height 211
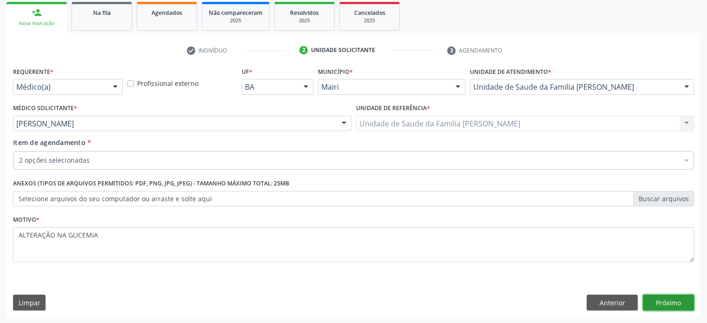
click at [668, 304] on button "Próximo" at bounding box center [668, 303] width 51 height 16
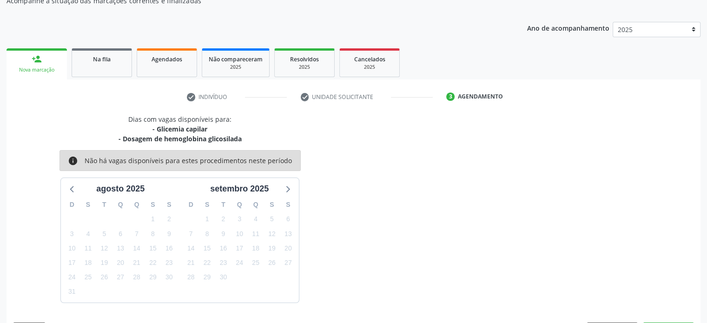
scroll to position [118, 0]
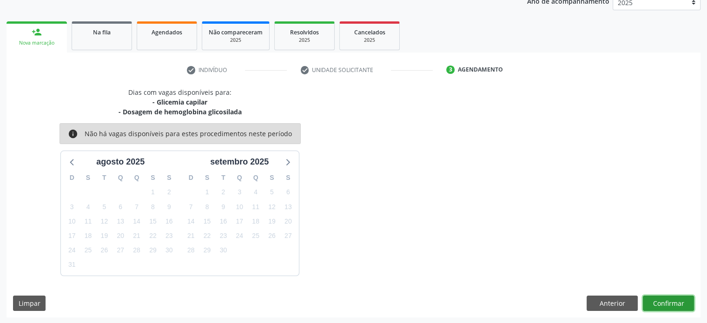
click at [672, 300] on button "Confirmar" at bounding box center [668, 304] width 51 height 16
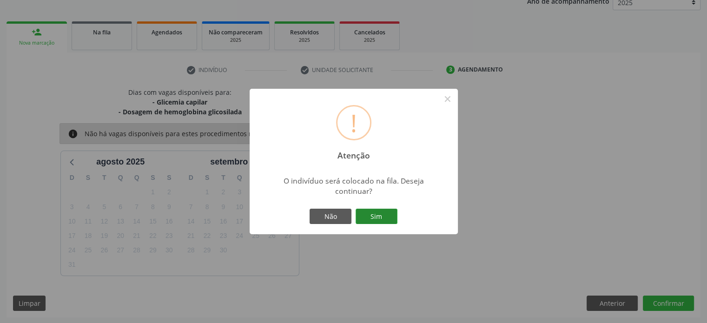
click at [374, 221] on button "Sim" at bounding box center [377, 217] width 42 height 16
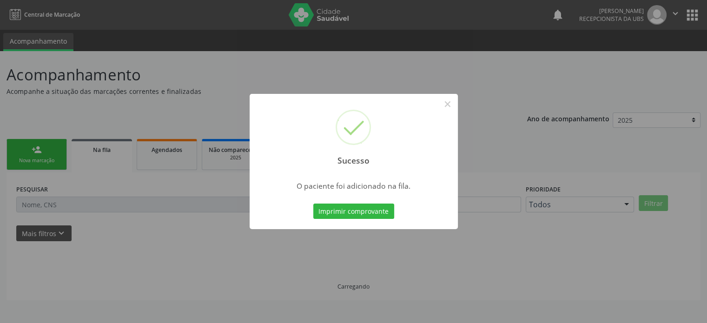
scroll to position [0, 0]
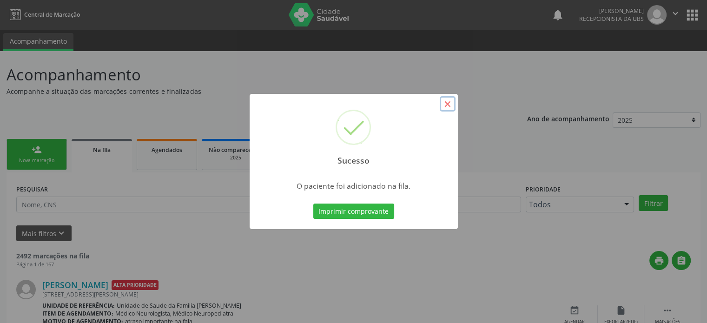
click at [448, 103] on button "×" at bounding box center [448, 104] width 16 height 16
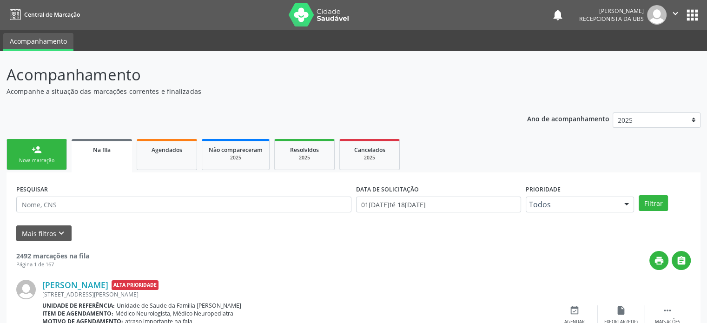
click at [43, 159] on div "Nova marcação" at bounding box center [36, 160] width 47 height 7
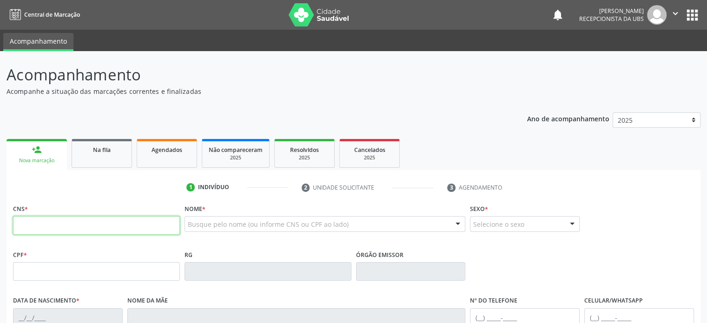
click at [42, 225] on input "text" at bounding box center [96, 225] width 167 height 19
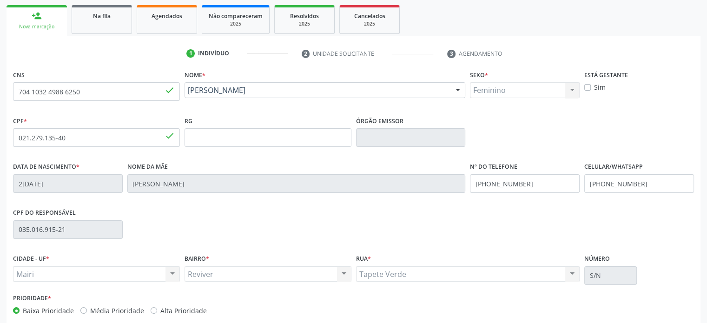
scroll to position [140, 0]
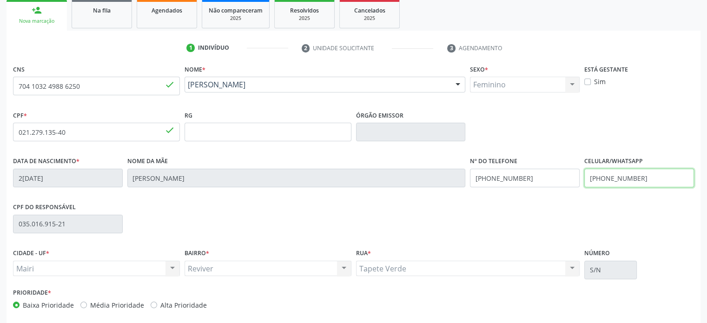
drag, startPoint x: 649, startPoint y: 177, endPoint x: 556, endPoint y: 182, distance: 93.6
click at [556, 182] on div "Data de nascimento * 22/[DATE] Nome da mãe [PERSON_NAME] Nº do Telefone [PHONE_…" at bounding box center [354, 177] width 686 height 46
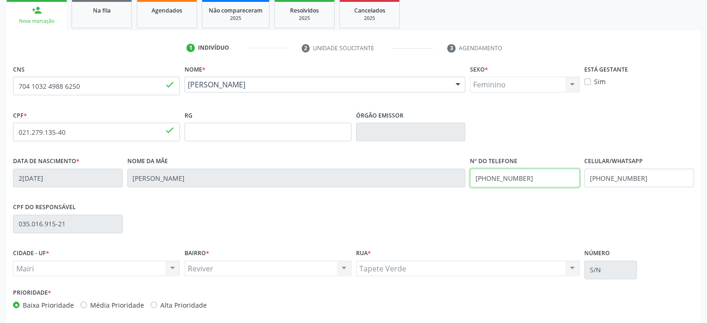
drag, startPoint x: 535, startPoint y: 177, endPoint x: 471, endPoint y: 174, distance: 64.2
click at [471, 174] on input "[PHONE_NUMBER]" at bounding box center [525, 178] width 110 height 19
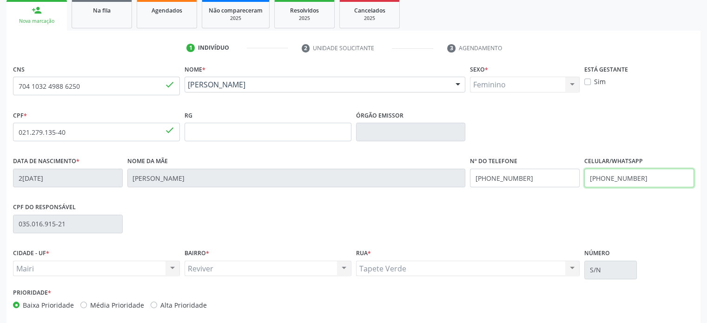
drag, startPoint x: 655, startPoint y: 176, endPoint x: 581, endPoint y: 178, distance: 74.0
click at [581, 178] on div "Data de nascimento * 22/[DATE] Nome da mãe [PERSON_NAME] Nº do Telefone [PHONE_…" at bounding box center [354, 177] width 686 height 46
paste input "74) 99981-4002"
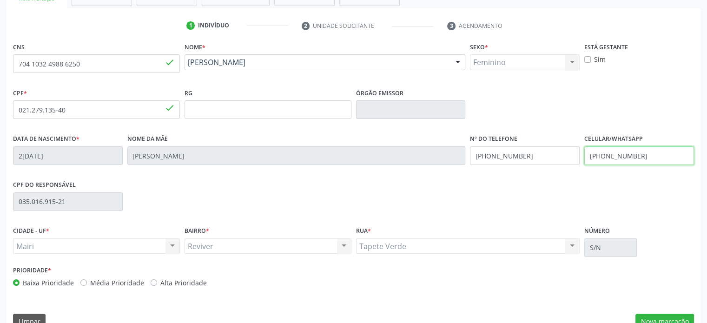
scroll to position [180, 0]
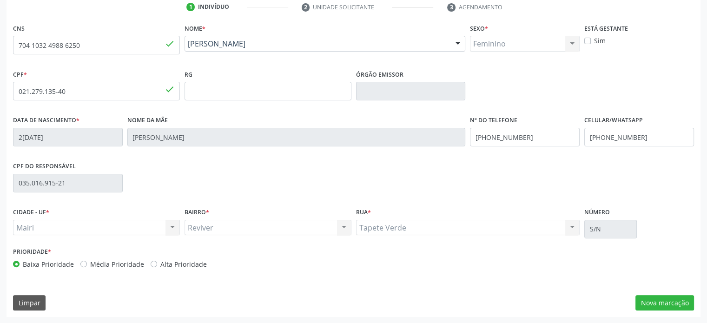
click at [117, 266] on label "Média Prioridade" at bounding box center [117, 265] width 54 height 10
click at [87, 266] on input "Média Prioridade" at bounding box center [83, 264] width 7 height 8
click at [653, 299] on button "Nova marcação" at bounding box center [665, 303] width 59 height 16
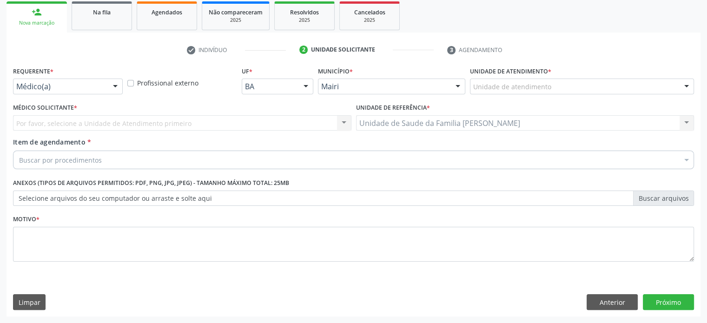
scroll to position [137, 0]
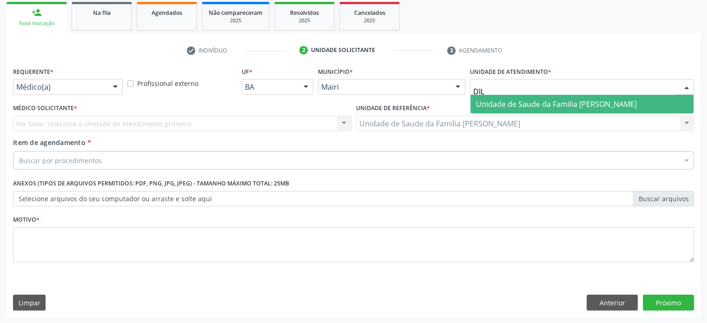
click at [521, 100] on span "Unidade de Saude da Familia [PERSON_NAME]" at bounding box center [556, 104] width 161 height 10
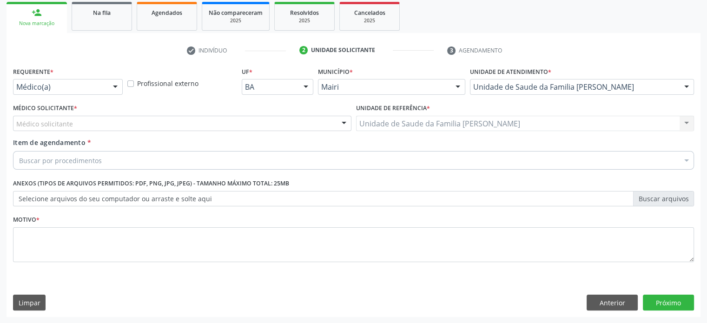
click at [98, 123] on div "Médico solicitante" at bounding box center [182, 124] width 339 height 16
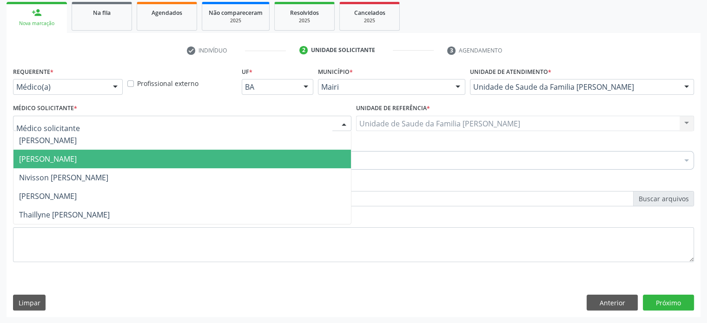
click at [77, 157] on span "[PERSON_NAME]" at bounding box center [48, 159] width 58 height 10
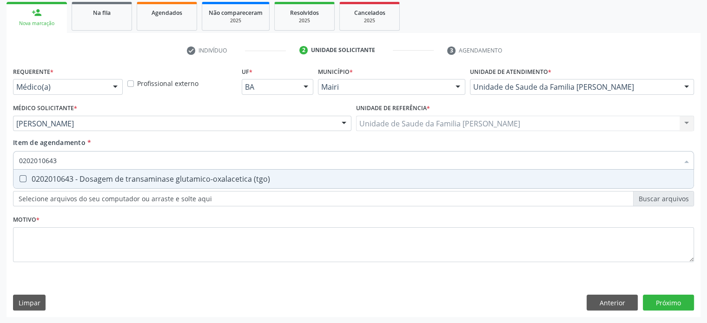
click at [49, 179] on div "0202010643 - Dosagem de transaminase glutamico-oxalacetica (tgo)" at bounding box center [353, 178] width 669 height 7
click at [49, 179] on div "0202010708 - Dosagem de vitamina b12" at bounding box center [353, 178] width 669 height 7
click at [49, 179] on div "0202010767 - Dosagem de 25 hidroxivitamina d" at bounding box center [353, 178] width 669 height 7
click at [49, 179] on div "0202010295 - Dosagem de colesterol total" at bounding box center [353, 178] width 669 height 7
click at [49, 179] on div "0202010317 - Dosagem de creatinina" at bounding box center [353, 178] width 669 height 7
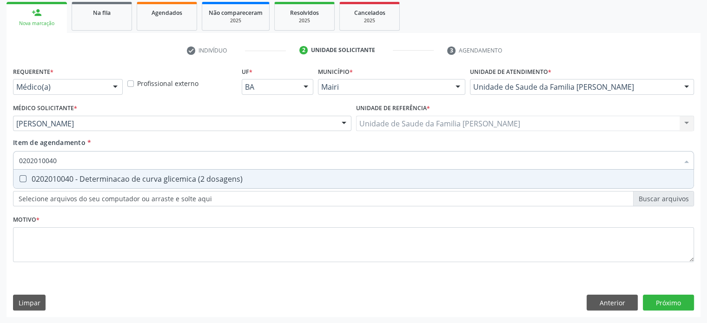
click at [49, 179] on div "0202010040 - Determinacao de curva glicemica (2 dosagens)" at bounding box center [353, 178] width 669 height 7
click at [49, 179] on div "0202010600 - Dosagem de potassio" at bounding box center [353, 178] width 669 height 7
click at [49, 179] on div "0202010678 - Dosagem de triglicerideos" at bounding box center [353, 178] width 669 height 7
click at [49, 179] on div "0202050017 - Analise de caracteres fisicos, elementos e sedimento da urina" at bounding box center [353, 178] width 669 height 7
click at [49, 179] on div "0202010473 - Dosagem de glicose" at bounding box center [353, 178] width 669 height 7
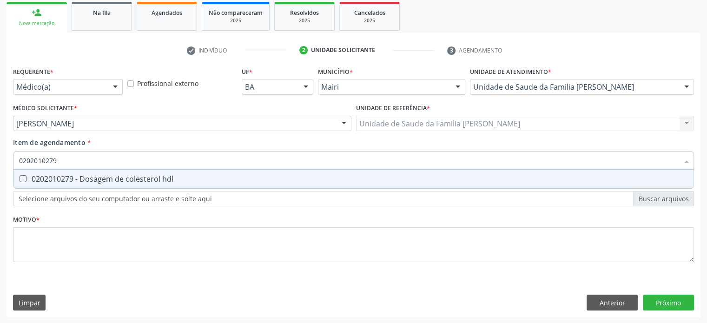
click at [49, 179] on div "0202010279 - Dosagem de colesterol hdl" at bounding box center [353, 178] width 669 height 7
click at [49, 179] on div "0202010503 - Dosagem de hemoglobina glicosilada" at bounding box center [353, 178] width 669 height 7
click at [49, 179] on div "0202010287 - Dosagem de colesterol ldl" at bounding box center [353, 178] width 669 height 7
click at [49, 179] on div "0202020380 - Hemograma completo" at bounding box center [353, 178] width 669 height 7
click at [49, 179] on div "0202010651 - Dosagem de transaminase glutamico-piruvica (tgp)" at bounding box center [353, 178] width 669 height 7
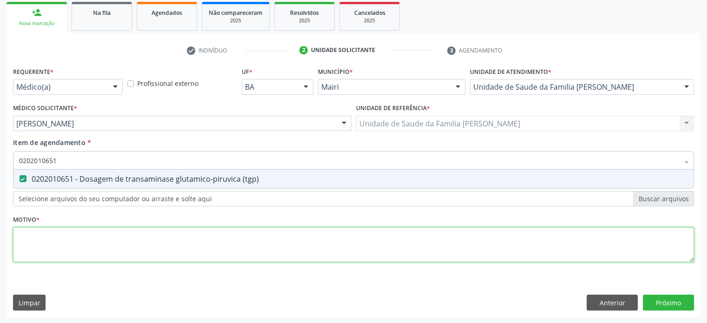
click at [50, 245] on div "Requerente * Médico(a) Médico(a) Enfermeiro(a) Paciente Nenhum resultado encont…" at bounding box center [353, 170] width 681 height 211
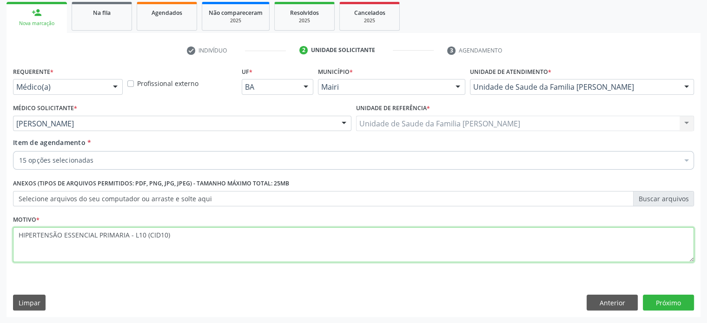
click at [96, 233] on textarea "HIPERTENSÃO ESSENCIAL PRIMARIA - L10 (CID10)" at bounding box center [353, 244] width 681 height 35
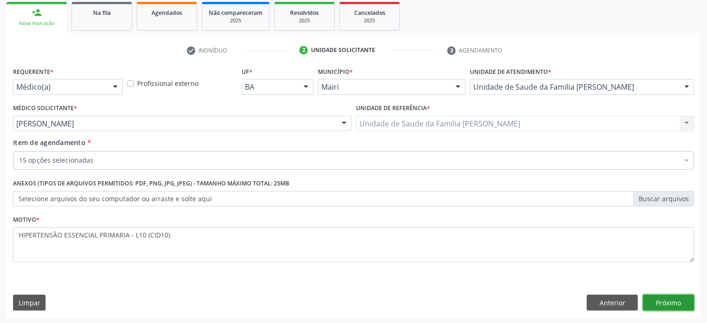
click at [662, 304] on button "Próximo" at bounding box center [668, 303] width 51 height 16
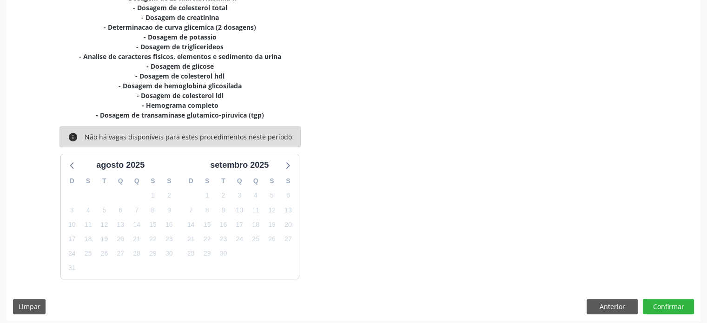
scroll to position [245, 0]
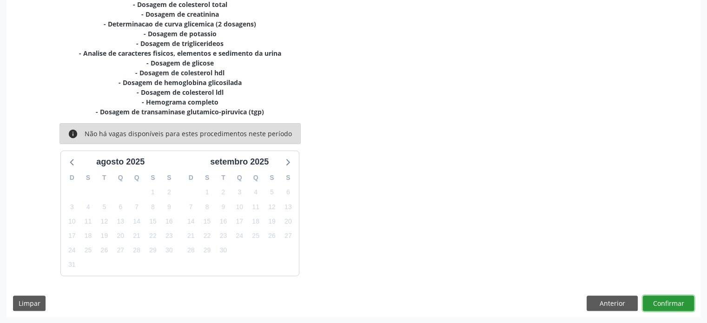
click at [668, 301] on button "Confirmar" at bounding box center [668, 304] width 51 height 16
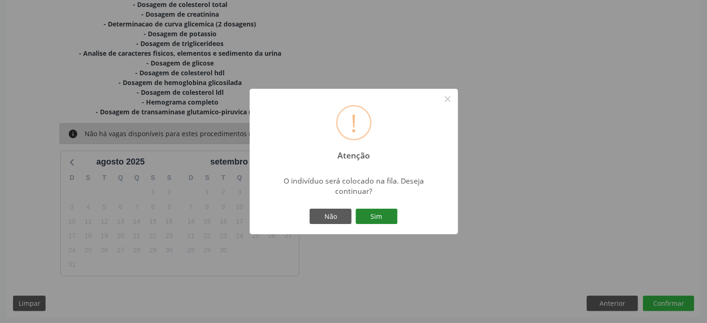
click at [374, 216] on button "Sim" at bounding box center [377, 217] width 42 height 16
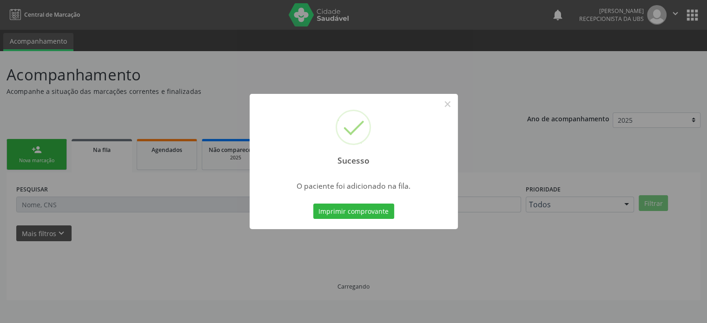
scroll to position [0, 0]
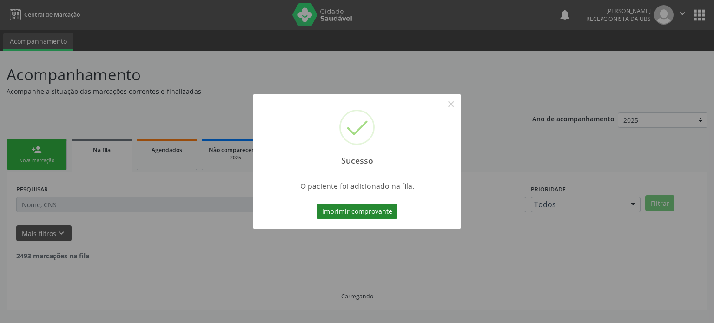
click at [357, 211] on button "Imprimir comprovante" at bounding box center [357, 212] width 81 height 16
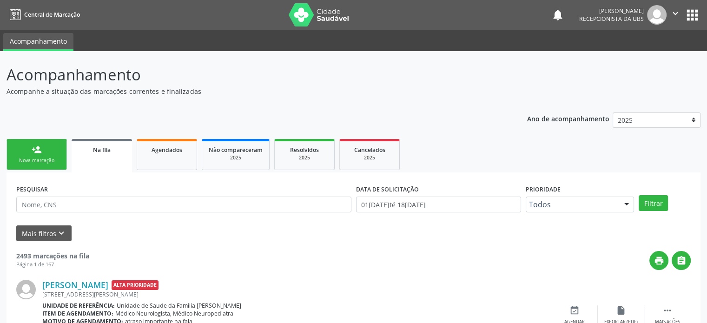
click at [29, 152] on link "person_add Nova marcação" at bounding box center [37, 154] width 60 height 31
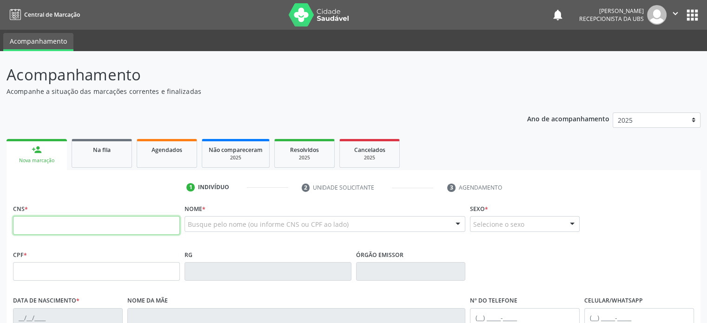
click at [51, 228] on input "text" at bounding box center [96, 225] width 167 height 19
